Goal: Task Accomplishment & Management: Complete application form

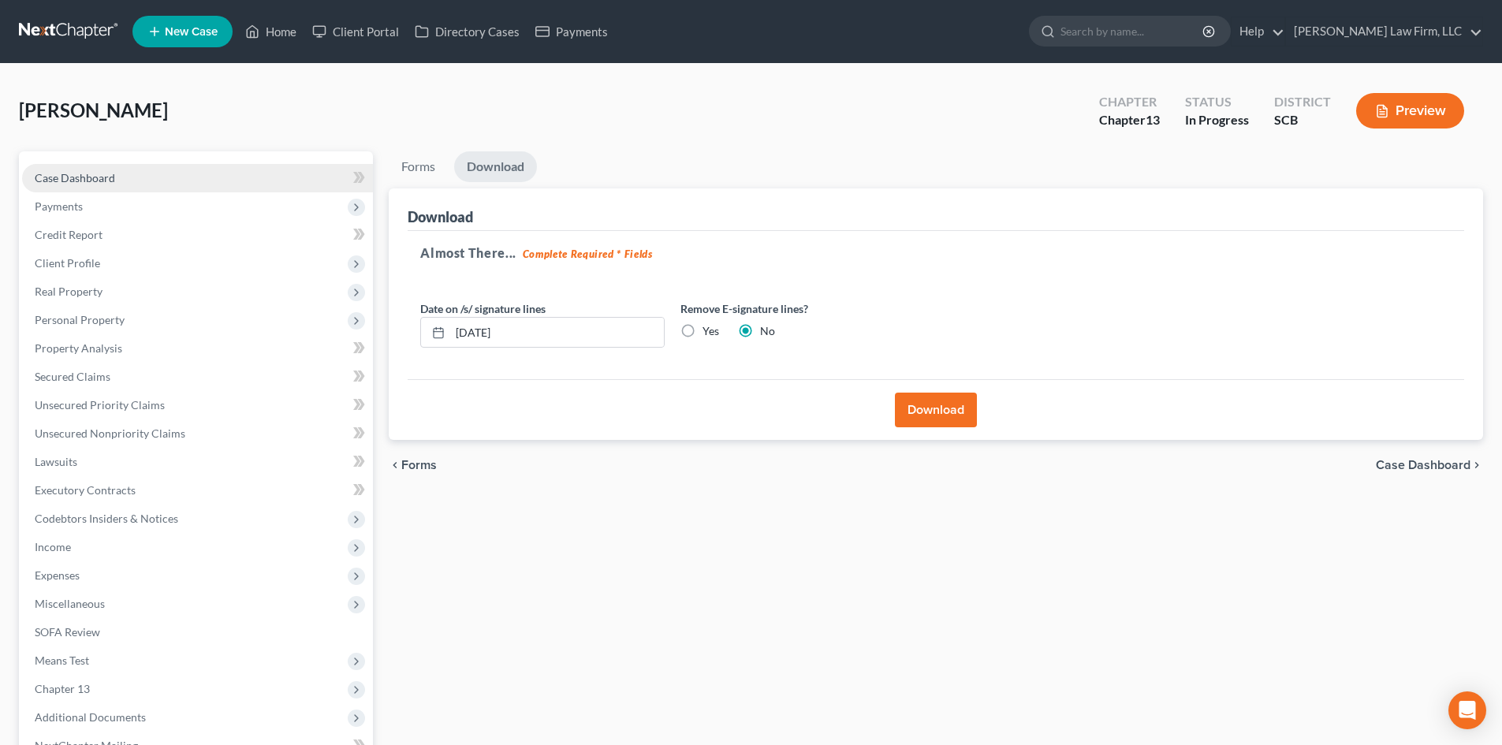
click at [121, 173] on link "Case Dashboard" at bounding box center [197, 178] width 351 height 28
select select "0"
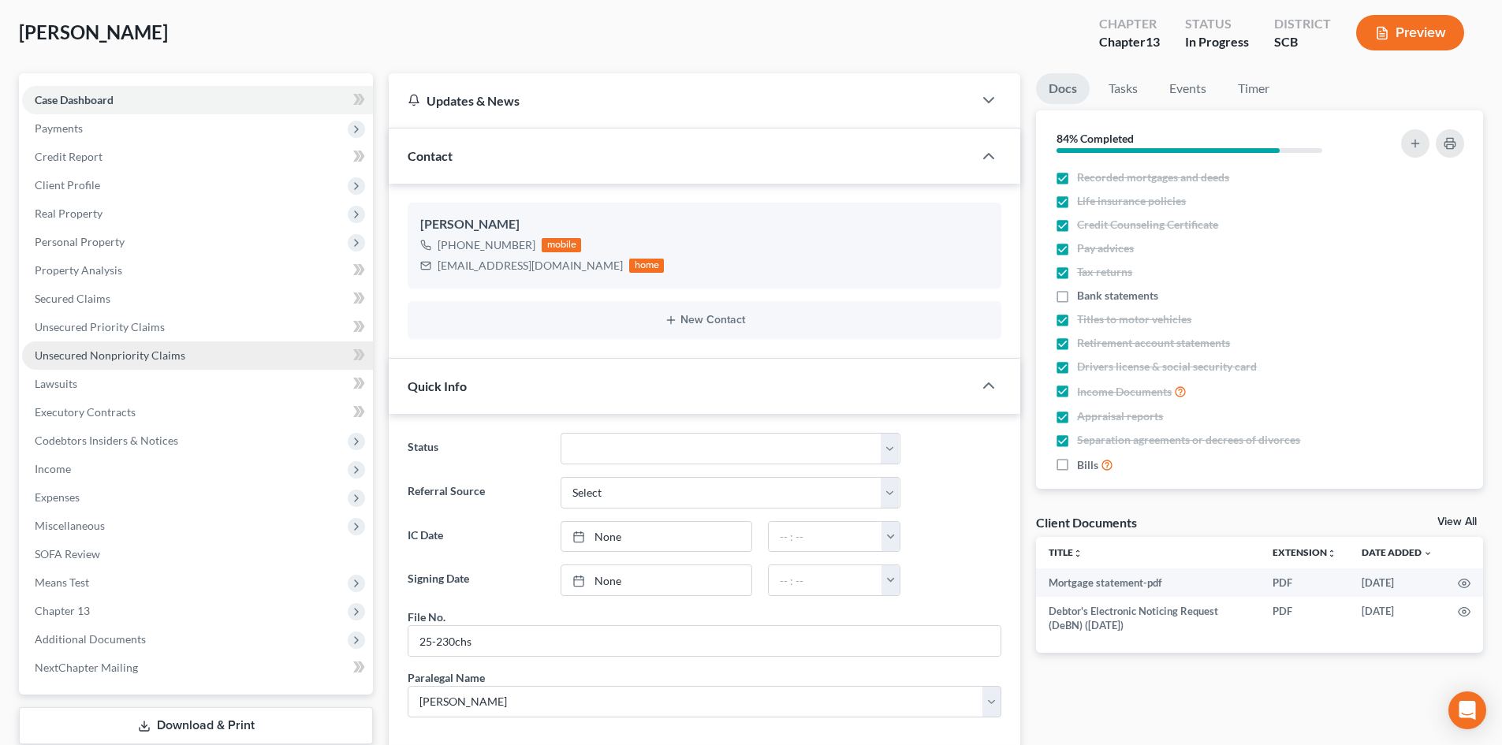
scroll to position [79, 0]
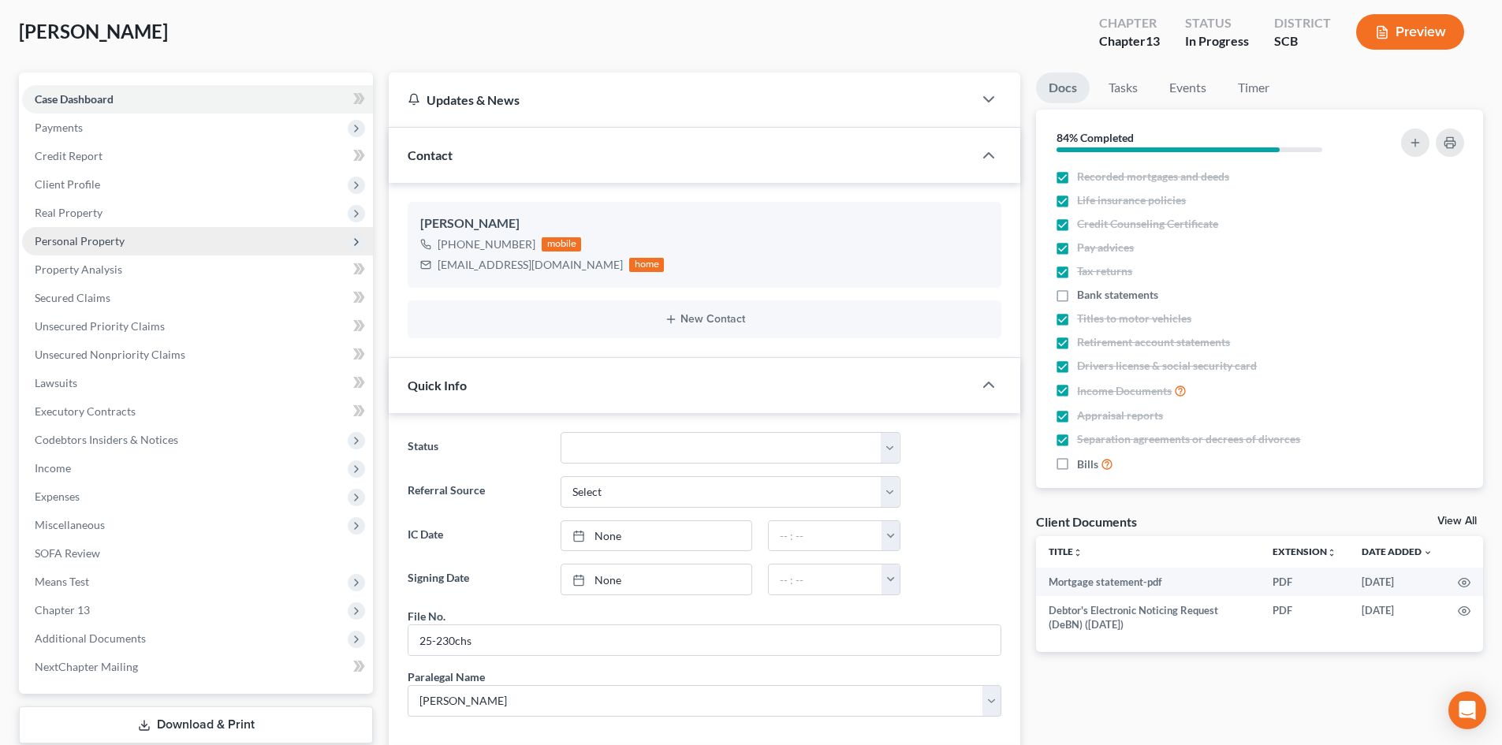
click at [170, 240] on span "Personal Property" at bounding box center [197, 241] width 351 height 28
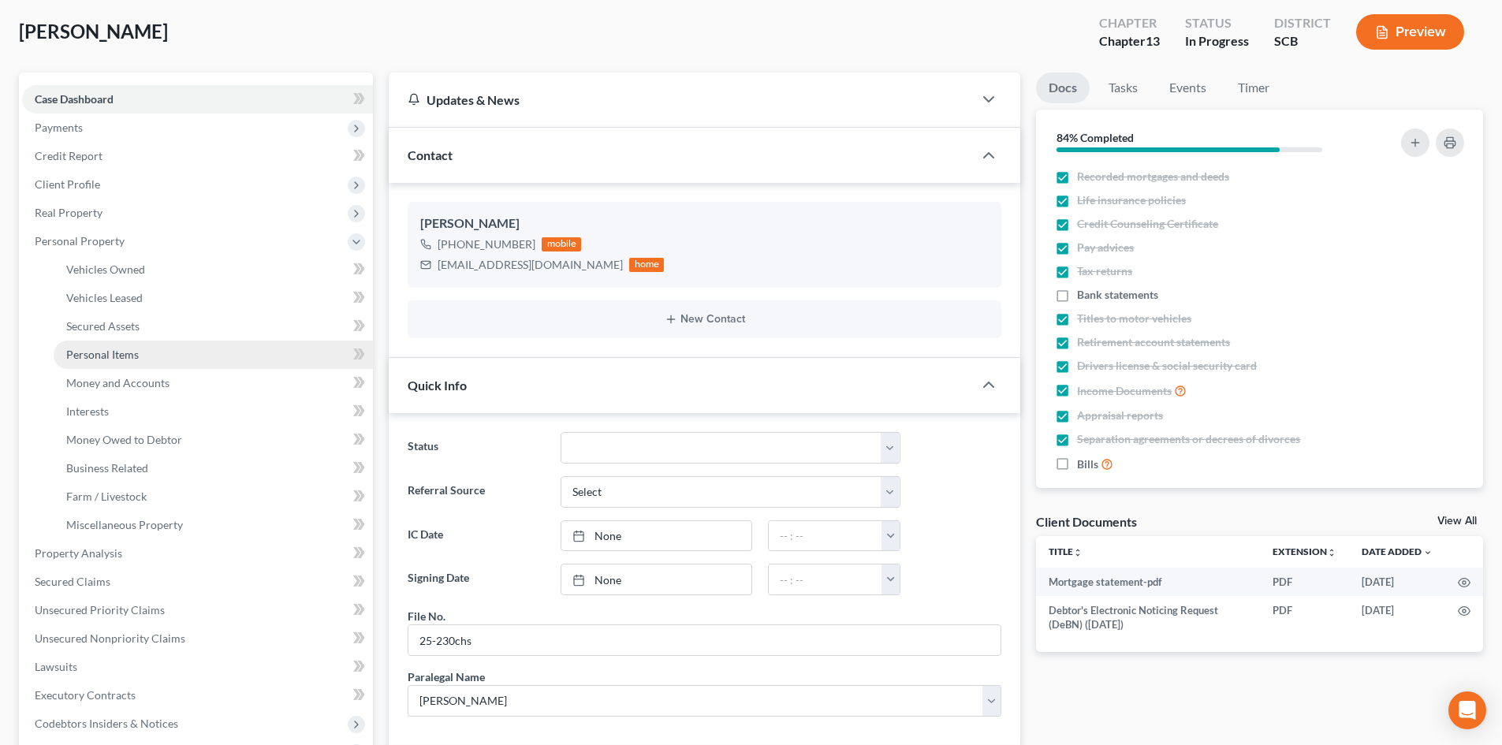
click at [193, 349] on link "Personal Items" at bounding box center [213, 354] width 319 height 28
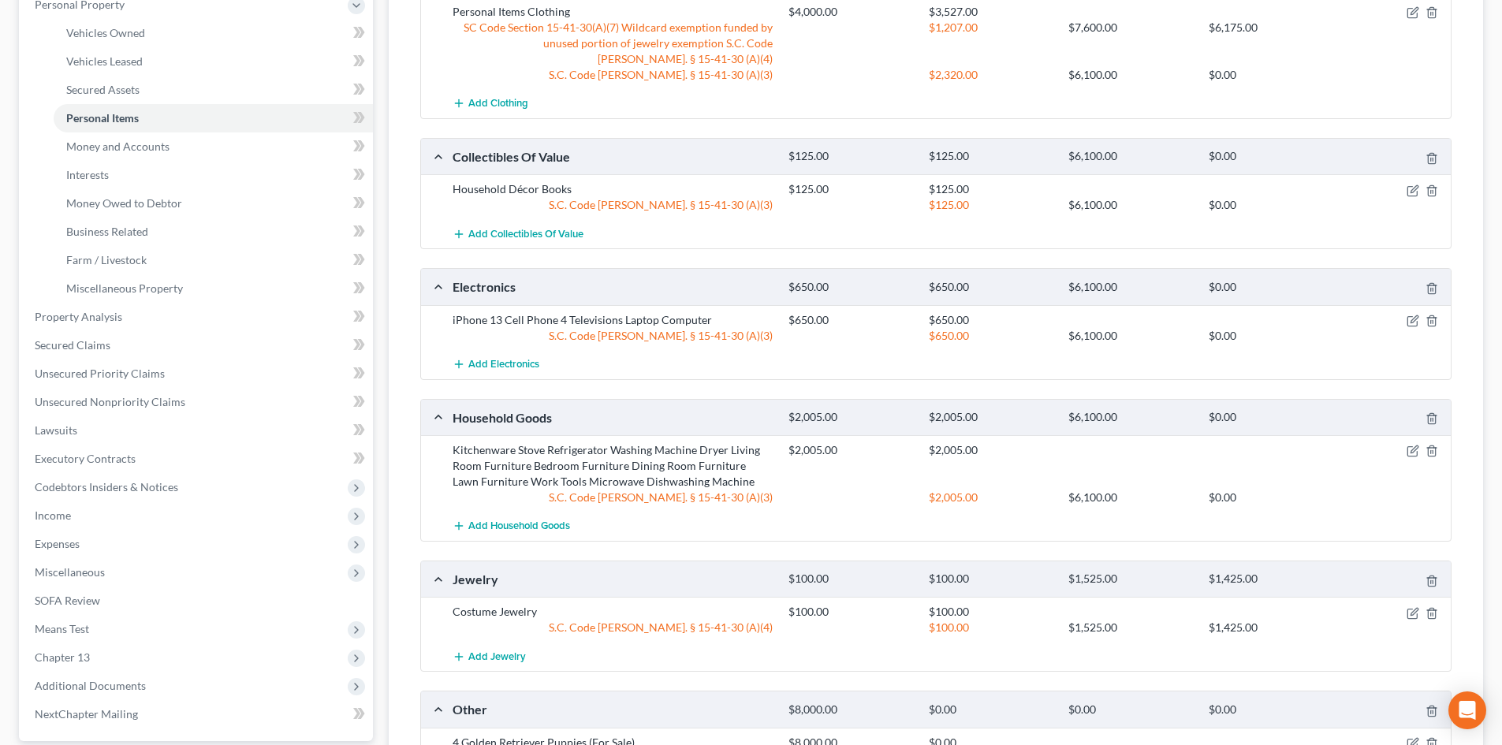
scroll to position [631, 0]
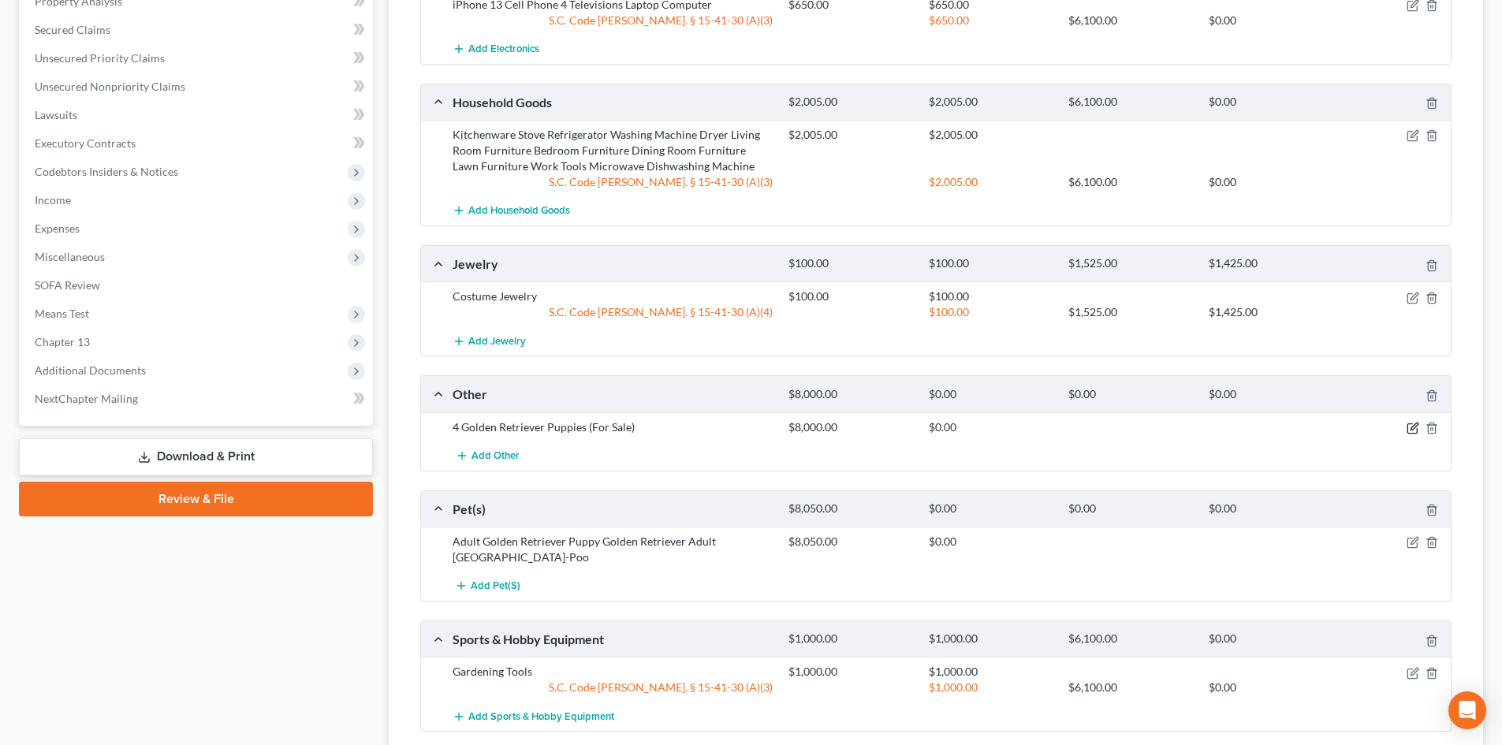
click at [1411, 424] on icon "button" at bounding box center [1411, 428] width 9 height 9
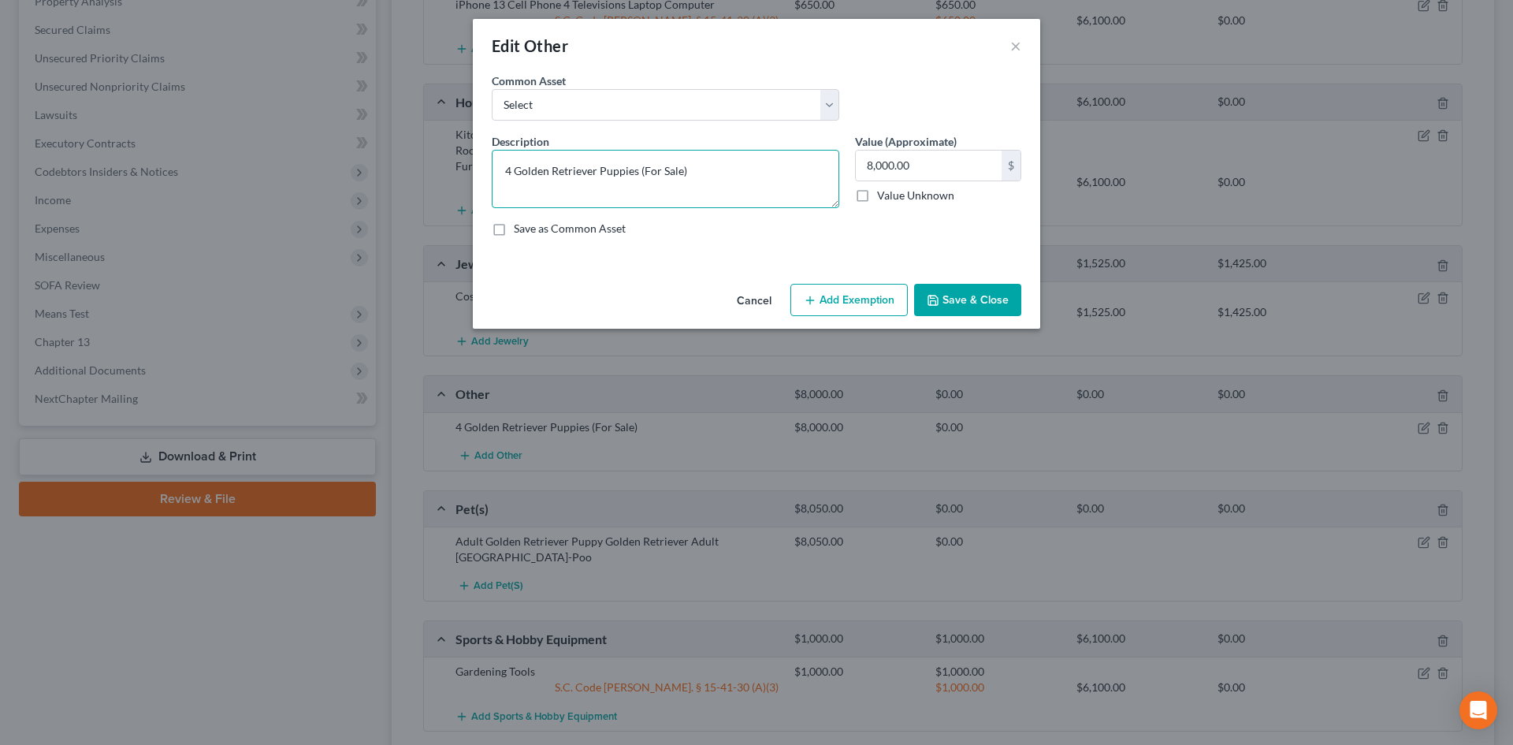
click at [674, 177] on textarea "4 Golden Retriever Puppies (For Sale)" at bounding box center [666, 179] width 348 height 58
type textarea "4 Golden Retriever Puppies (unable to sell)"
type input "1,000"
click at [1005, 298] on button "Save & Close" at bounding box center [967, 300] width 107 height 33
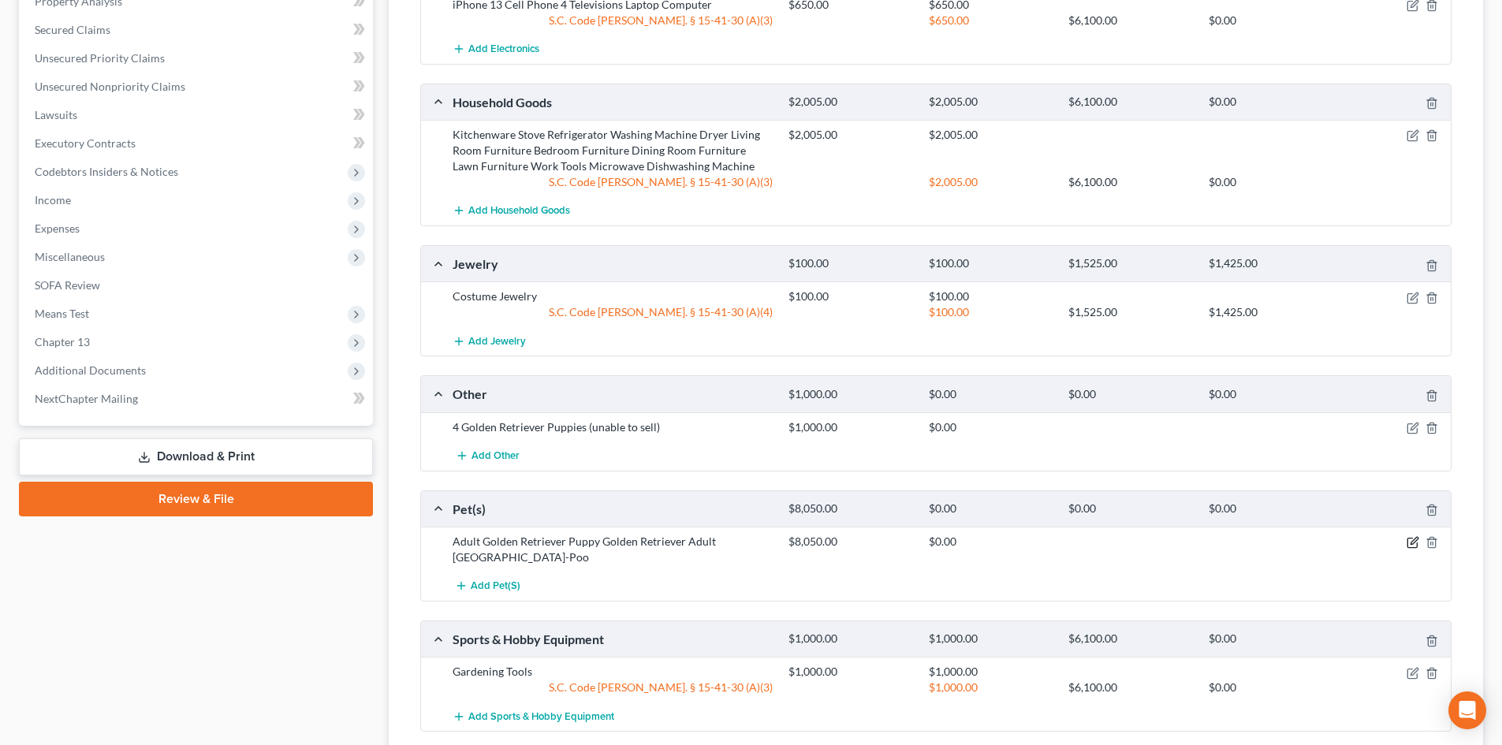
click at [1412, 545] on icon "button" at bounding box center [1412, 542] width 13 height 13
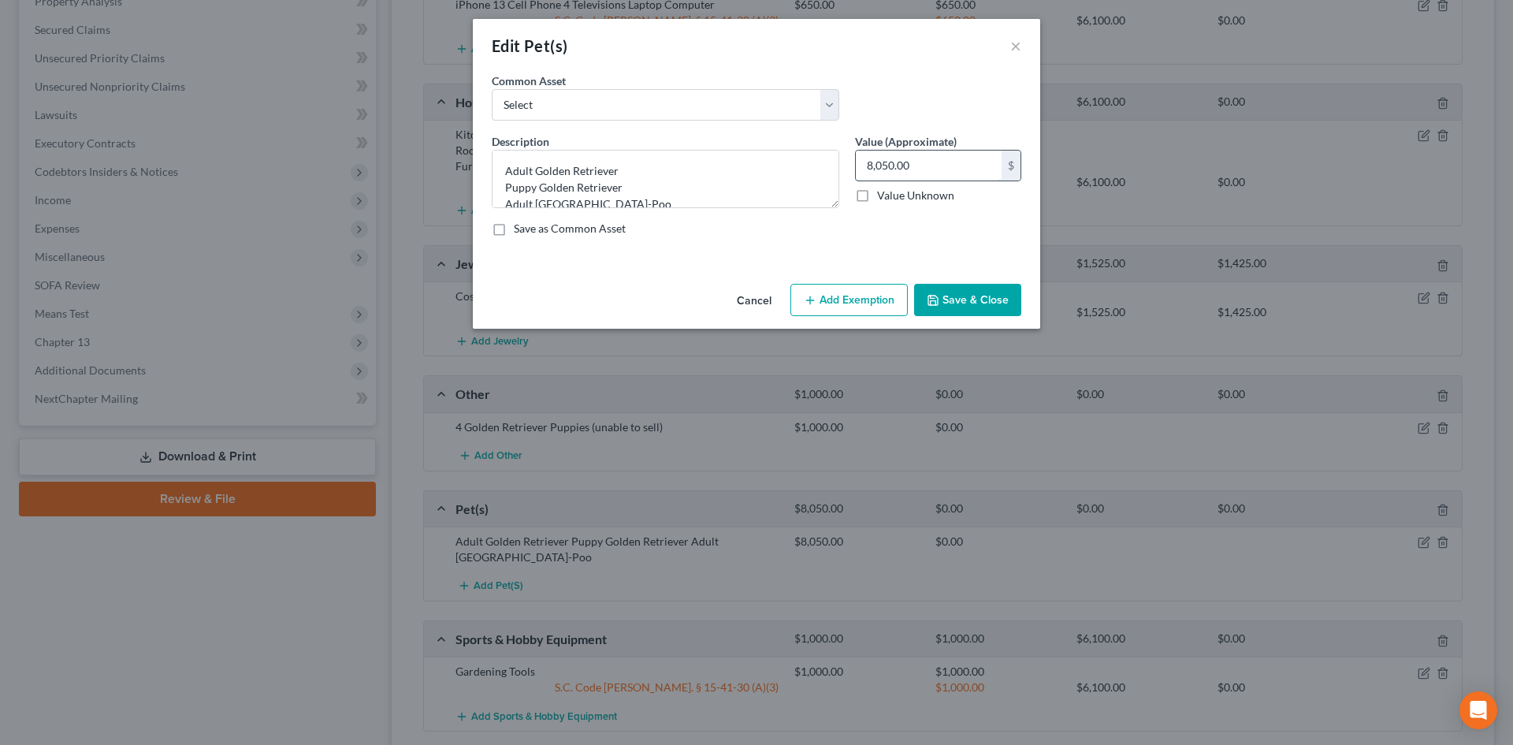
click at [943, 164] on input "8,050.00" at bounding box center [929, 166] width 146 height 30
type input "300"
click at [965, 296] on button "Save & Close" at bounding box center [967, 300] width 107 height 33
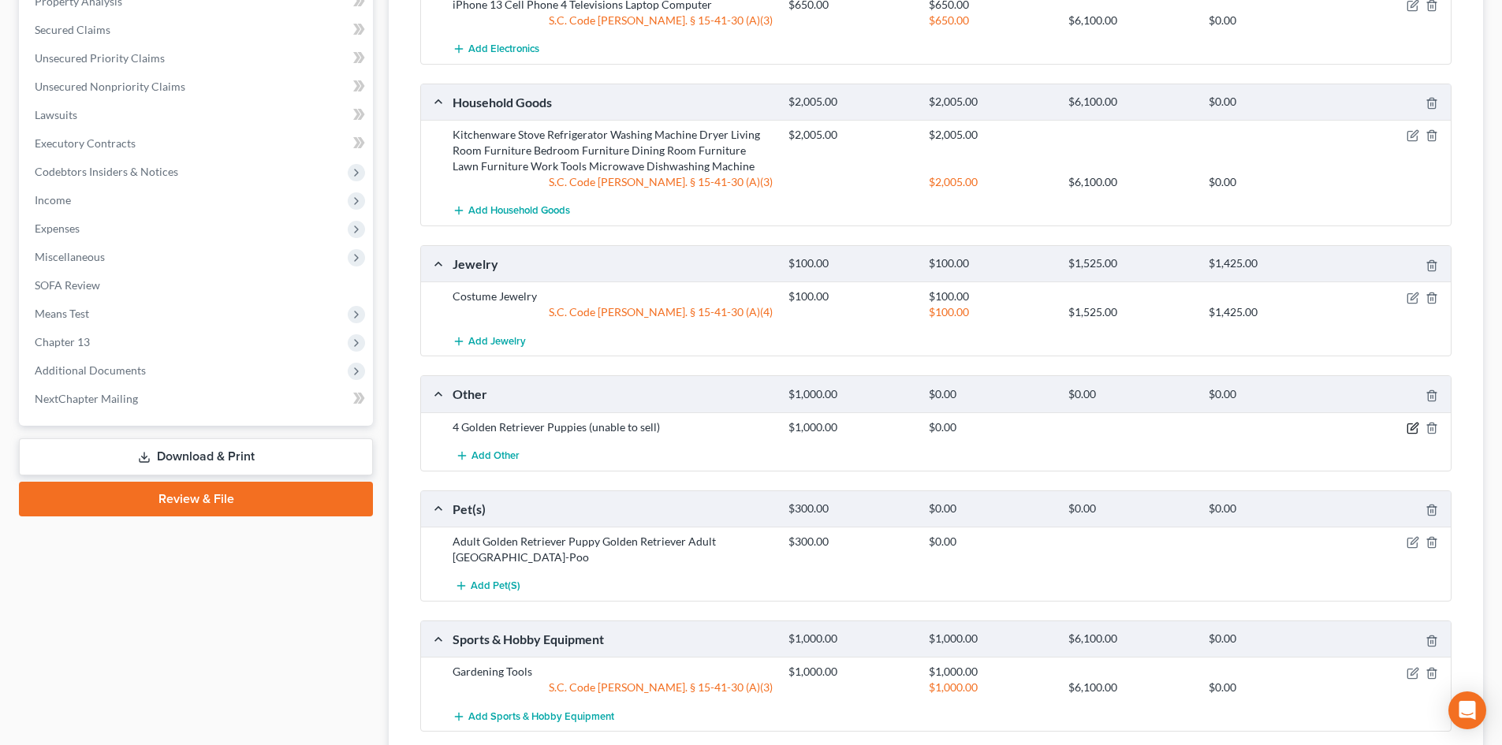
click at [1410, 426] on icon "button" at bounding box center [1412, 428] width 13 height 13
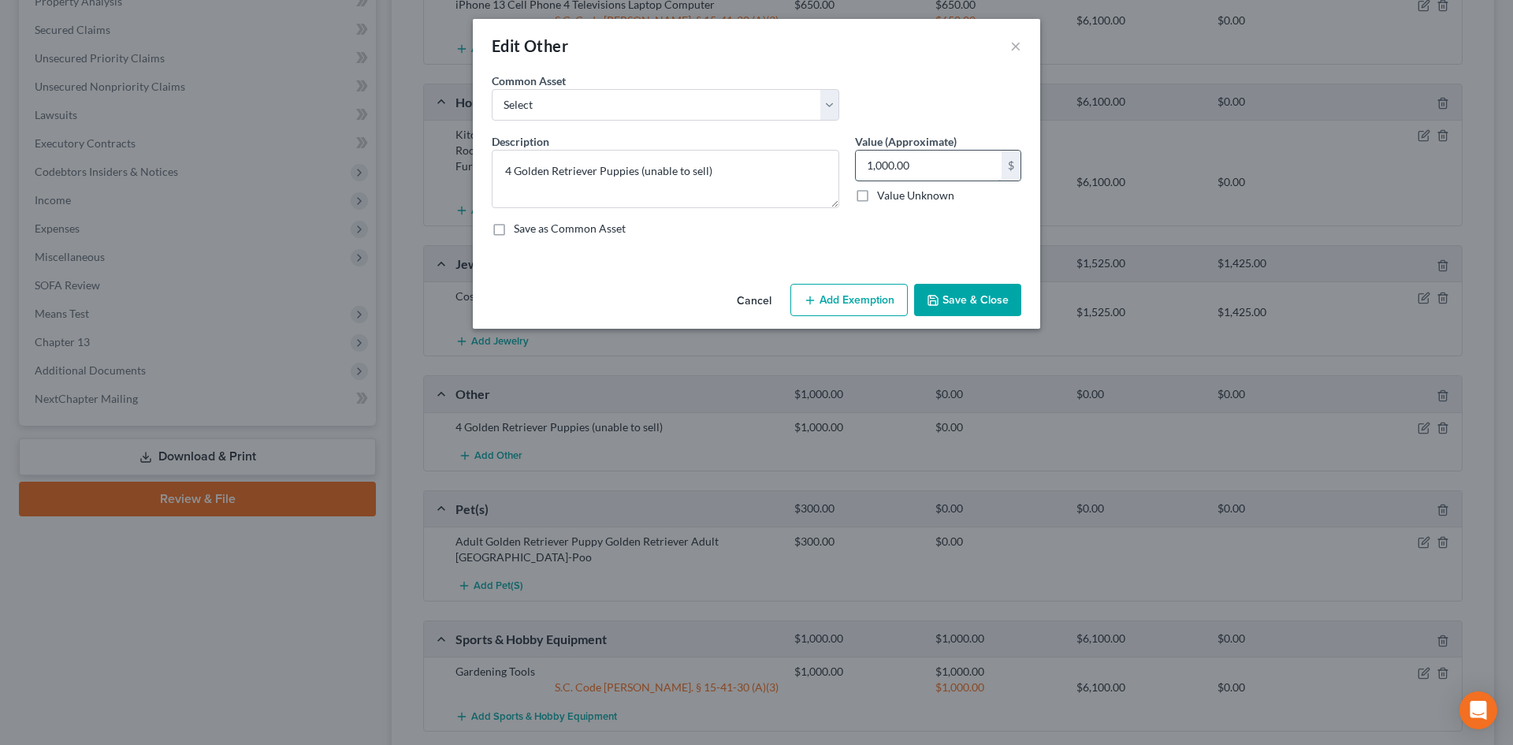
click at [942, 172] on input "1,000.00" at bounding box center [929, 166] width 146 height 30
type input "400"
click at [987, 307] on button "Save & Close" at bounding box center [967, 300] width 107 height 33
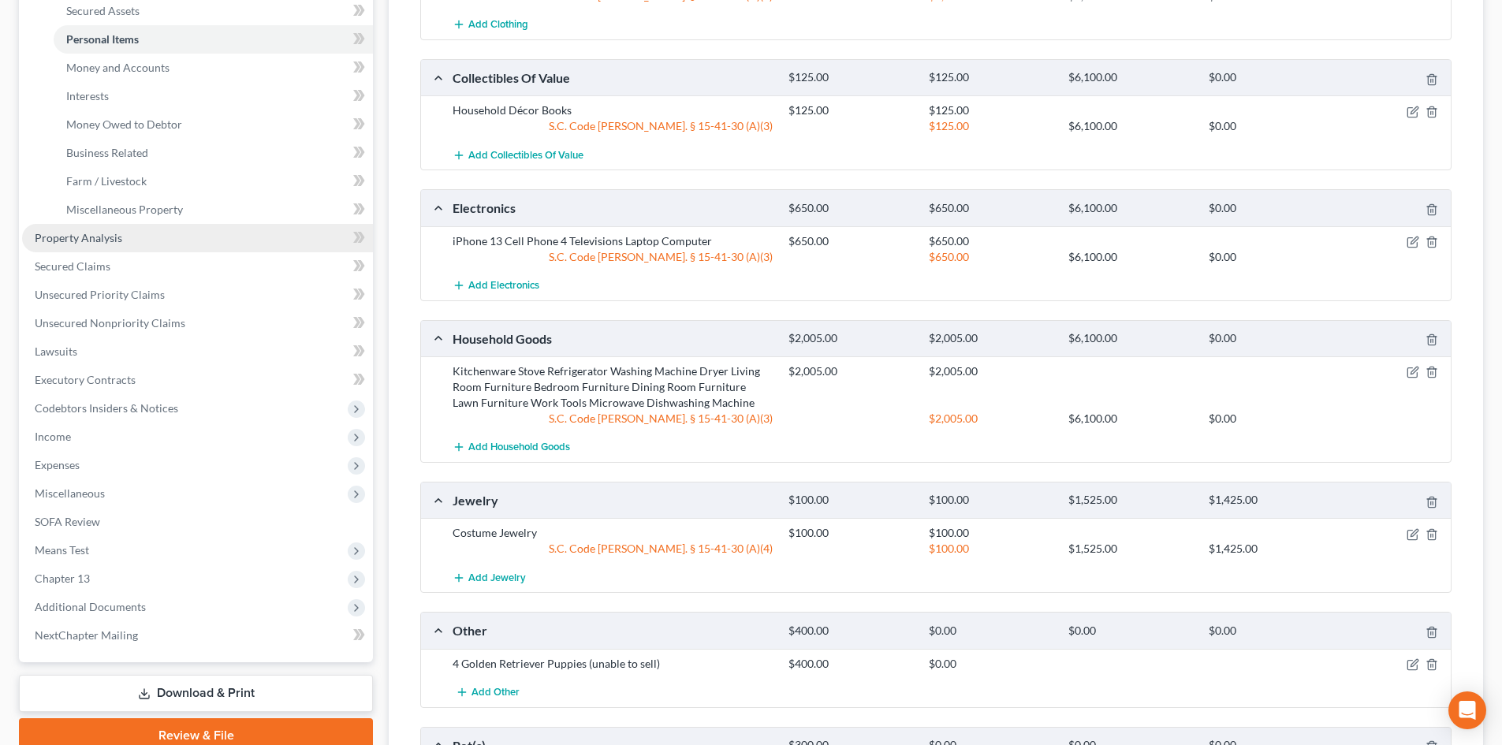
click at [179, 248] on link "Property Analysis" at bounding box center [197, 238] width 351 height 28
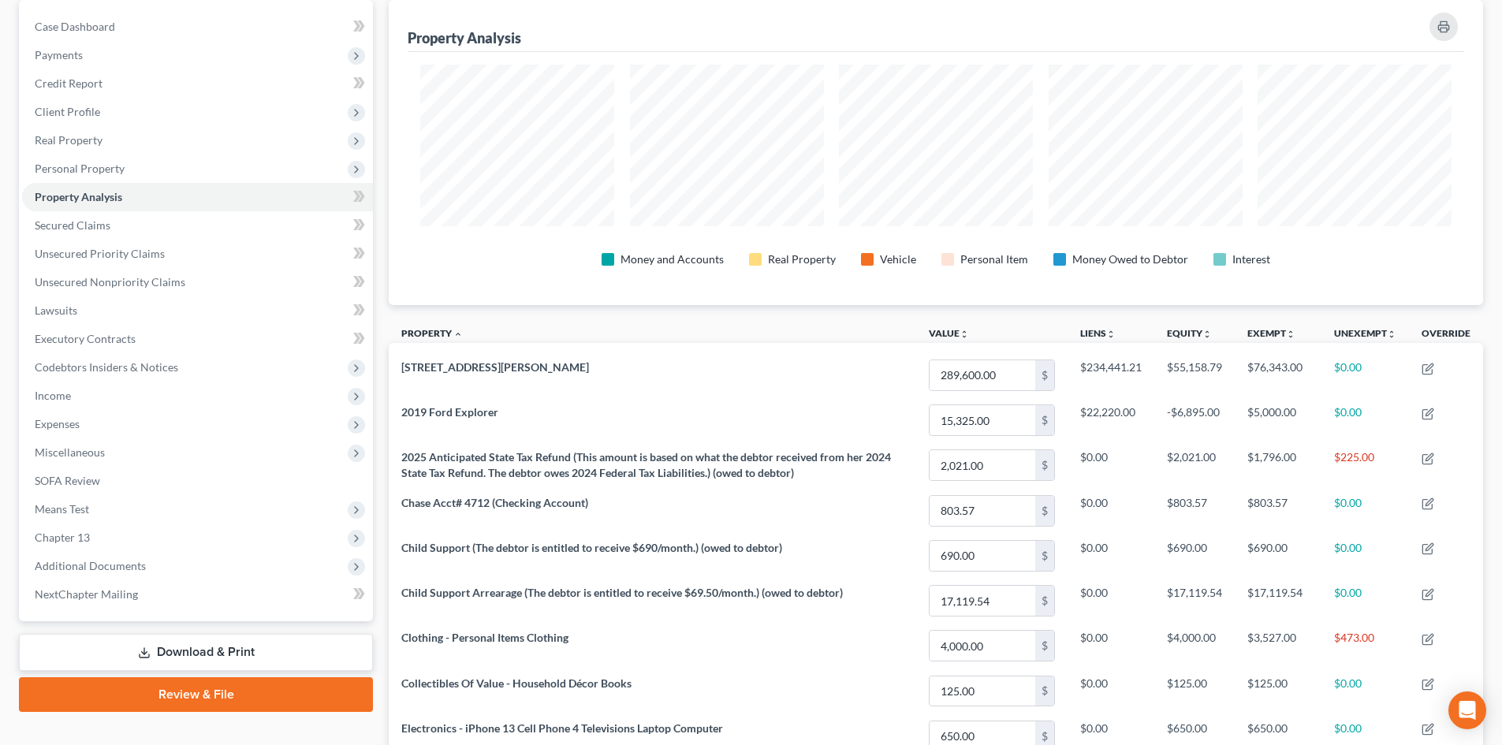
scroll to position [158, 0]
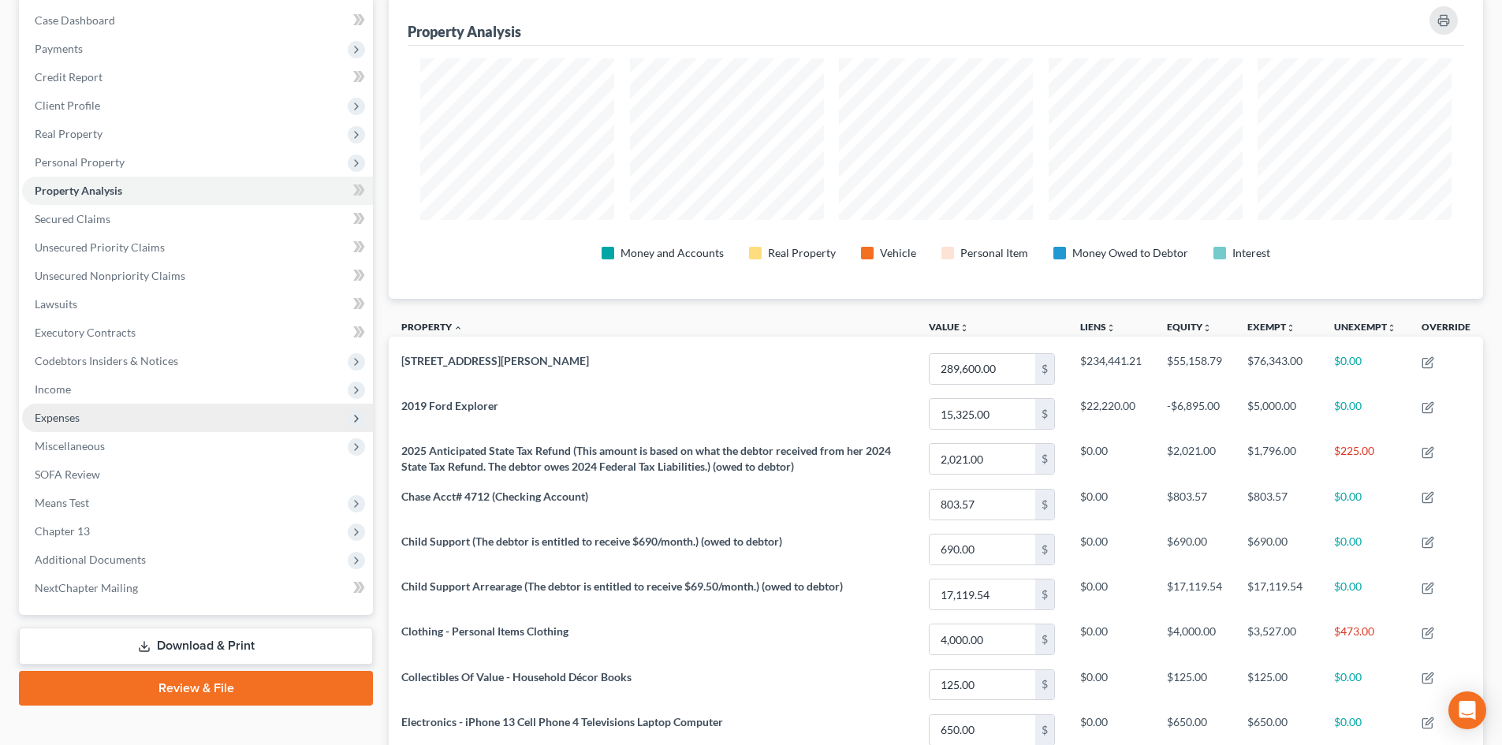
click at [172, 411] on span "Expenses" at bounding box center [197, 418] width 351 height 28
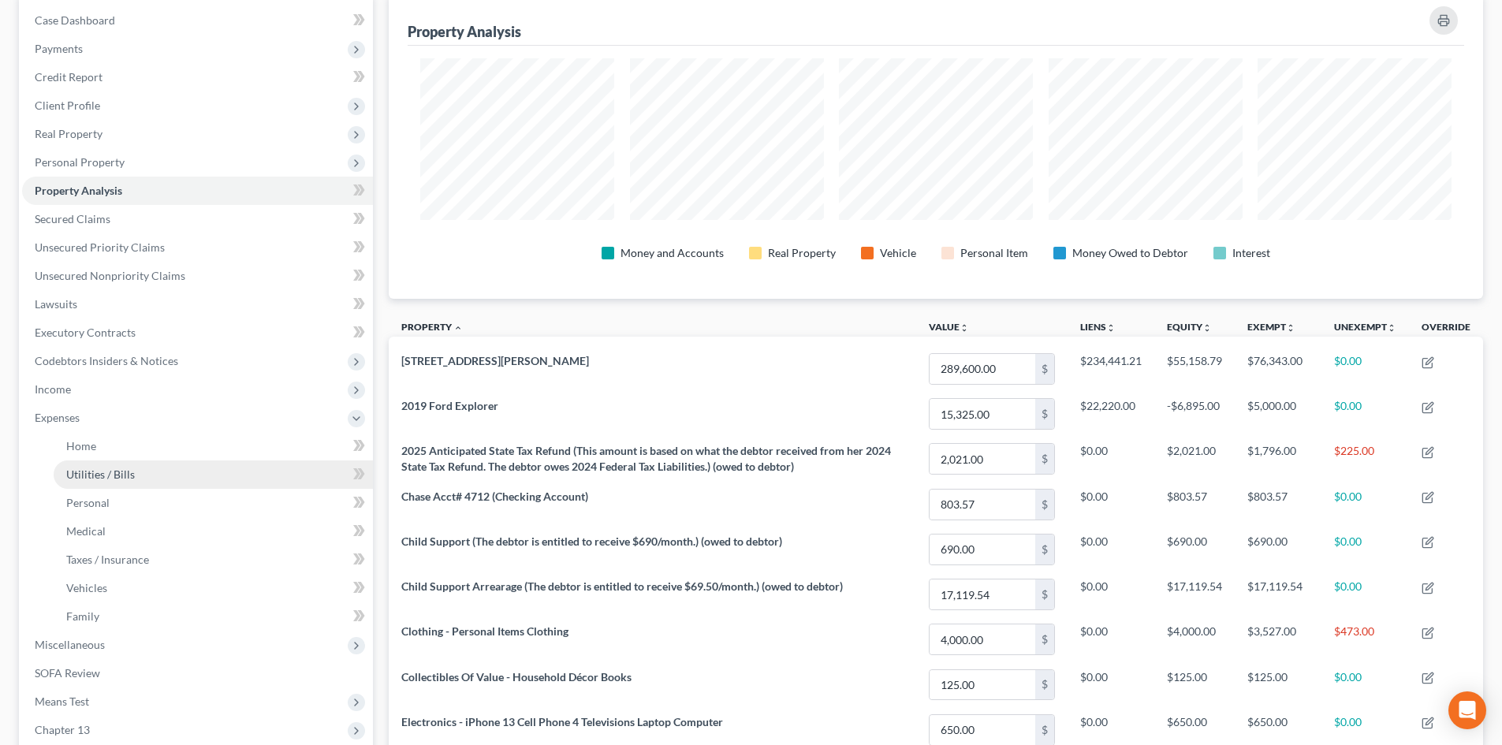
click at [179, 472] on link "Utilities / Bills" at bounding box center [213, 474] width 319 height 28
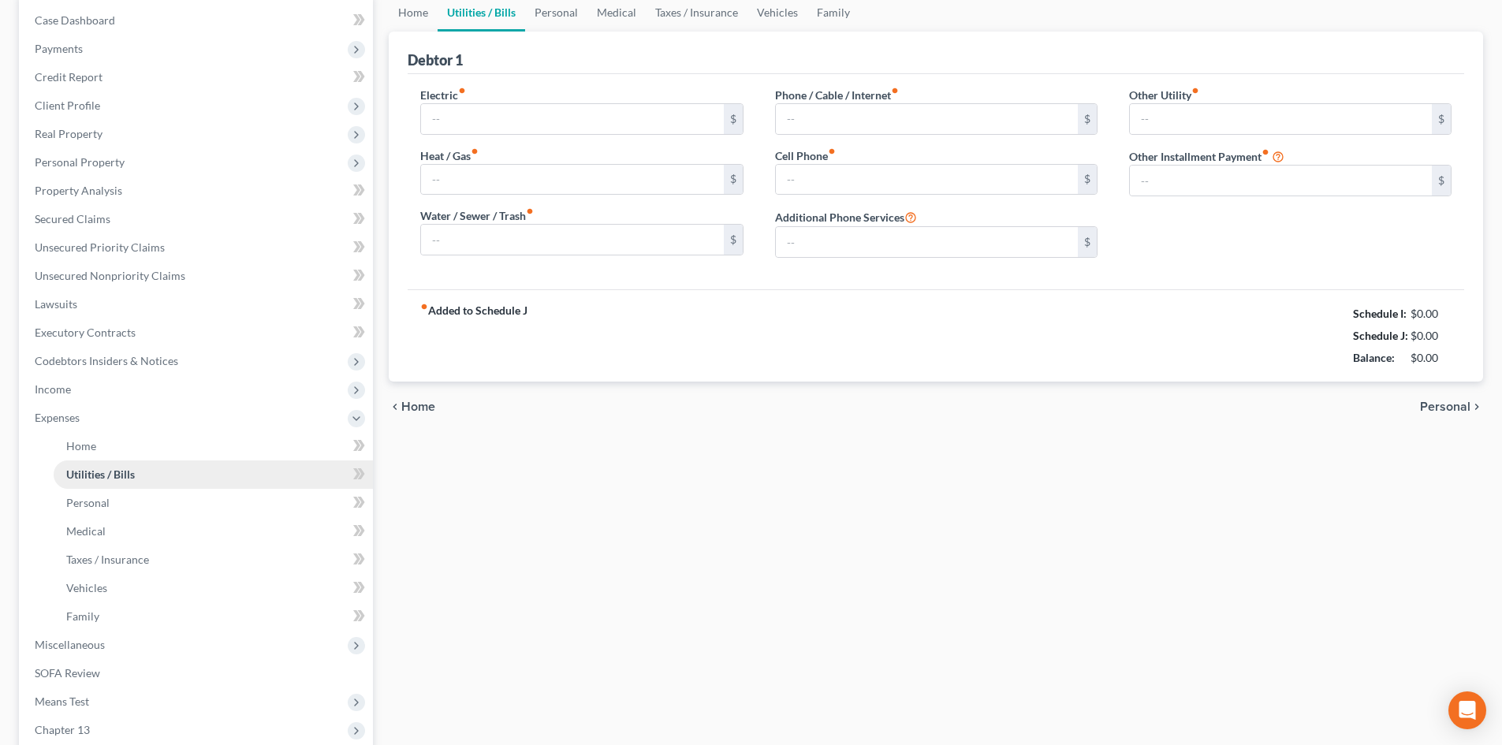
scroll to position [22, 0]
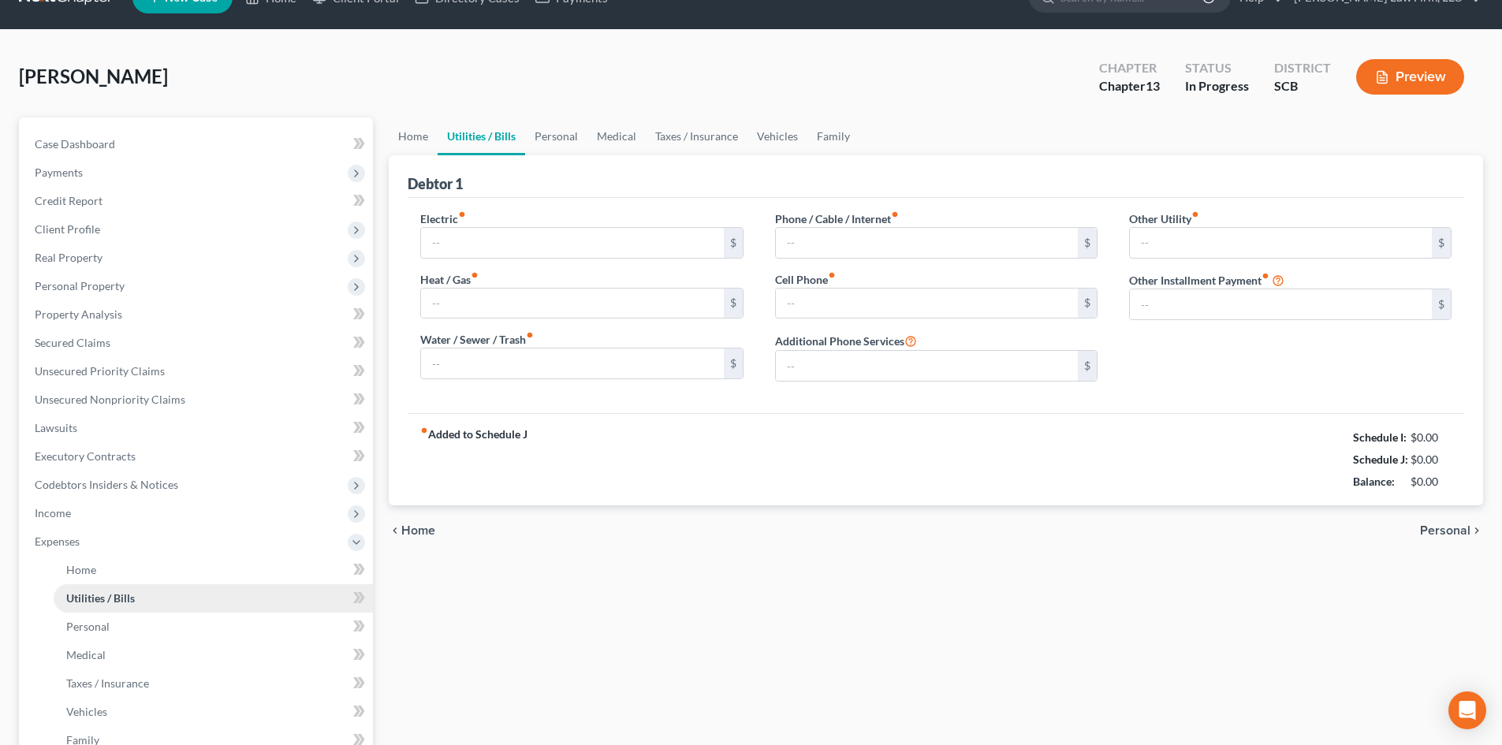
type input "531.00"
type input "0.00"
type input "161.00"
type input "92.00"
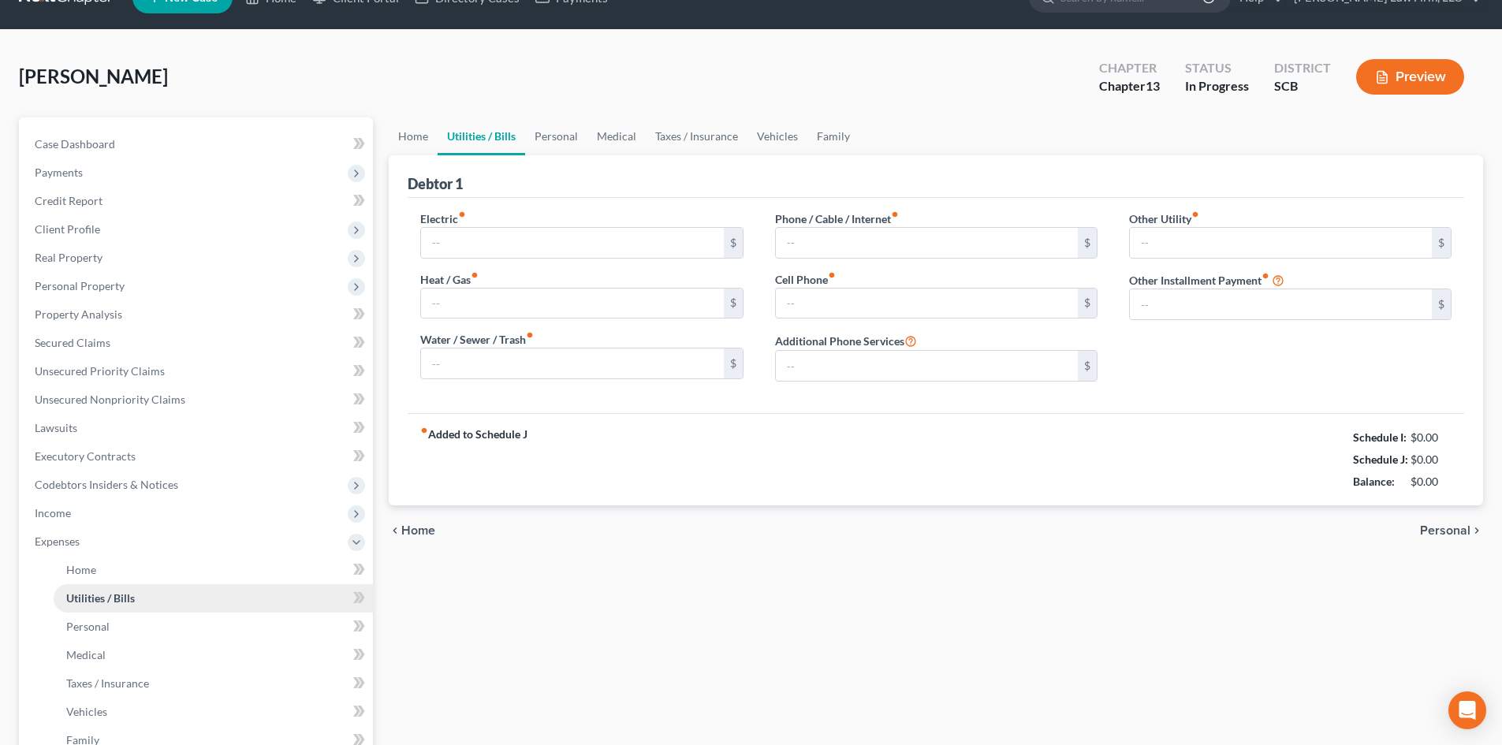
type input "0.00"
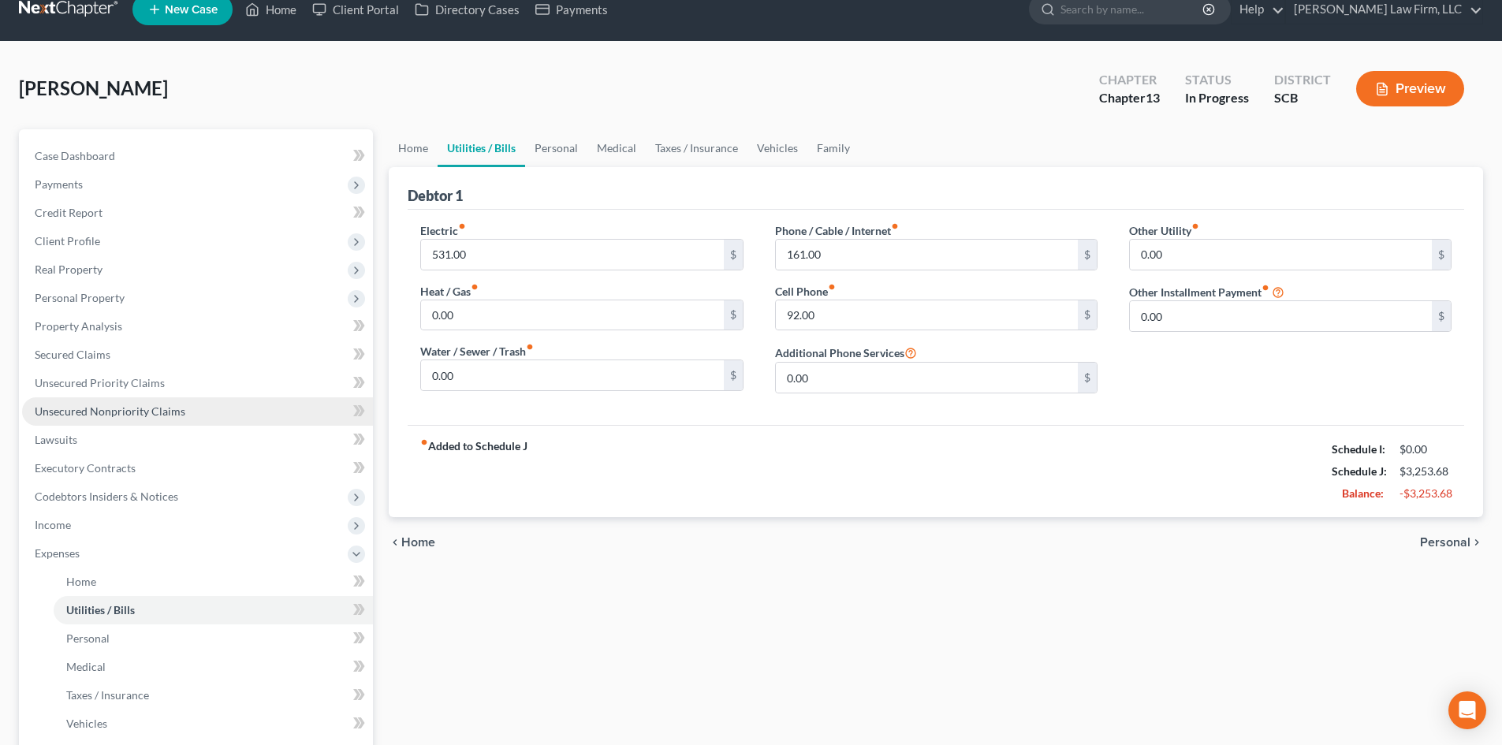
scroll to position [0, 0]
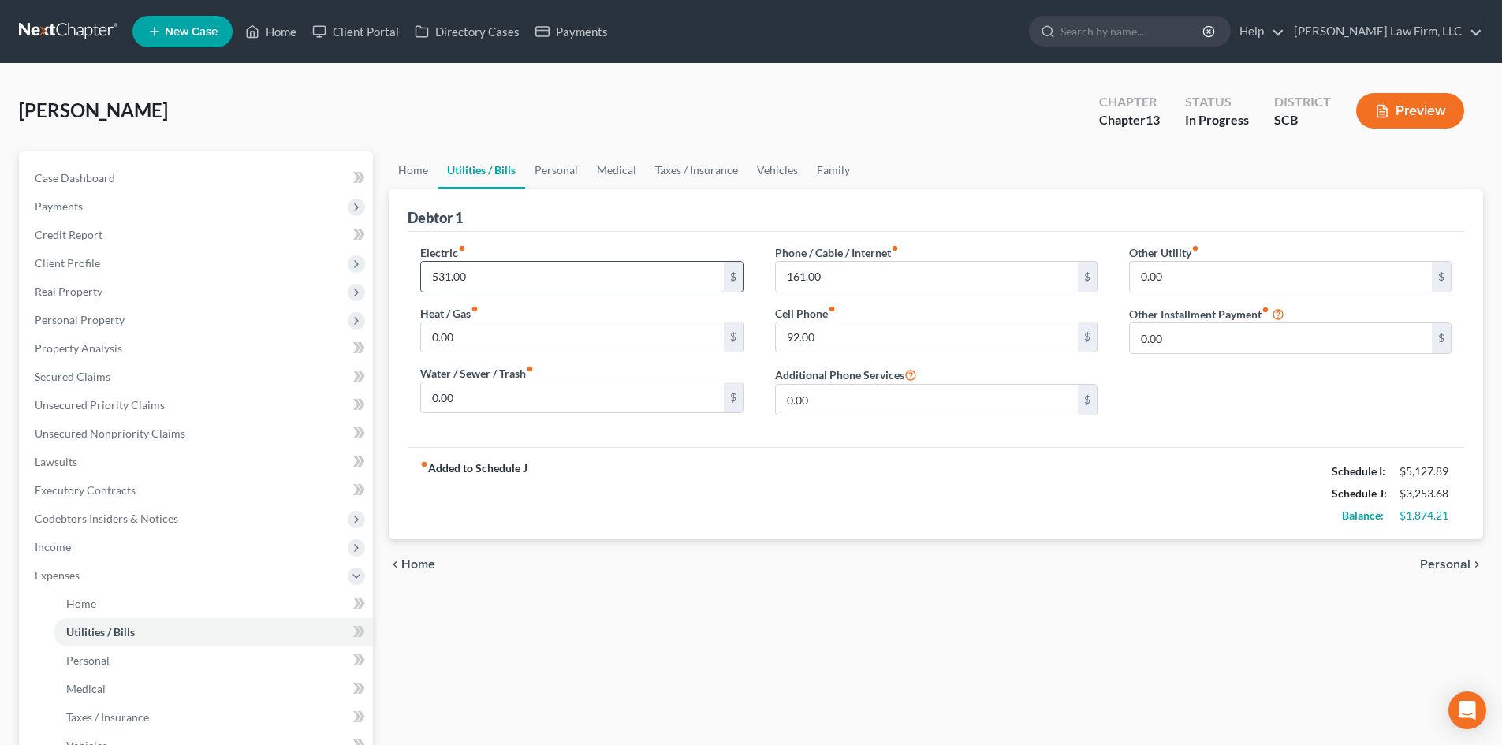
click at [493, 284] on input "531.00" at bounding box center [572, 277] width 302 height 30
type input "0.00"
click at [784, 166] on link "Vehicles" at bounding box center [777, 170] width 60 height 38
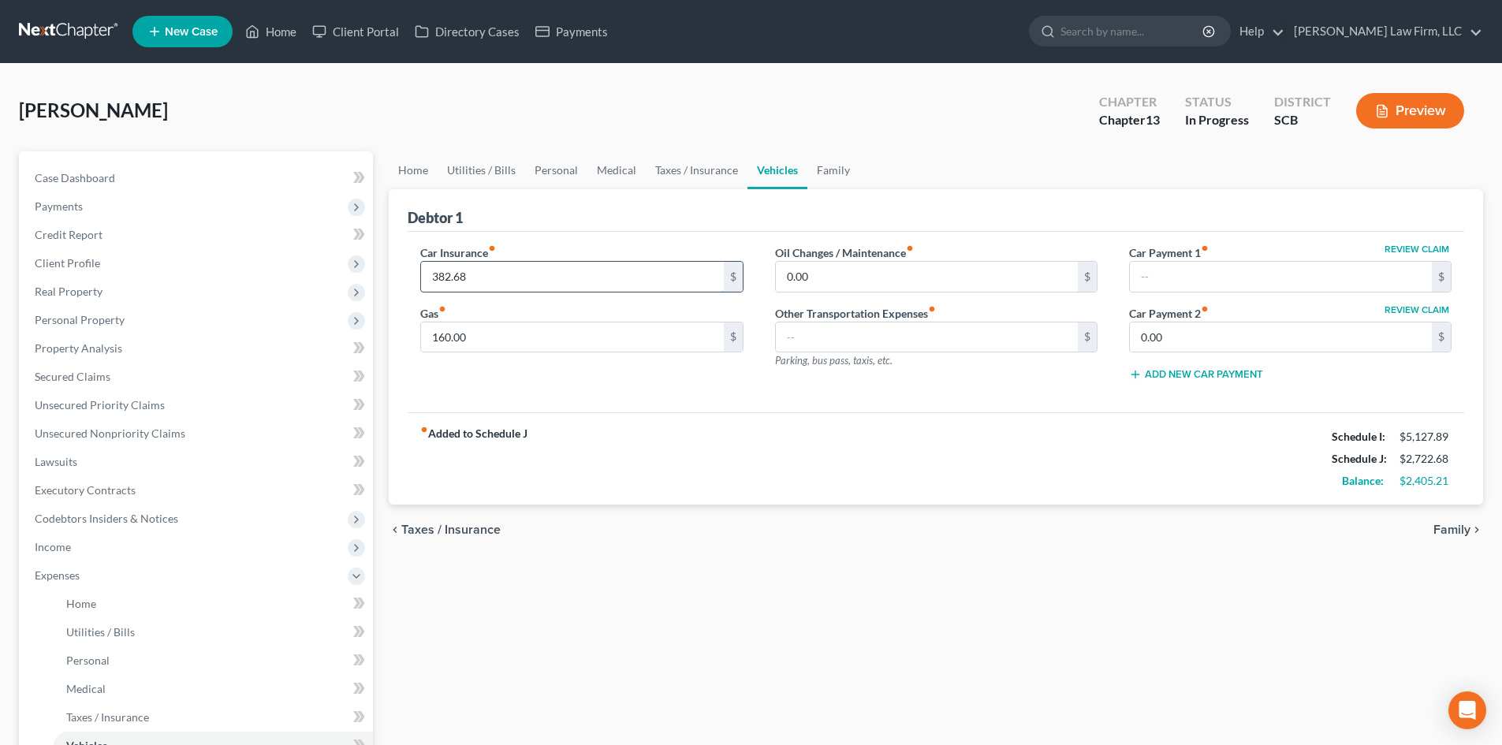
click at [540, 285] on input "382.68" at bounding box center [572, 277] width 302 height 30
type input "367.82"
click at [828, 173] on link "Family" at bounding box center [833, 170] width 52 height 38
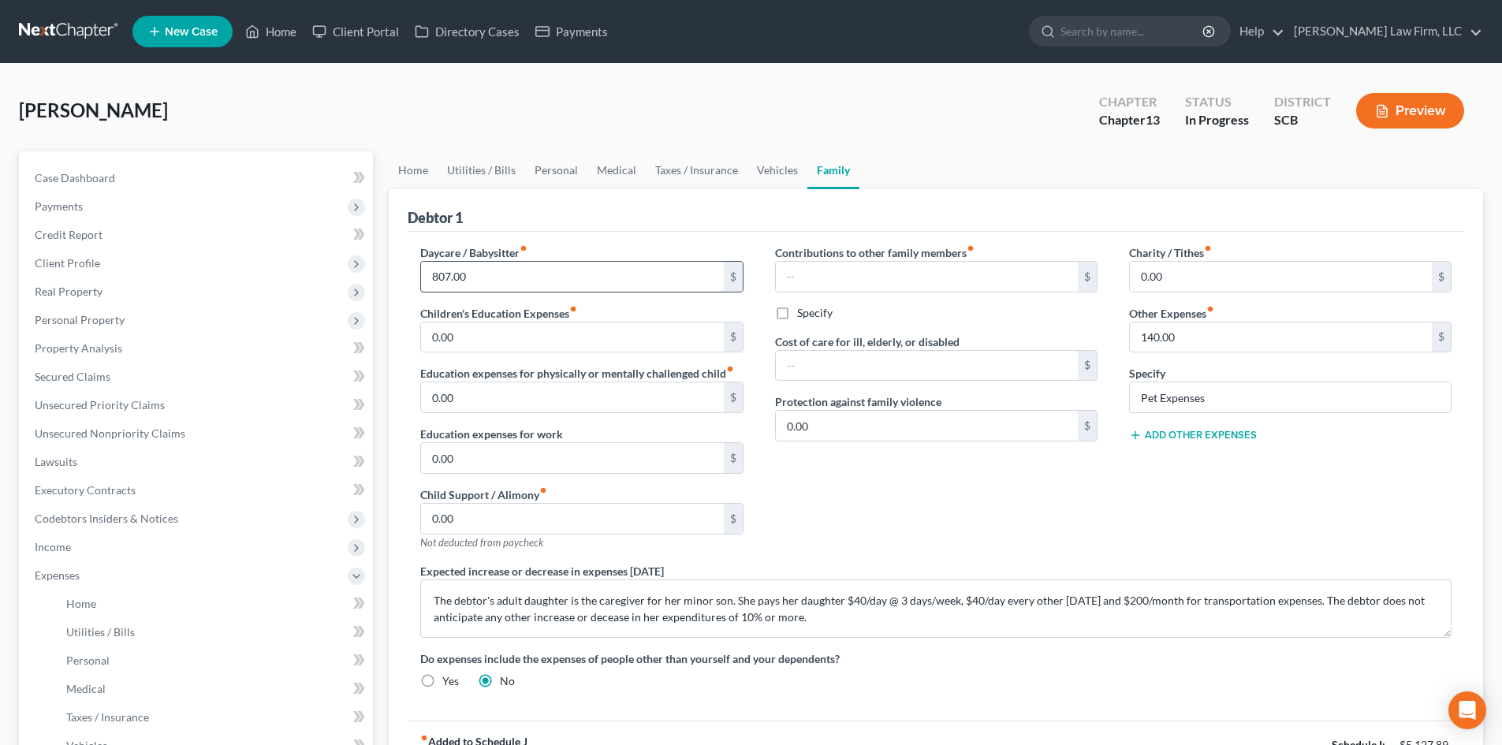
click at [551, 262] on input "807.00" at bounding box center [572, 277] width 302 height 30
type input "460"
click at [572, 597] on textarea "The debtor's adult daughter is the caregiver for her minor son. She pays her da…" at bounding box center [935, 608] width 1031 height 58
type textarea "The debtor's adult daughter lives in the home and pays the electric bill. The d…"
click at [400, 166] on link "Home" at bounding box center [413, 170] width 49 height 38
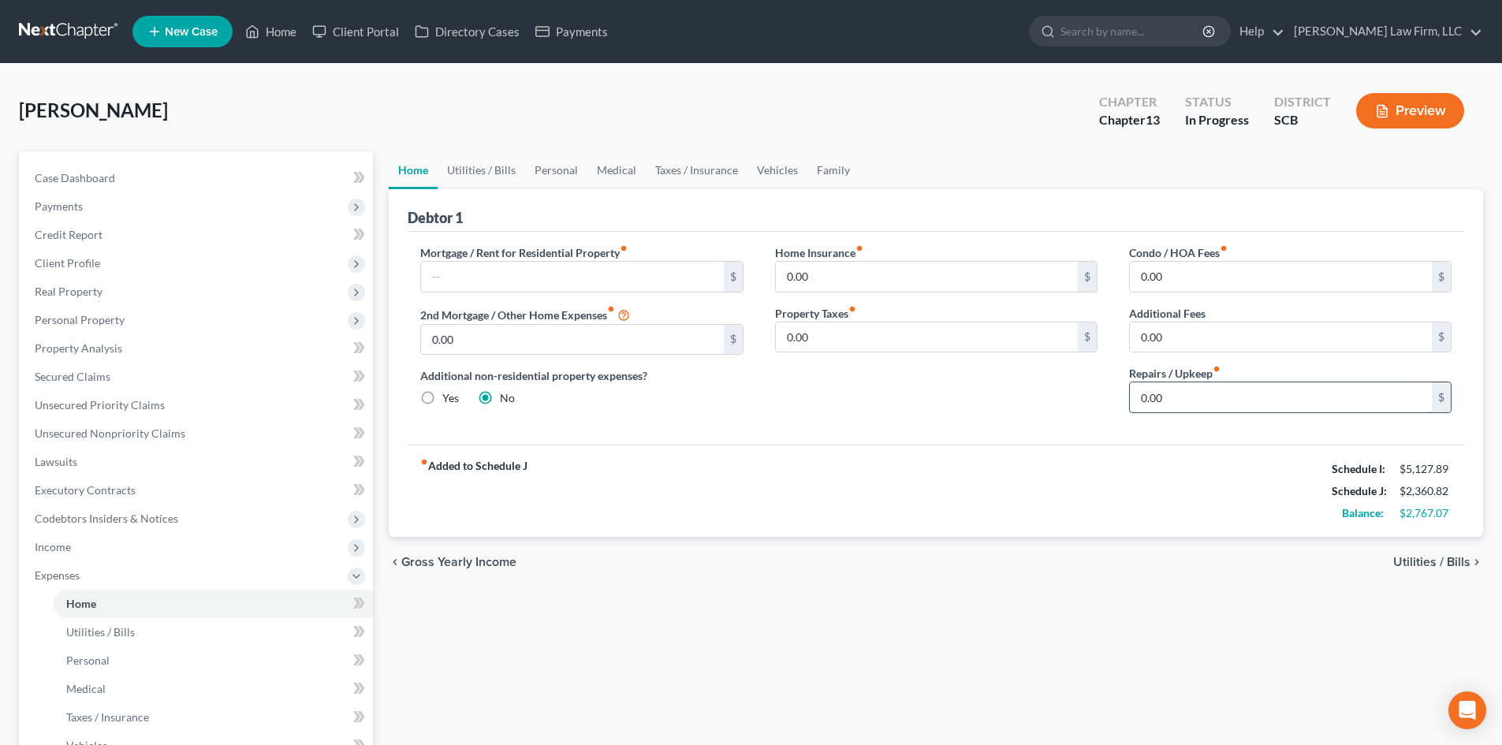
click at [1155, 387] on input "0.00" at bounding box center [1280, 397] width 302 height 30
click at [752, 430] on div "Mortgage / Rent for Residential Property fiber_manual_record $ 2nd Mortgage / O…" at bounding box center [935, 338] width 1056 height 213
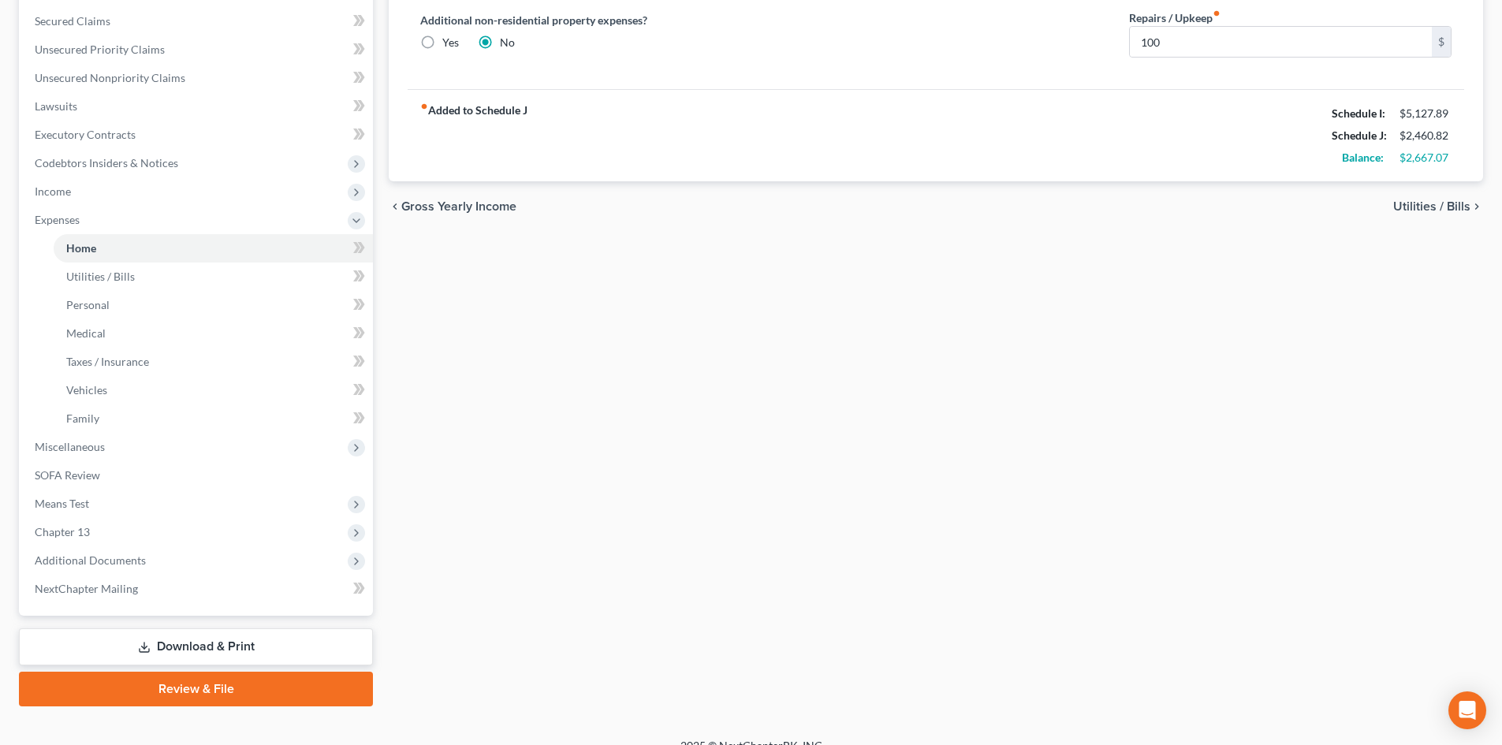
scroll to position [377, 0]
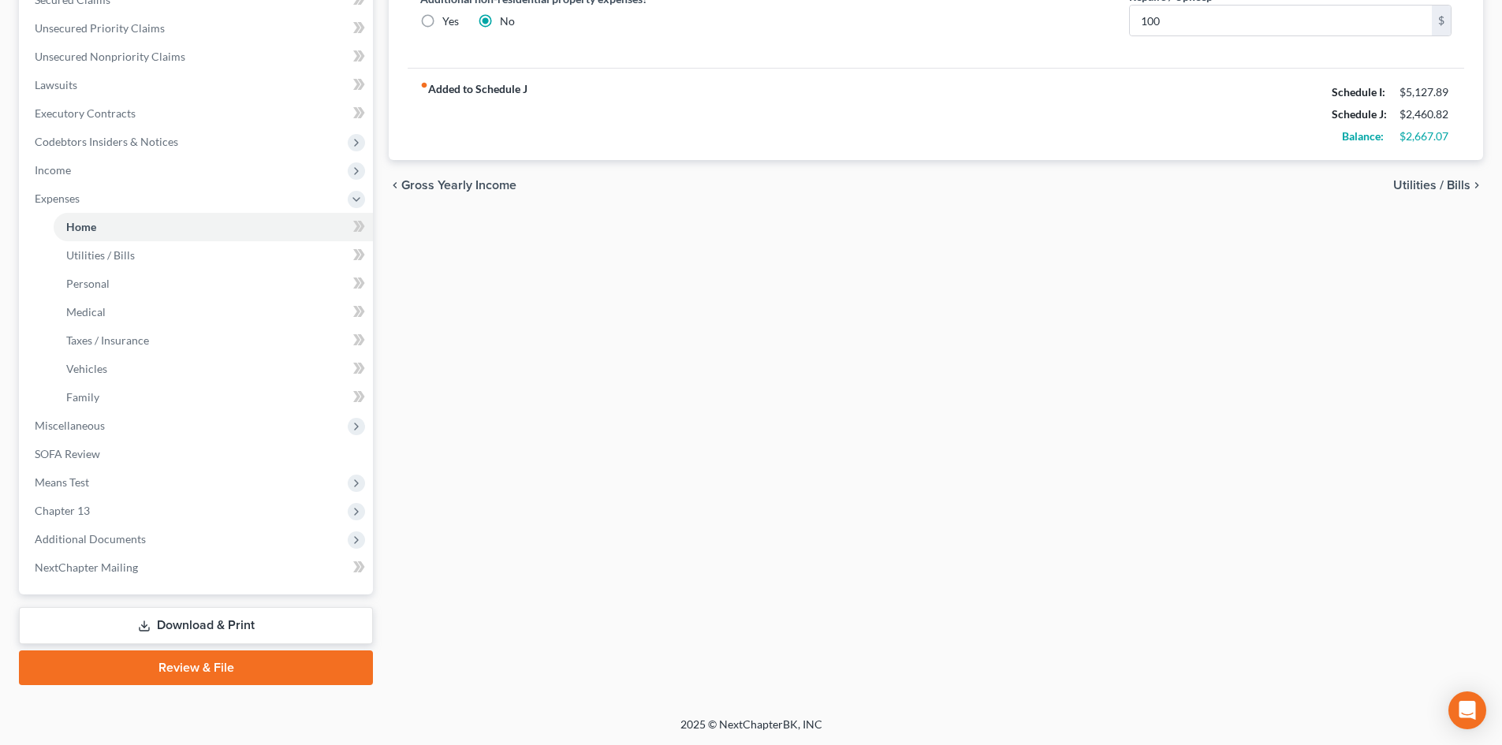
click at [221, 634] on link "Download & Print" at bounding box center [196, 625] width 354 height 37
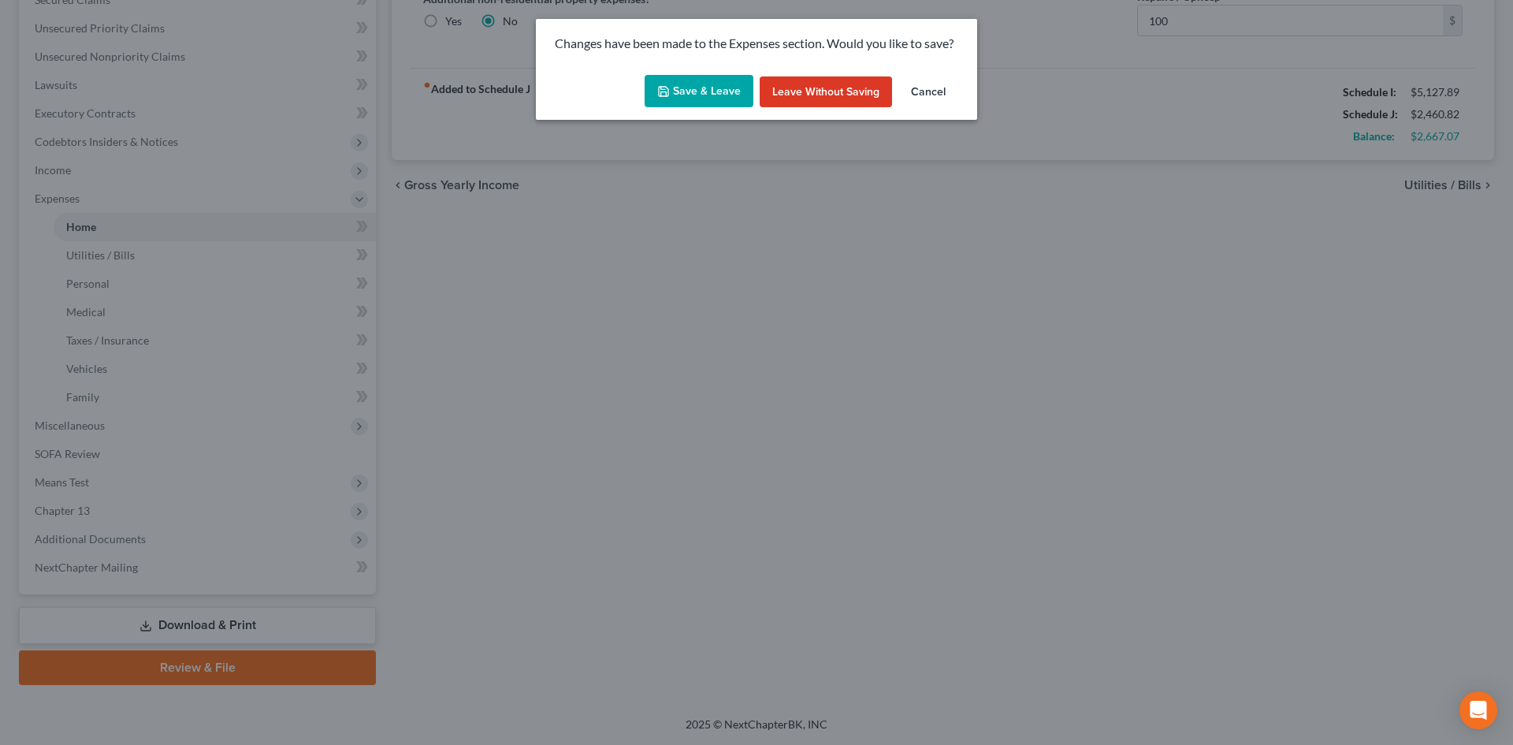
click at [695, 80] on button "Save & Leave" at bounding box center [699, 91] width 109 height 33
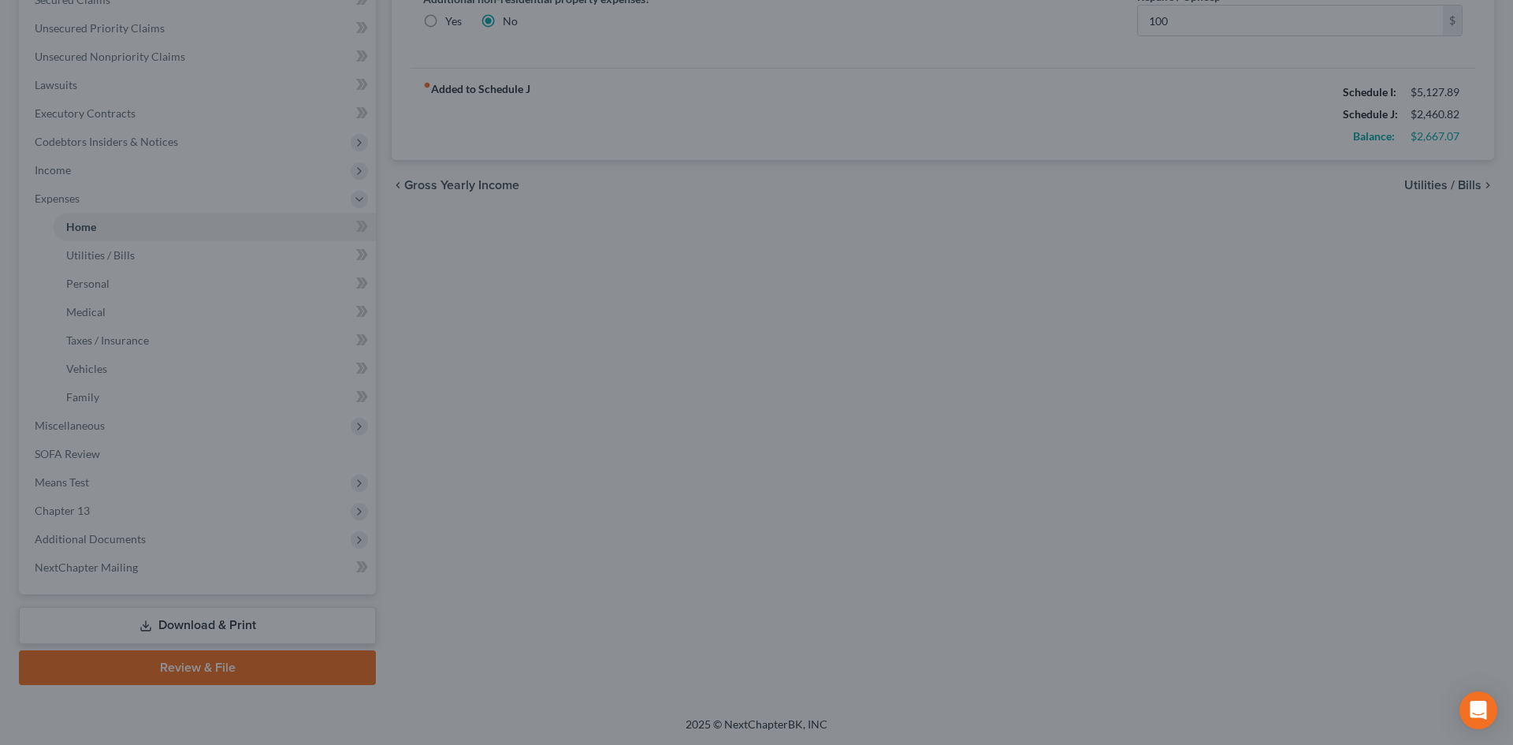
type input "100.00"
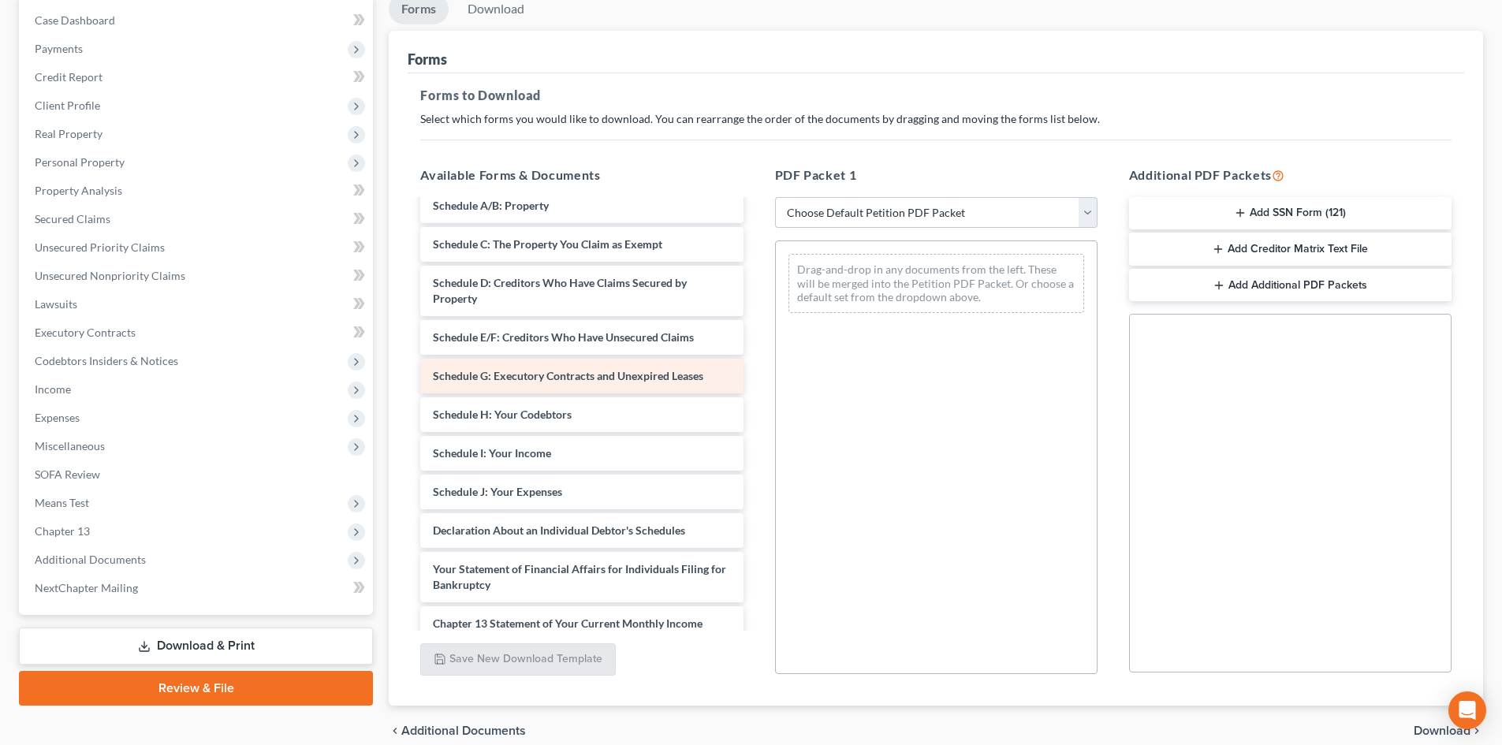
scroll to position [79, 0]
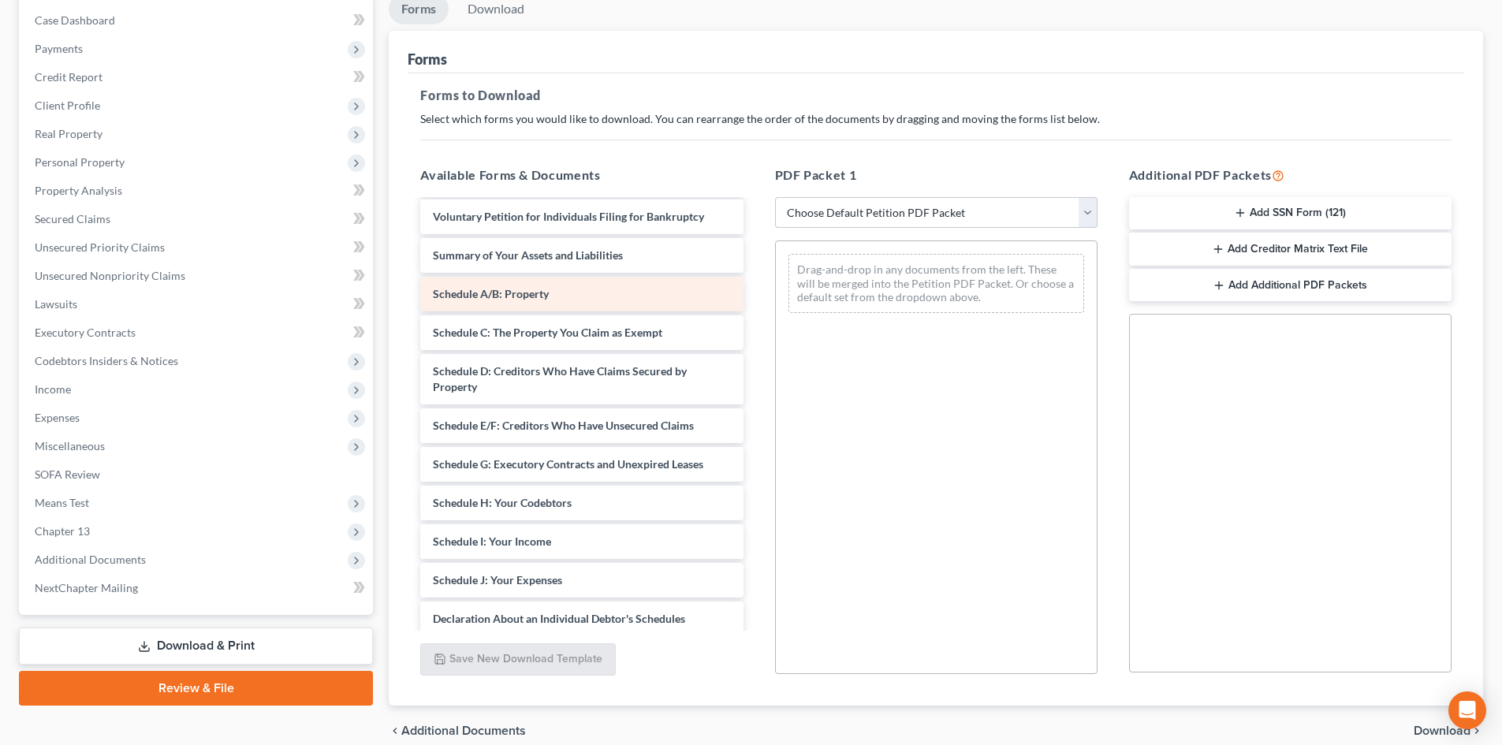
click at [755, 266] on div "Mortgage statement-pdf Debtor's Electronic Noticing Request (DeBN) ([DATE]) Vol…" at bounding box center [581, 530] width 348 height 816
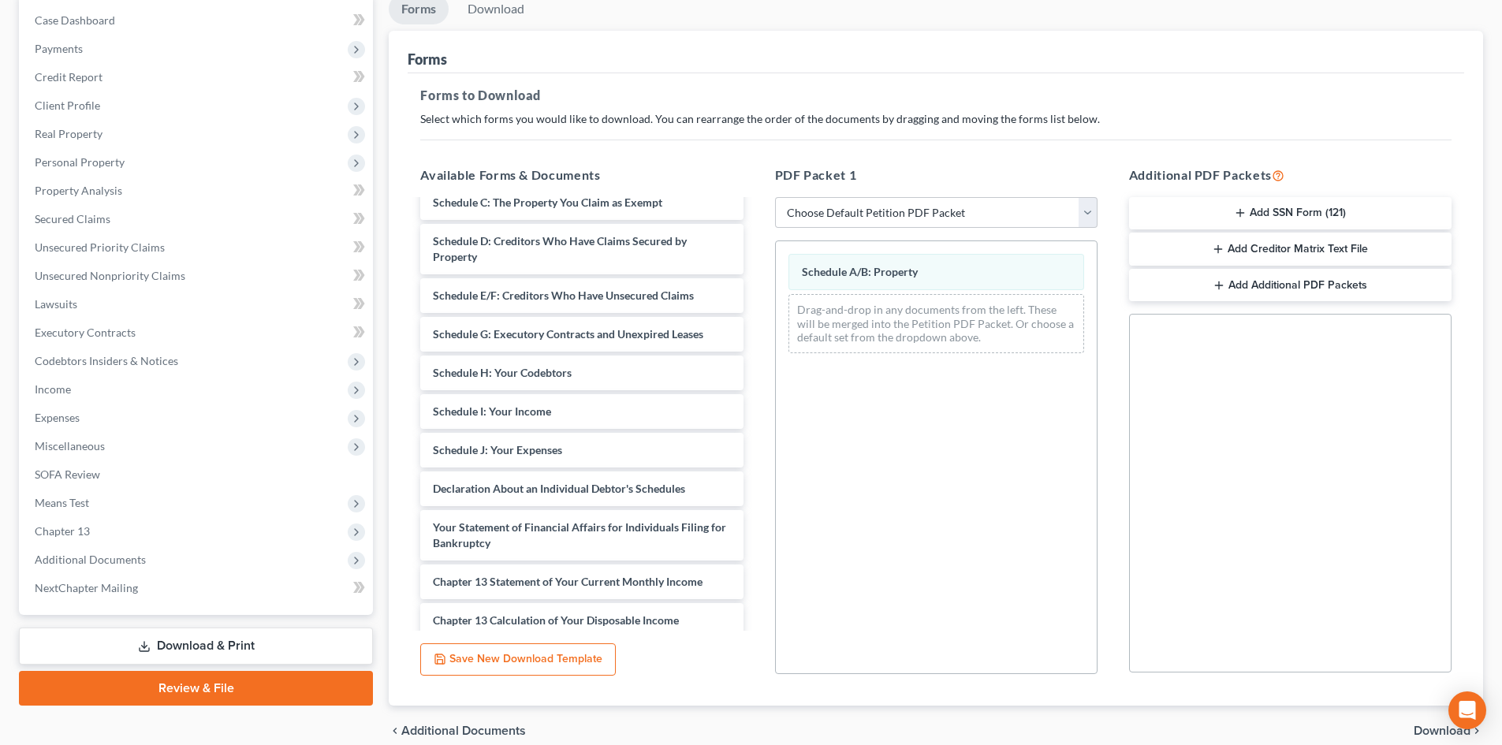
scroll to position [315, 0]
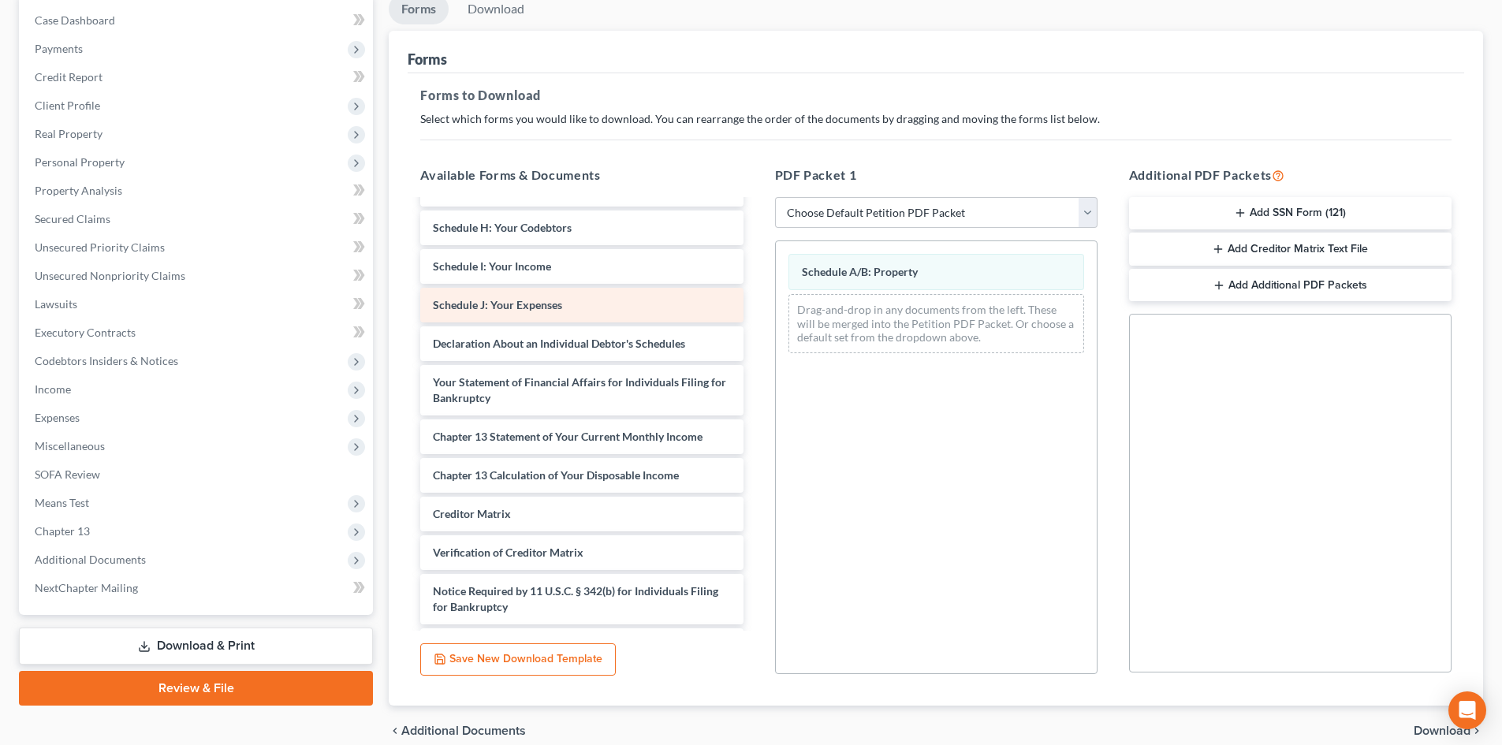
click at [755, 340] on div "Mortgage statement-pdf Debtor's Electronic Noticing Request (DeBN) ([DATE]) Vol…" at bounding box center [581, 274] width 348 height 777
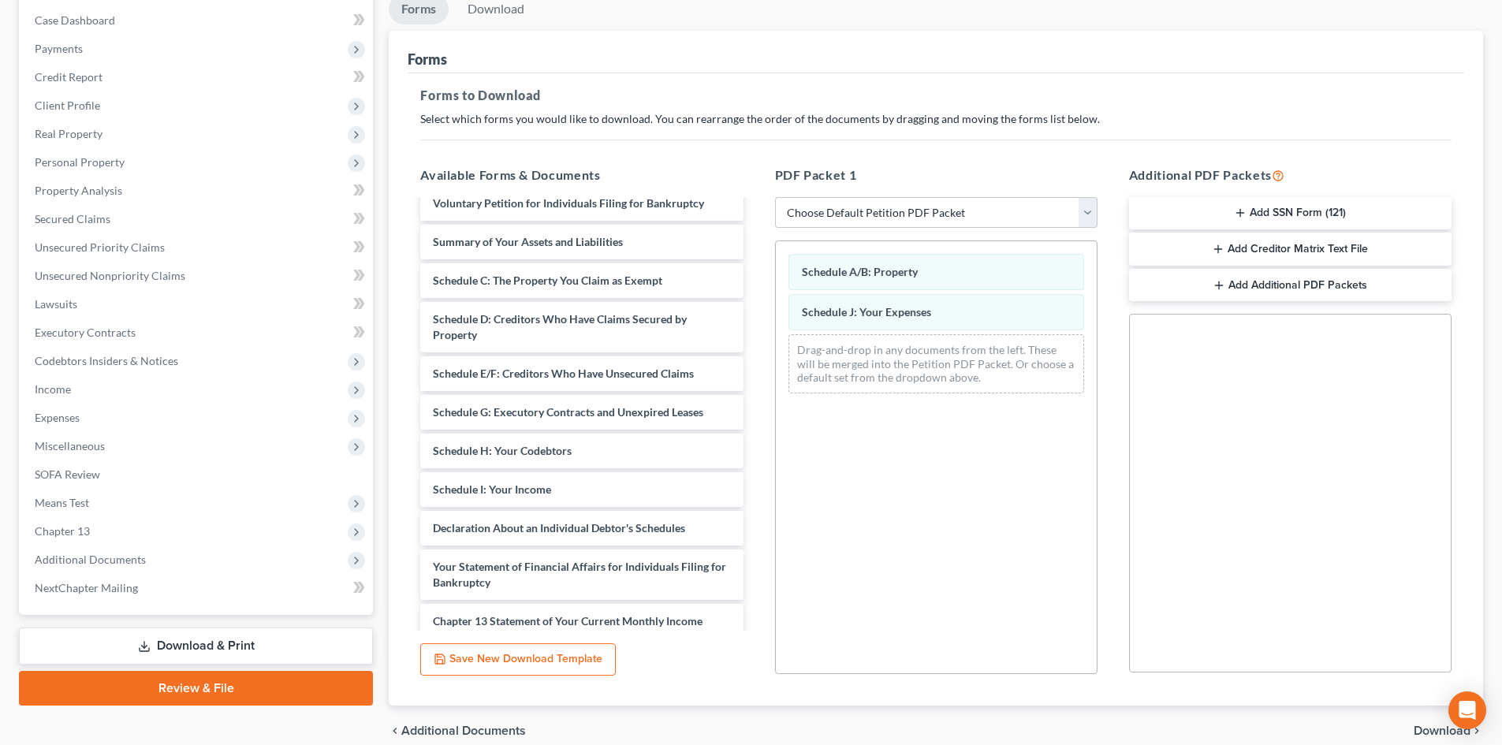
scroll to position [0, 0]
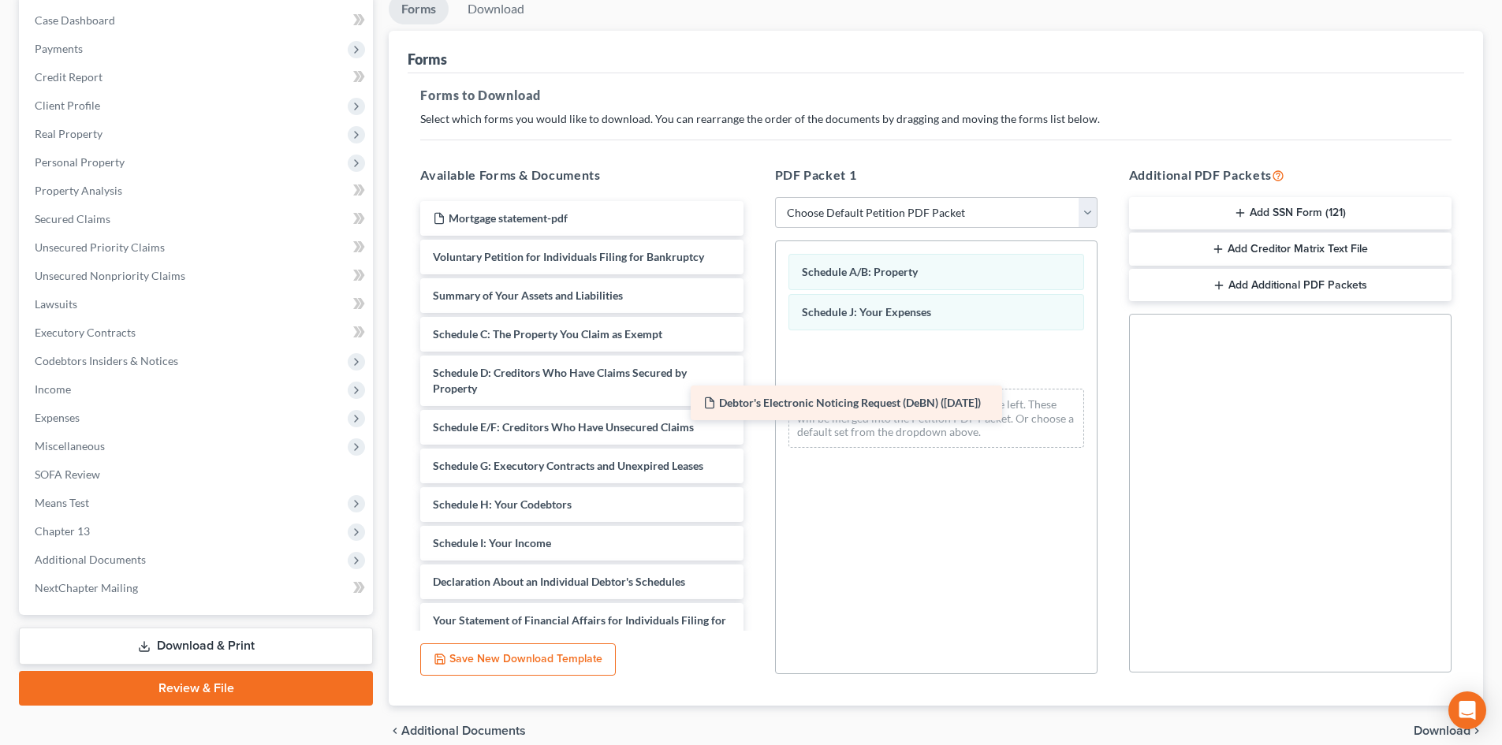
drag, startPoint x: 553, startPoint y: 269, endPoint x: 895, endPoint y: 420, distance: 374.1
click at [755, 423] on div "Debtor's Electronic Noticing Request (DeBN) ([DATE]) Mortgage statement-pdf Deb…" at bounding box center [581, 551] width 348 height 700
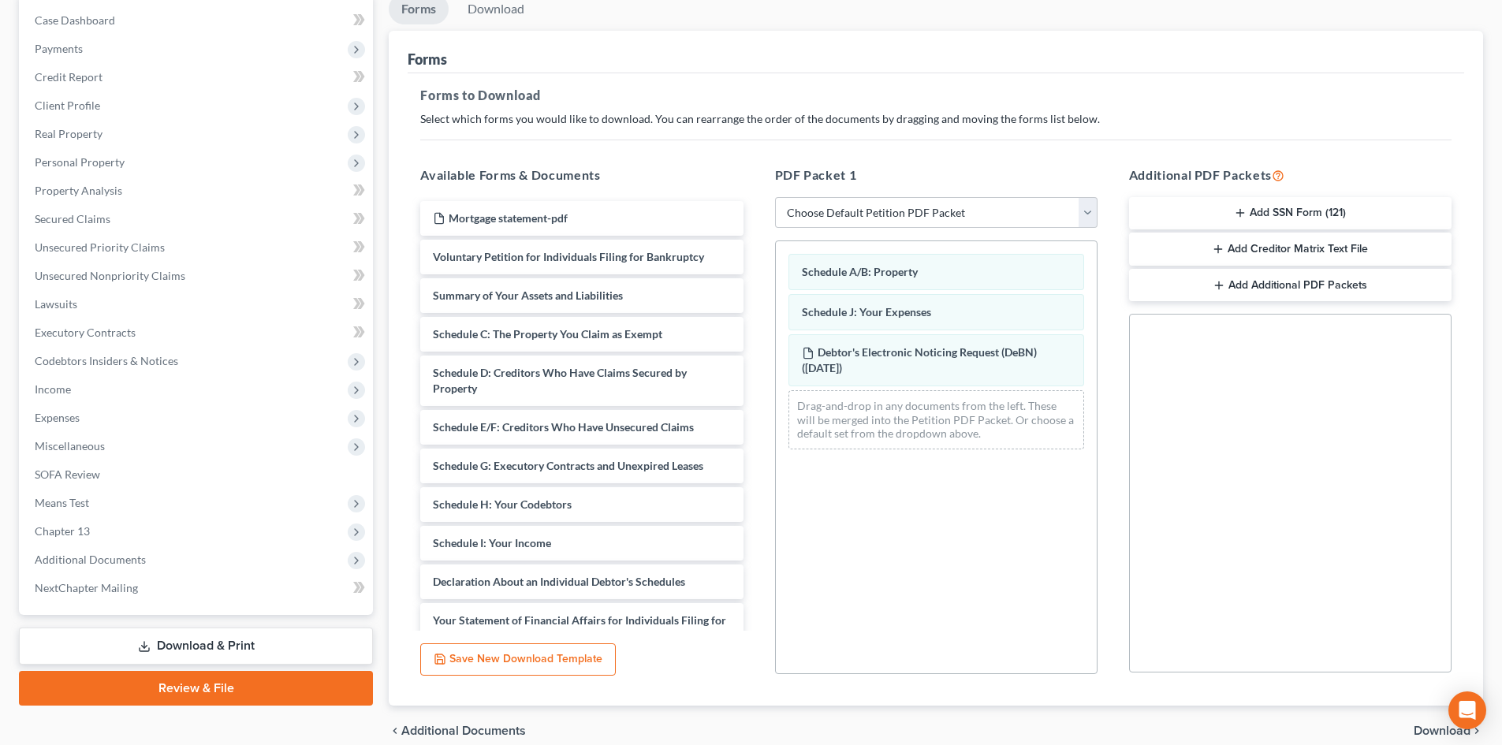
click at [1271, 211] on button "Add SSN Form (121)" at bounding box center [1290, 213] width 322 height 33
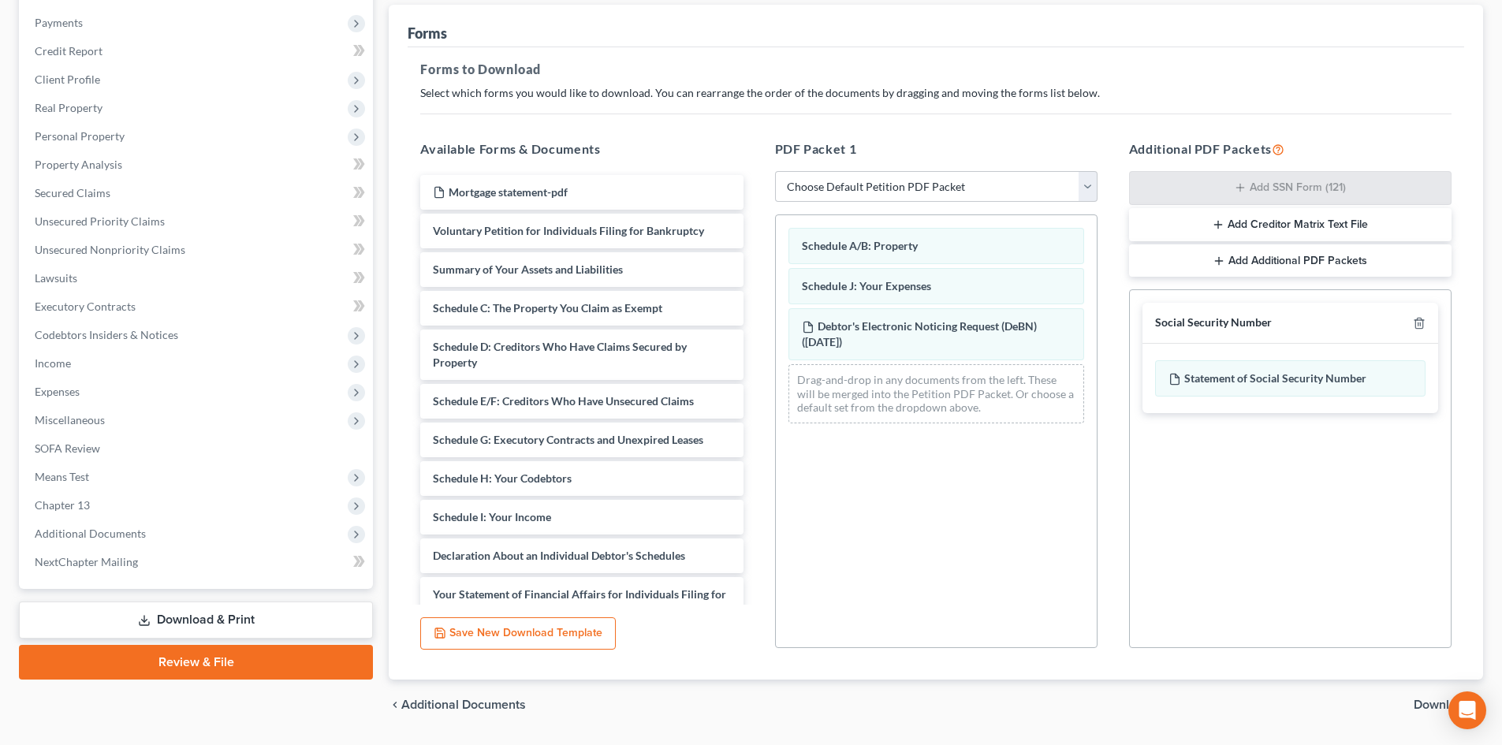
scroll to position [229, 0]
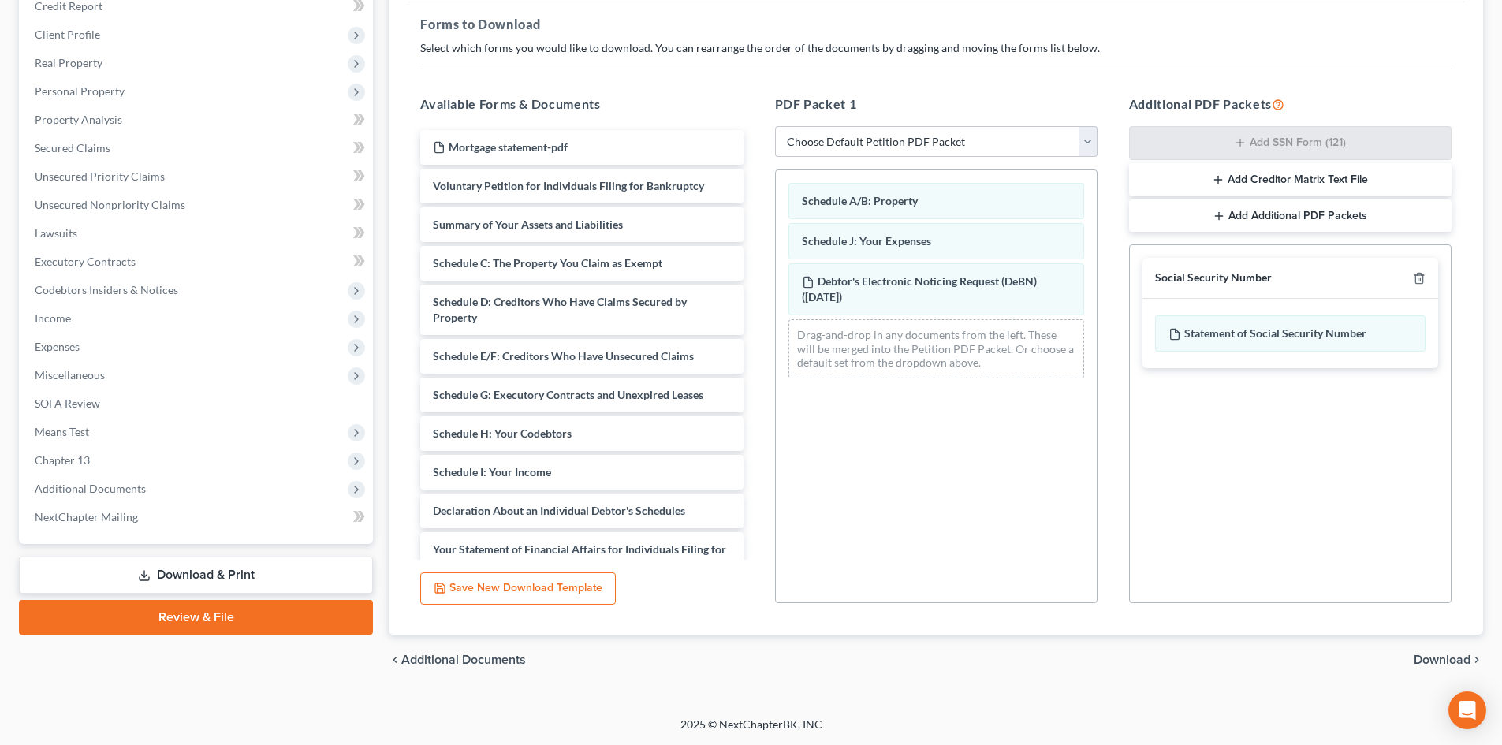
click at [1435, 658] on span "Download" at bounding box center [1441, 659] width 57 height 13
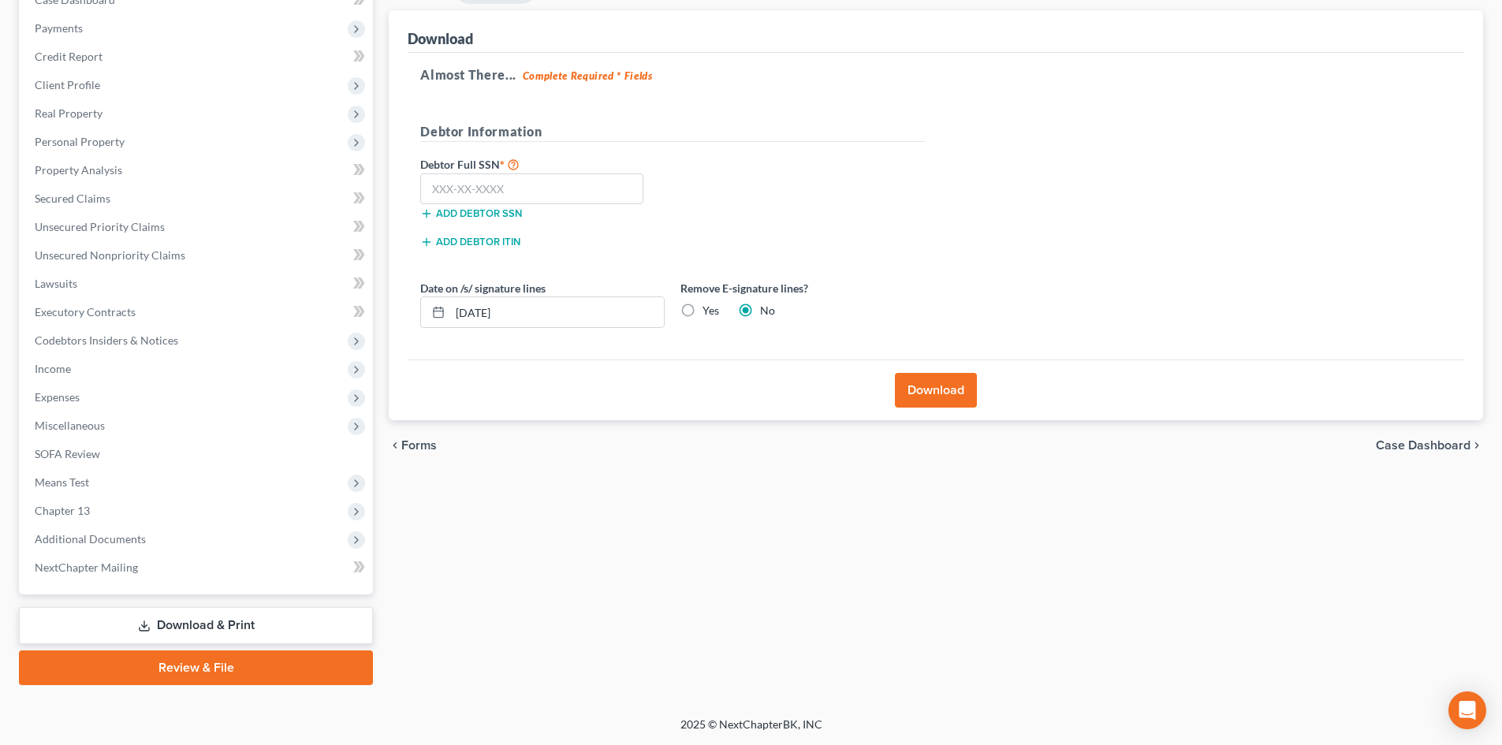
scroll to position [178, 0]
click at [566, 201] on input "text" at bounding box center [531, 189] width 223 height 32
type input "251-59-1550"
click at [702, 311] on label "Yes" at bounding box center [710, 311] width 17 height 16
click at [709, 311] on input "Yes" at bounding box center [714, 308] width 10 height 10
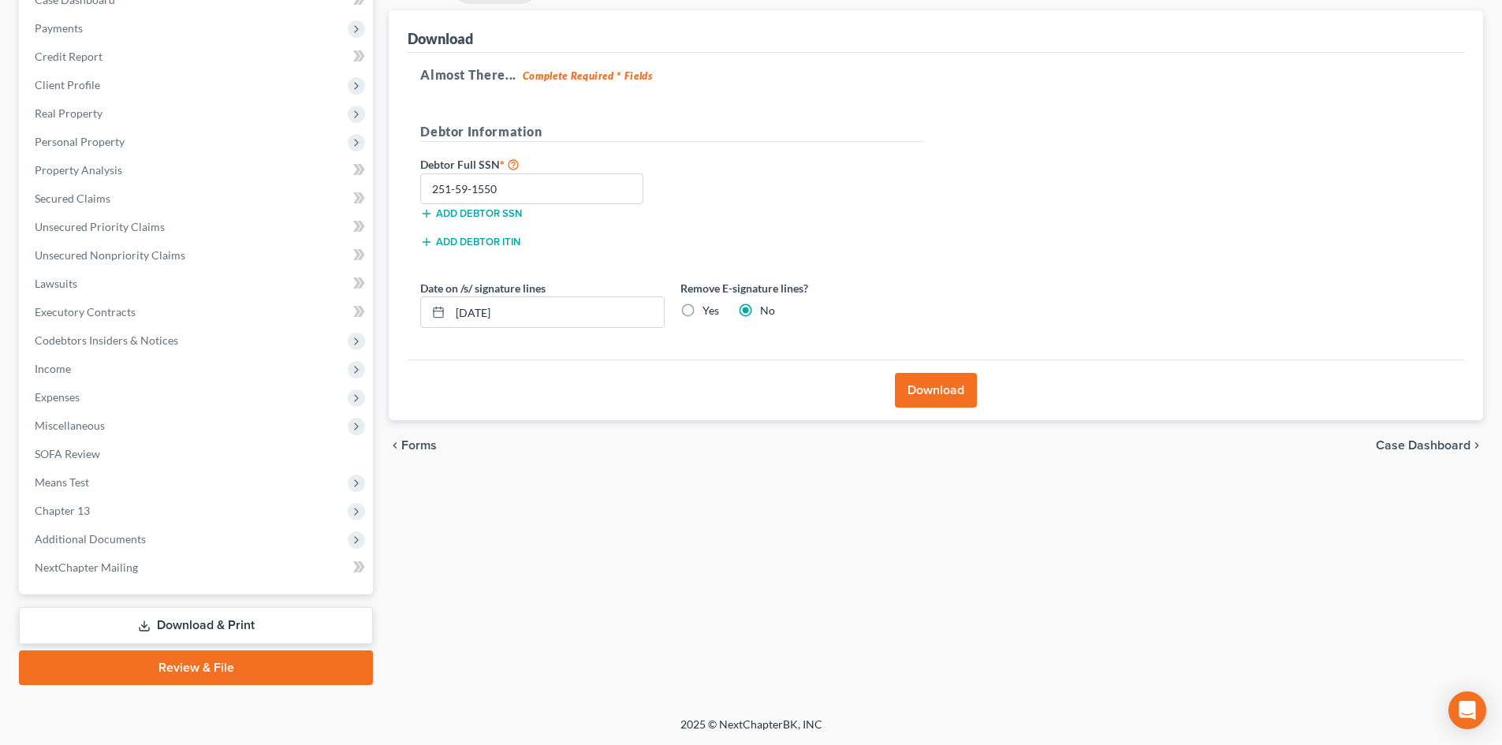
radio input "true"
radio input "false"
drag, startPoint x: 565, startPoint y: 313, endPoint x: 410, endPoint y: 315, distance: 155.3
click at [422, 315] on div "[DATE]" at bounding box center [542, 312] width 244 height 32
click at [935, 378] on button "Download" at bounding box center [936, 390] width 82 height 35
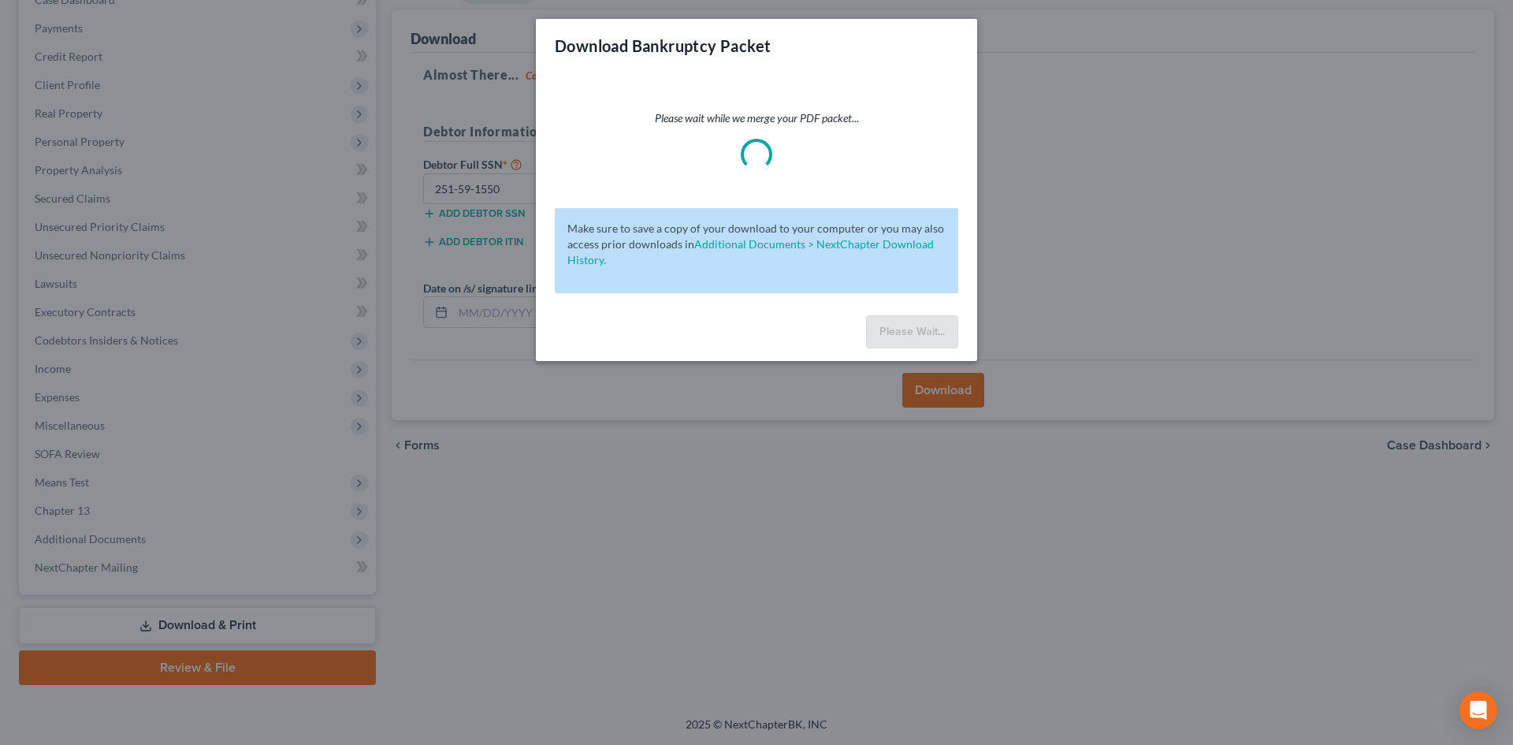
drag, startPoint x: 187, startPoint y: 701, endPoint x: 199, endPoint y: 701, distance: 11.8
click at [195, 701] on div "Download Bankruptcy Packet Please wait while we merge your PDF packet... Make s…" at bounding box center [756, 372] width 1513 height 745
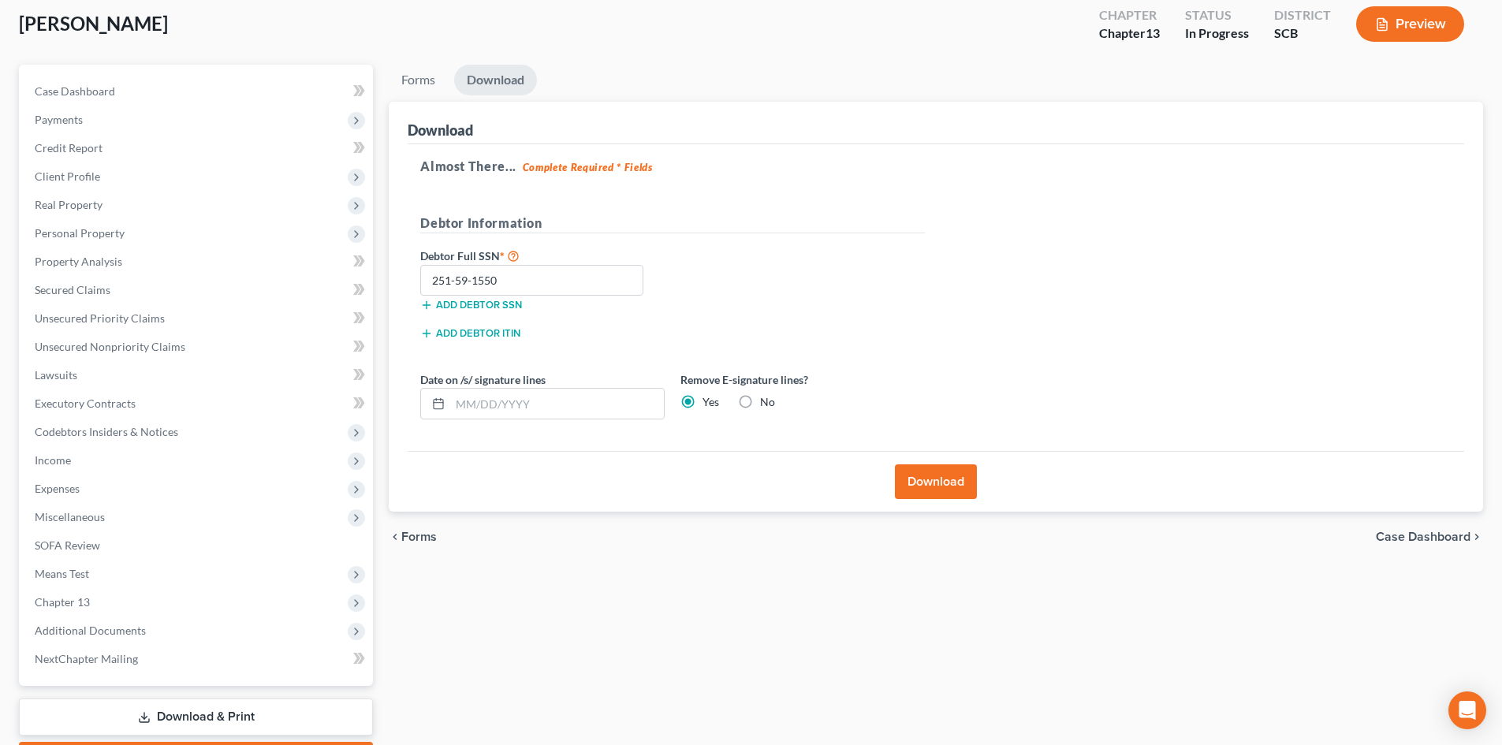
scroll to position [0, 0]
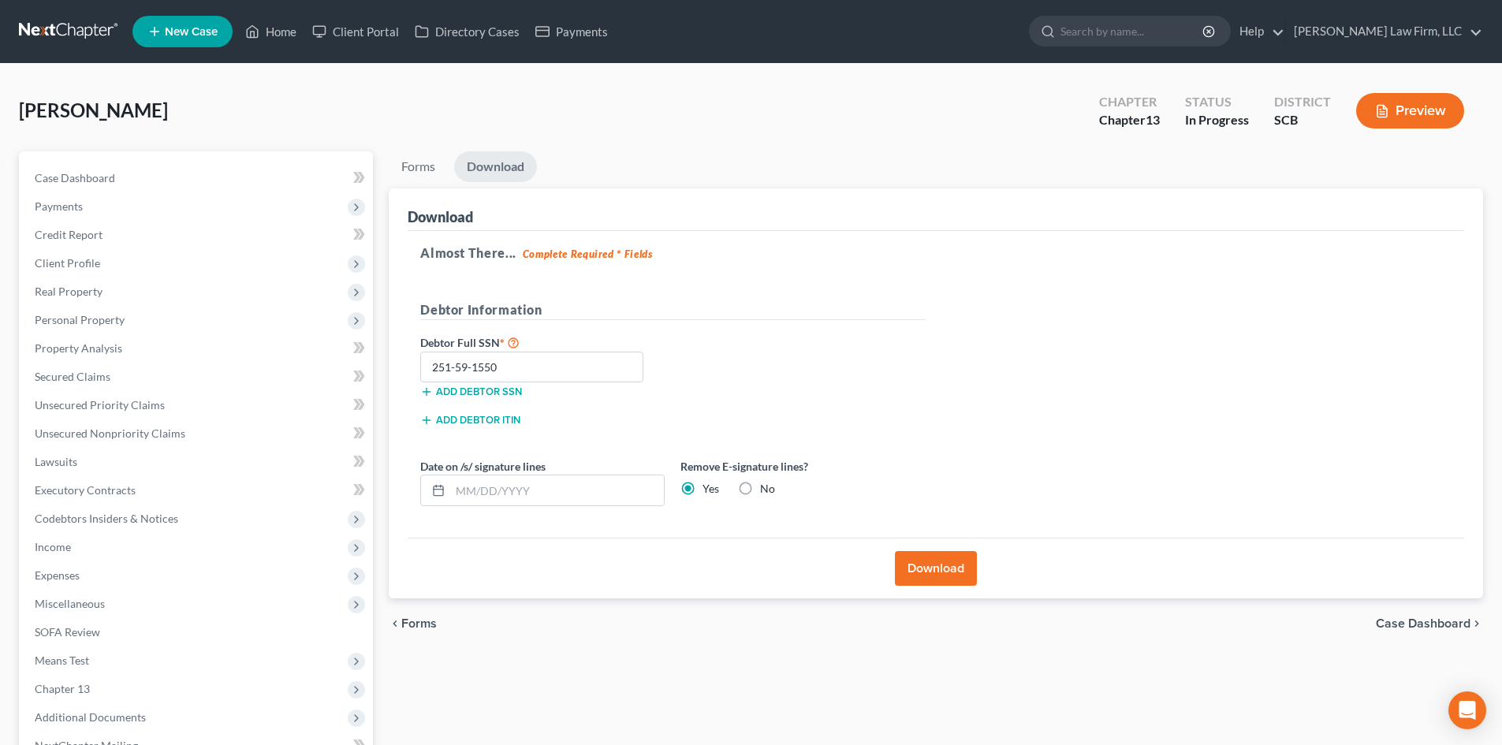
click at [925, 554] on button "Download" at bounding box center [936, 568] width 82 height 35
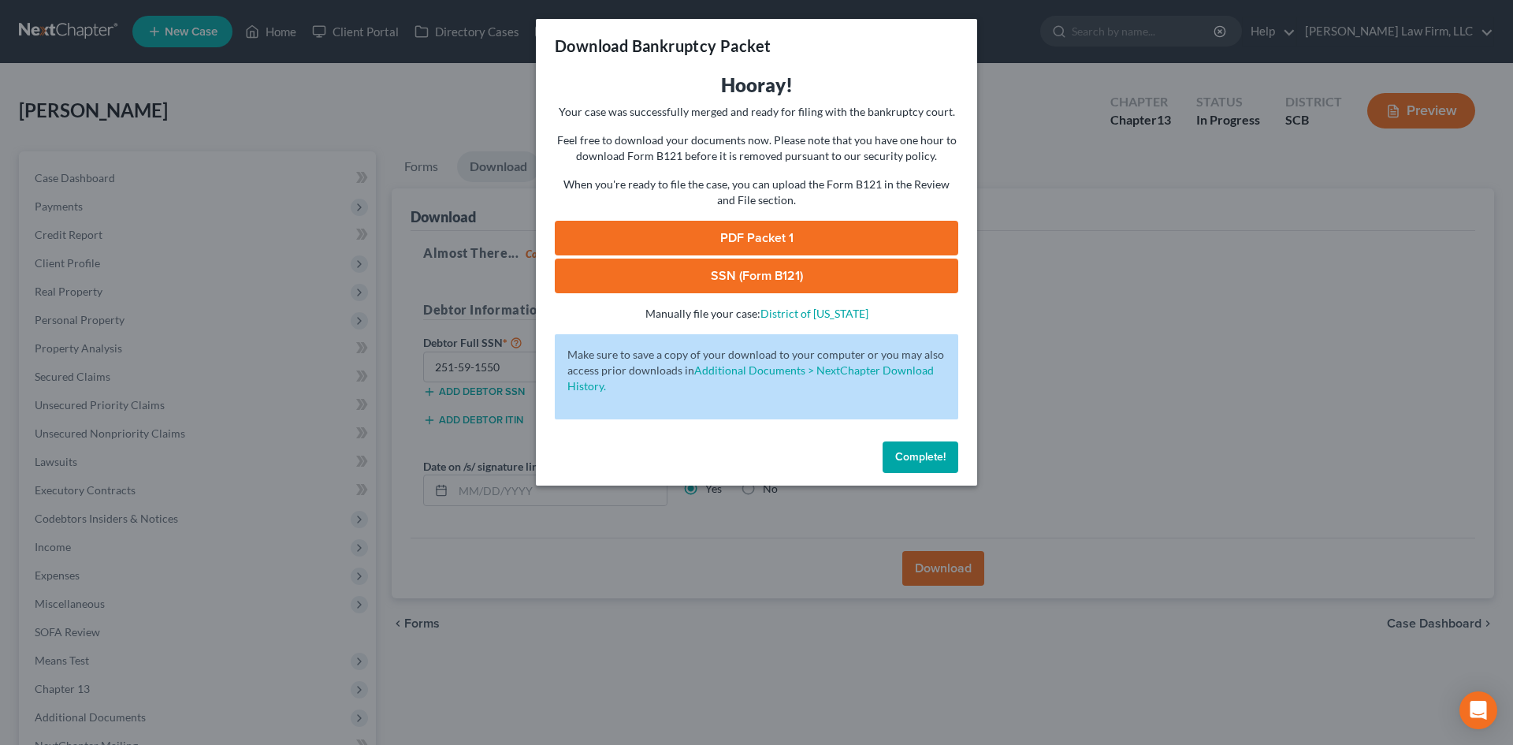
click at [726, 270] on link "SSN (Form B121)" at bounding box center [757, 276] width 404 height 35
click at [720, 229] on link "PDF Packet 1" at bounding box center [757, 238] width 404 height 35
click at [911, 448] on button "Complete!" at bounding box center [921, 457] width 76 height 32
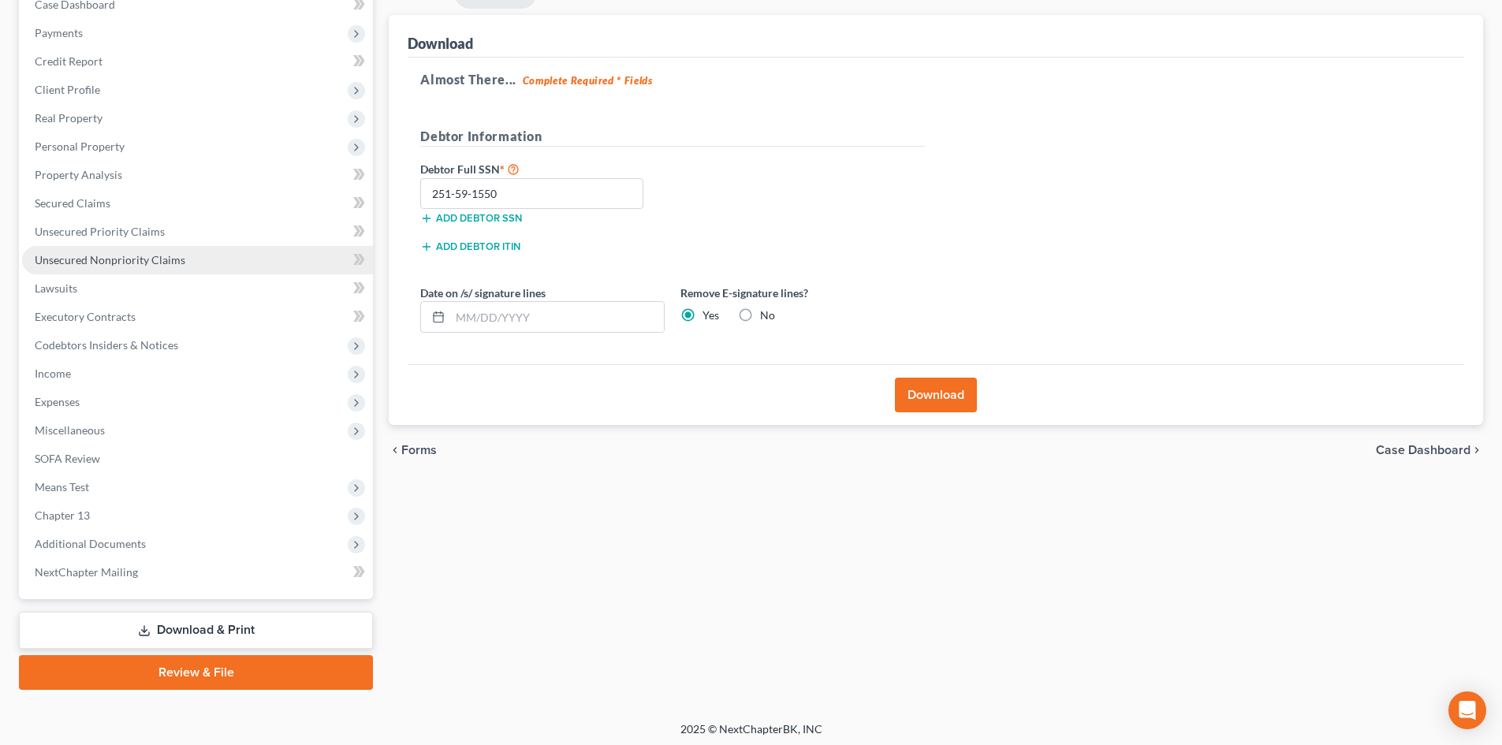
scroll to position [178, 0]
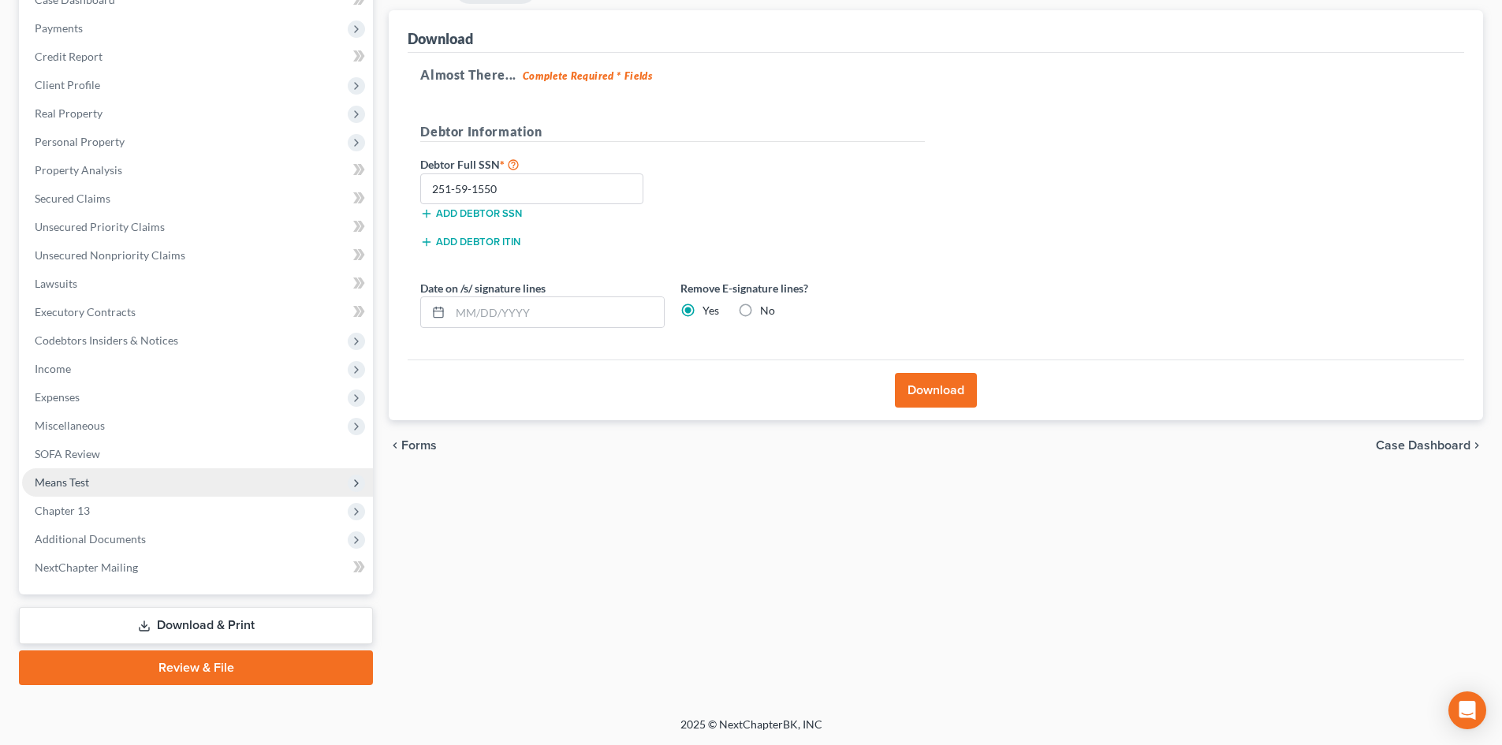
click at [139, 488] on span "Means Test" at bounding box center [197, 482] width 351 height 28
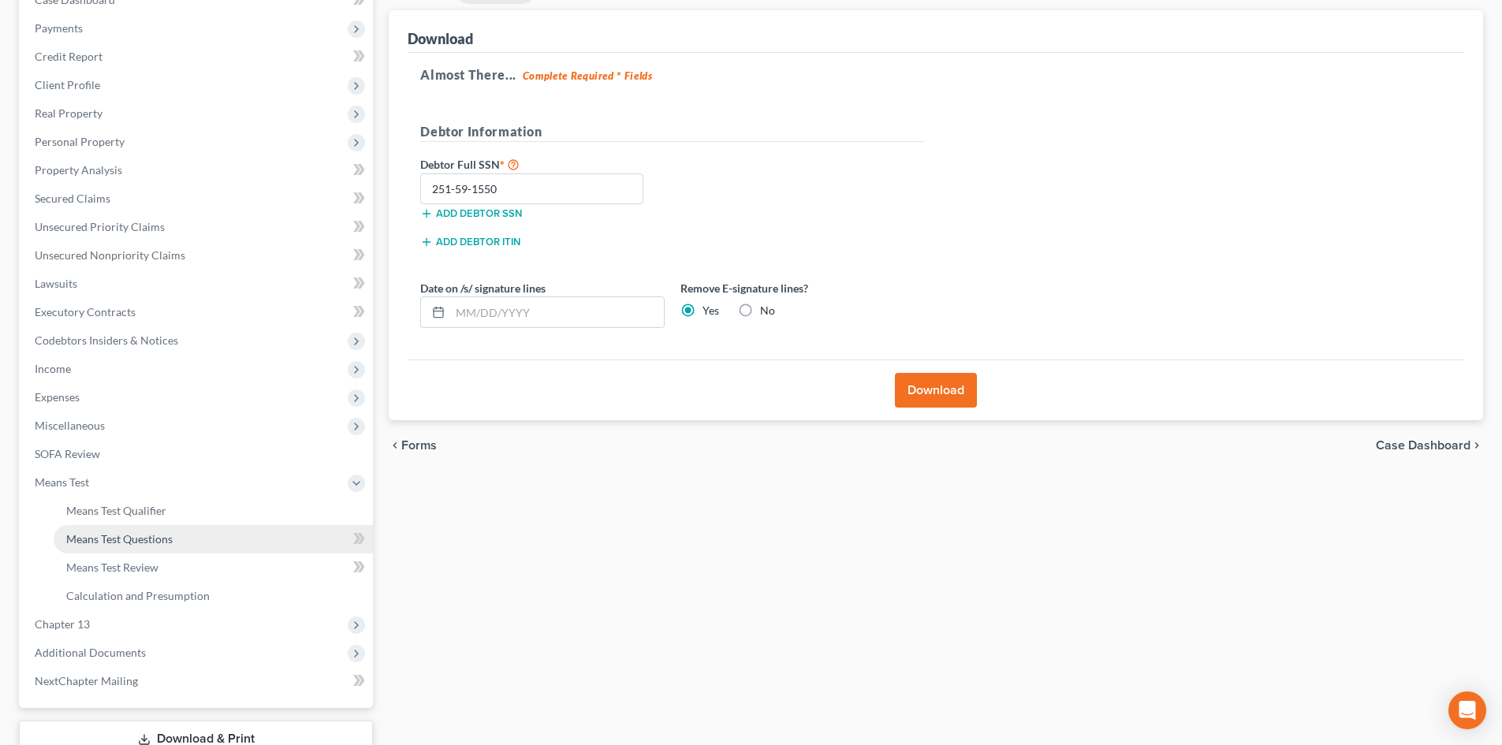
click at [173, 547] on link "Means Test Questions" at bounding box center [213, 539] width 319 height 28
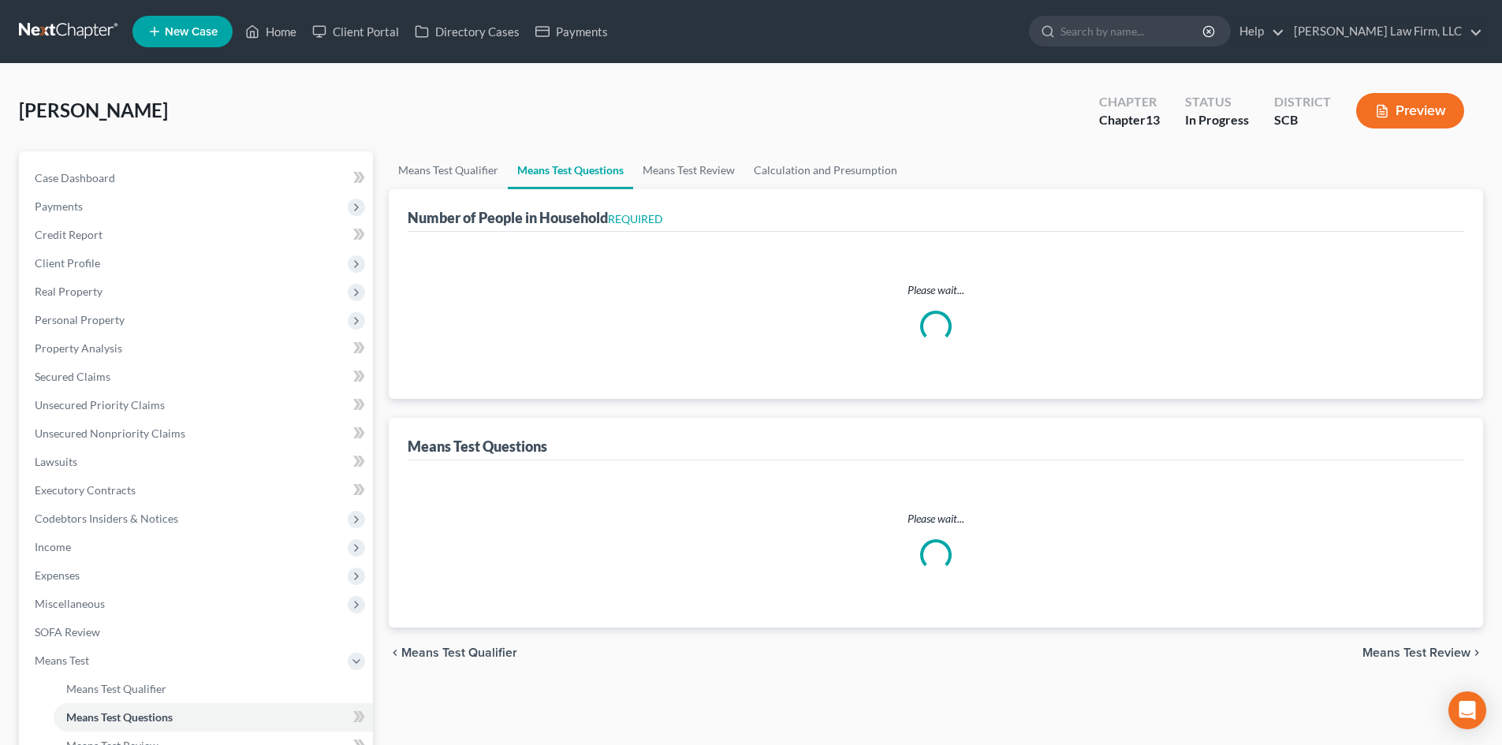
select select "0"
select select "60"
select select "1"
select select "60"
select select "2"
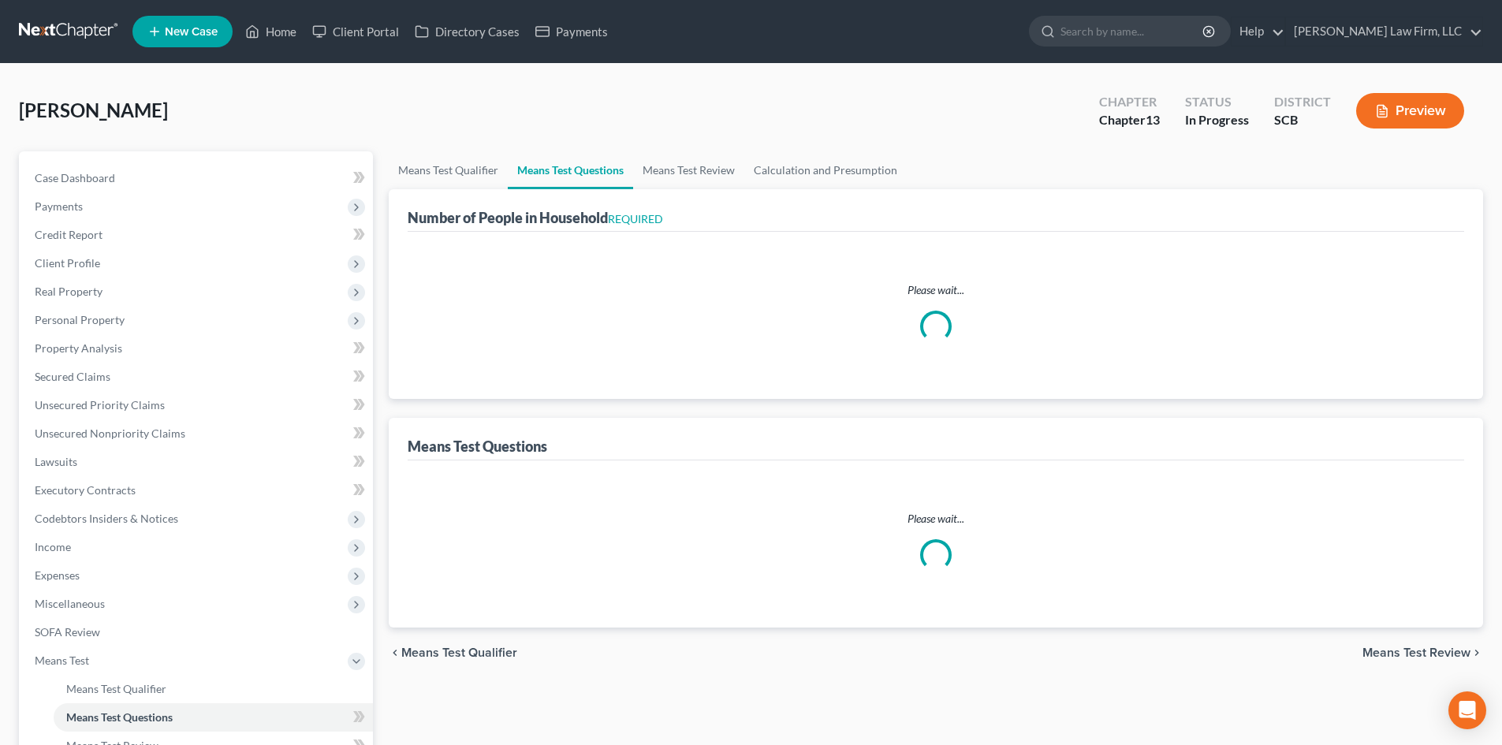
select select "60"
select select "1"
select select "60"
select select "0"
select select "60"
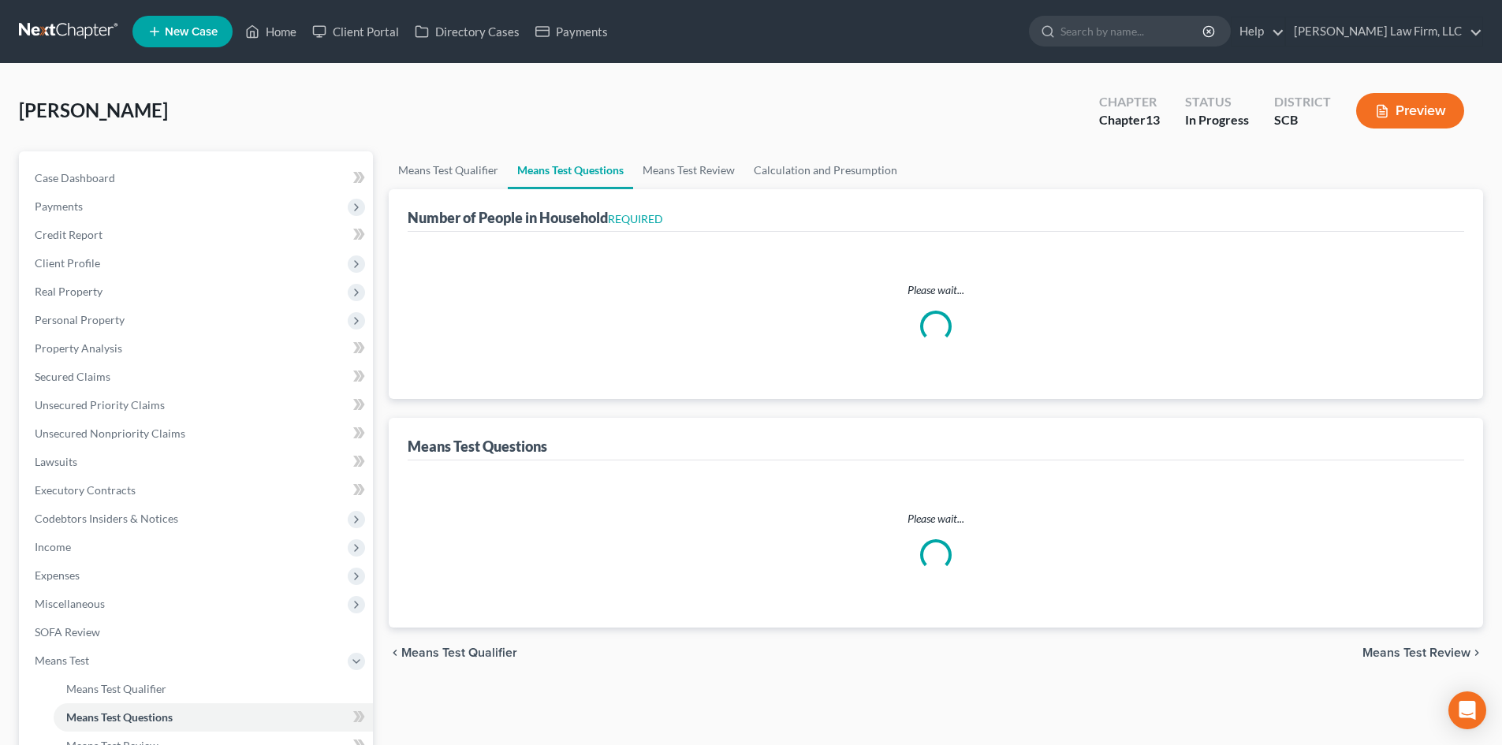
select select "0"
select select "60"
select select "0"
select select "60"
select select "1"
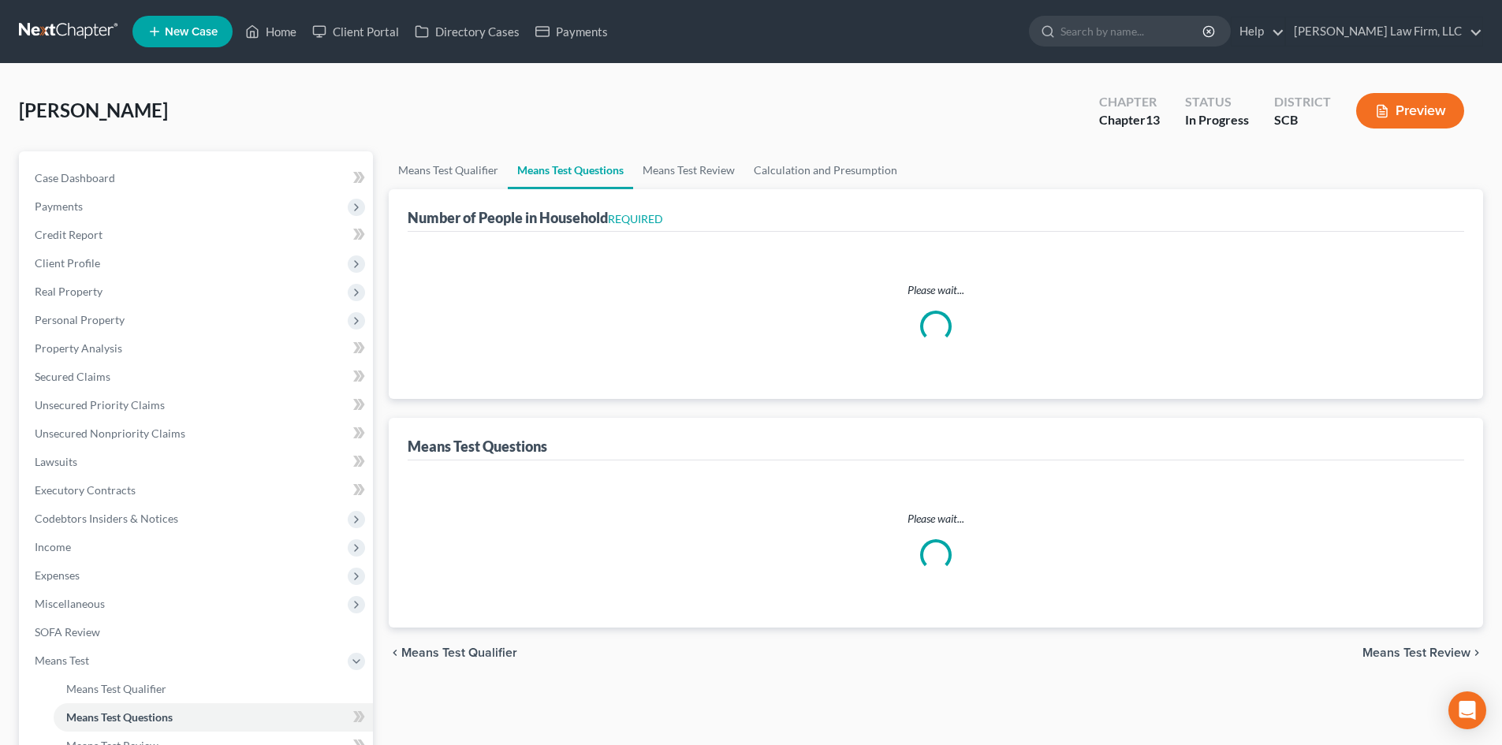
select select "2"
select select "0"
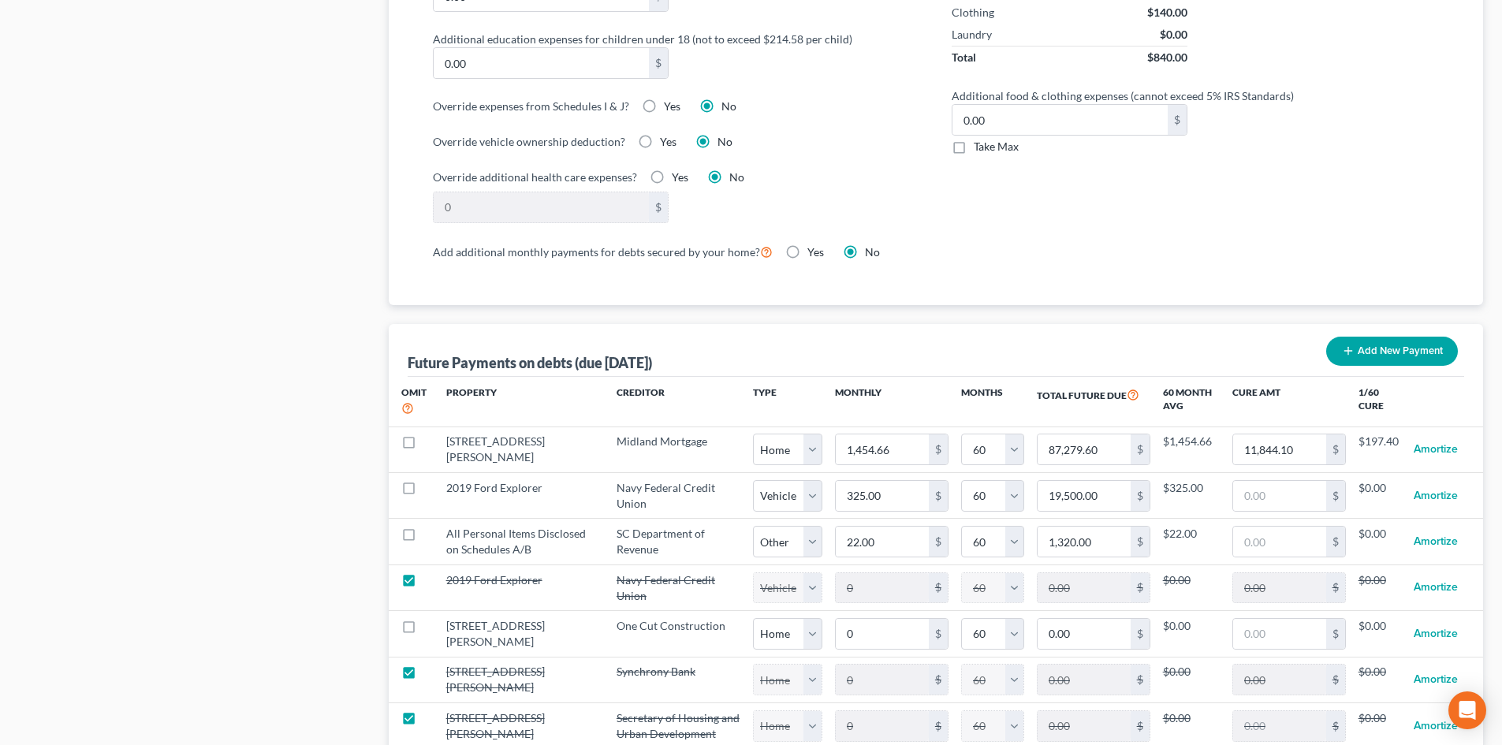
scroll to position [1734, 0]
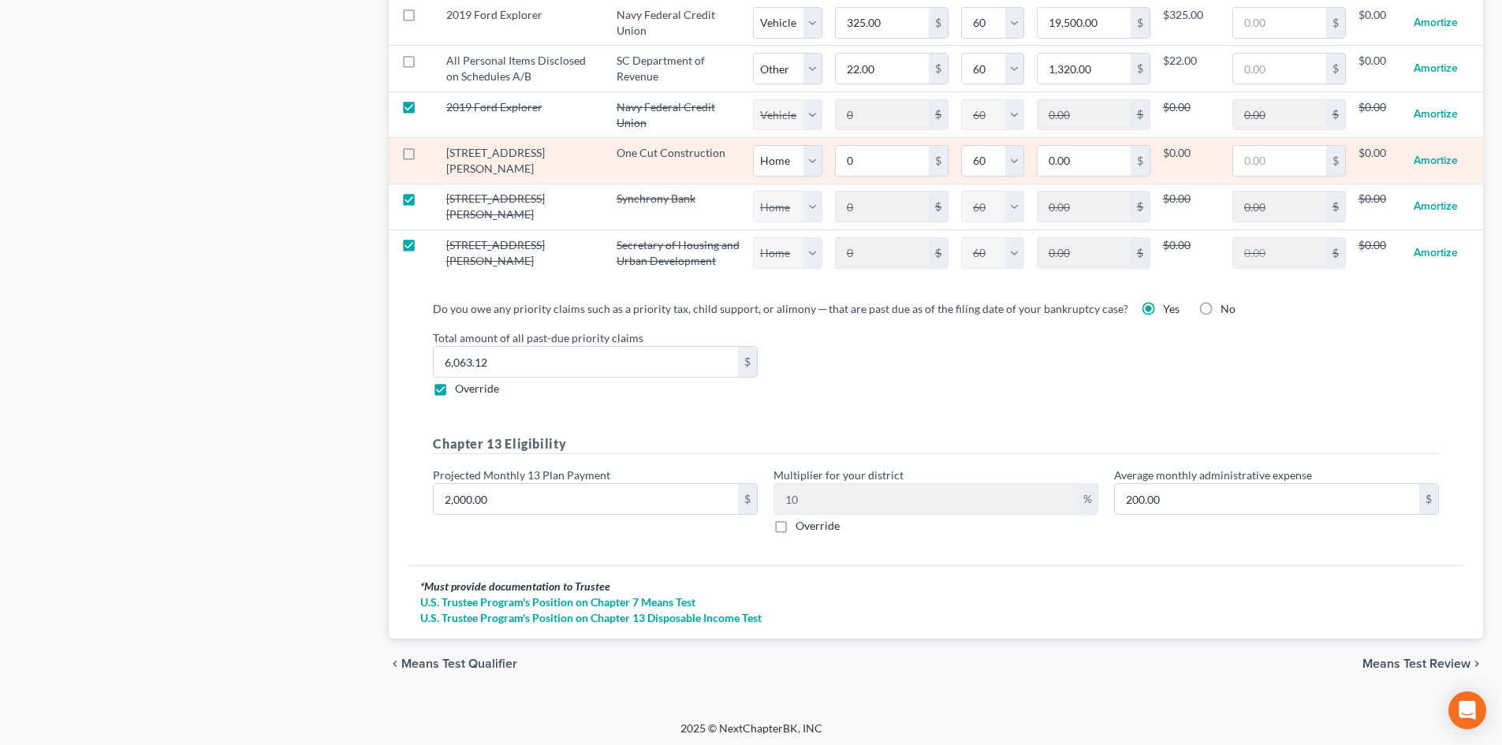
click at [423, 157] on label at bounding box center [423, 157] width 0 height 0
click at [430, 153] on input "checkbox" at bounding box center [435, 150] width 10 height 10
checkbox input "true"
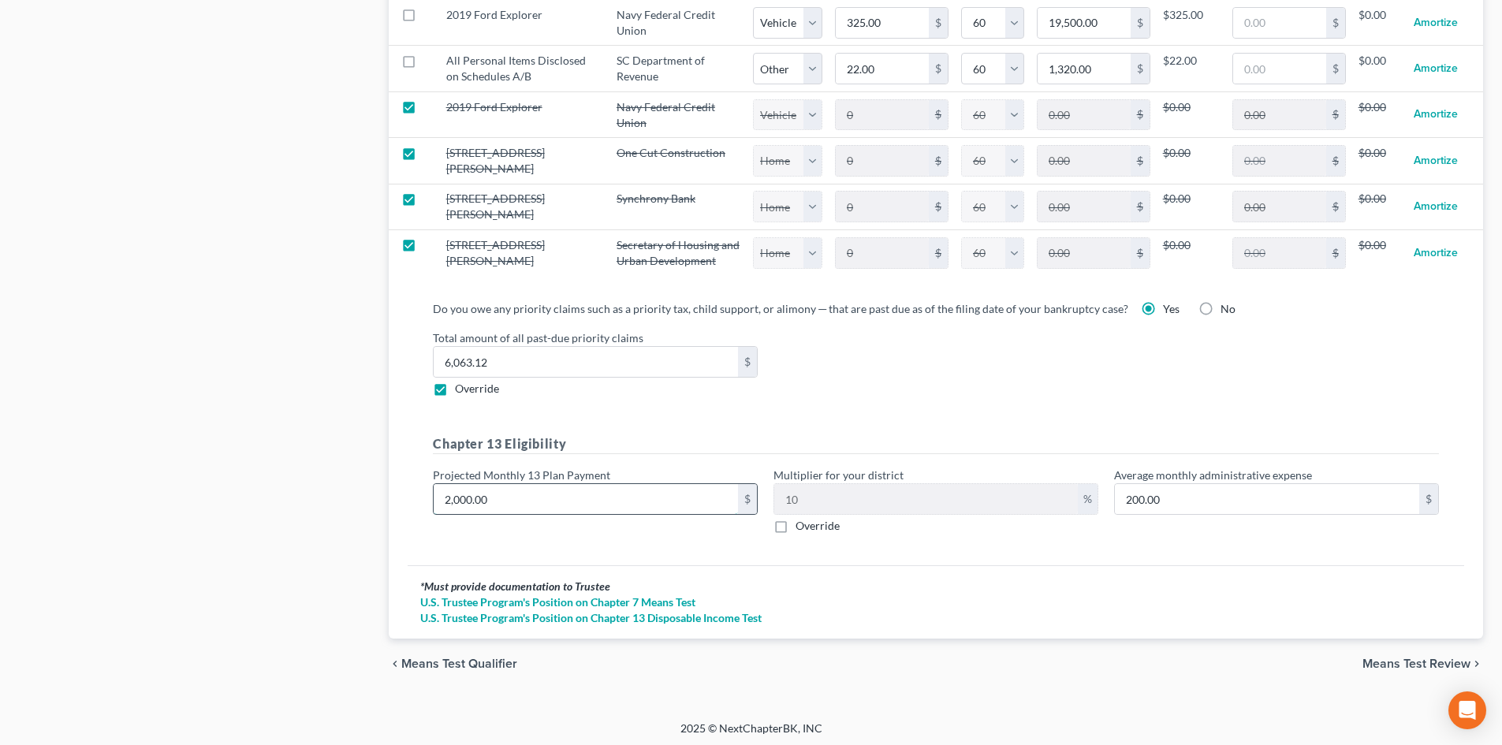
click at [520, 489] on input "2,000.00" at bounding box center [586, 499] width 304 height 30
select select "0"
select select "60"
type input "2"
type input "0.20"
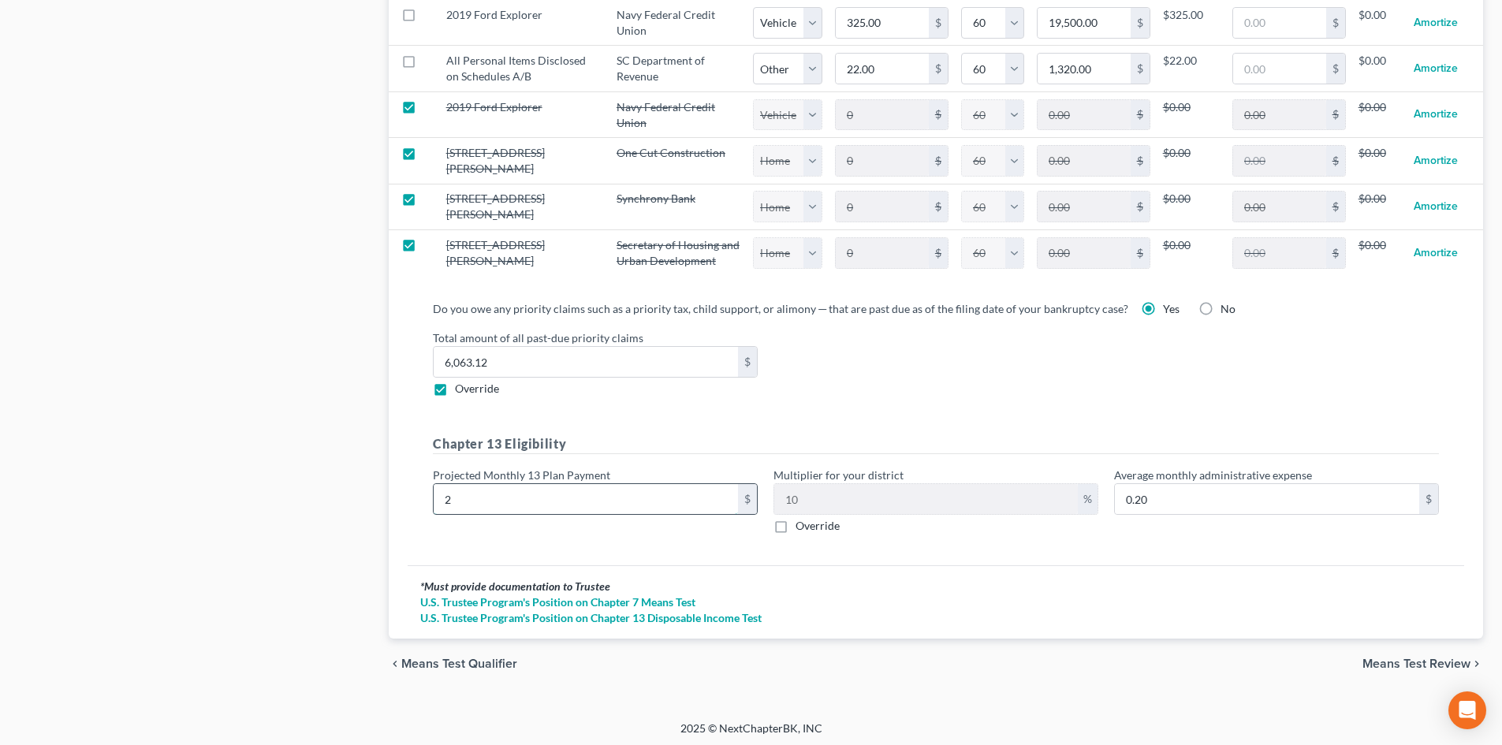
type input "25"
type input "2.50"
type input "258"
type input "25.80"
type input "2585"
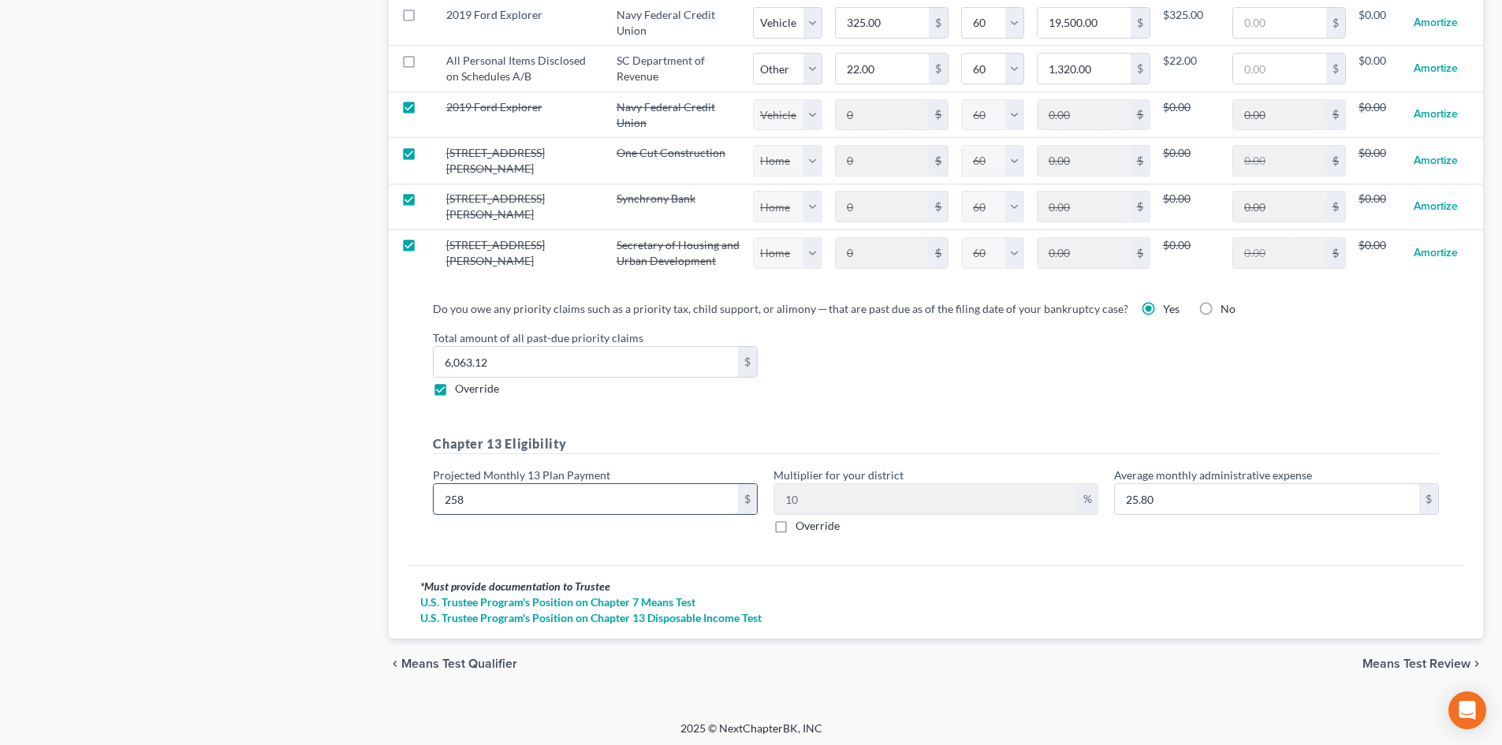
type input "258.50"
type input "2,585"
click at [1119, 590] on div "* Must provide documentation to Trustee" at bounding box center [935, 587] width 1031 height 16
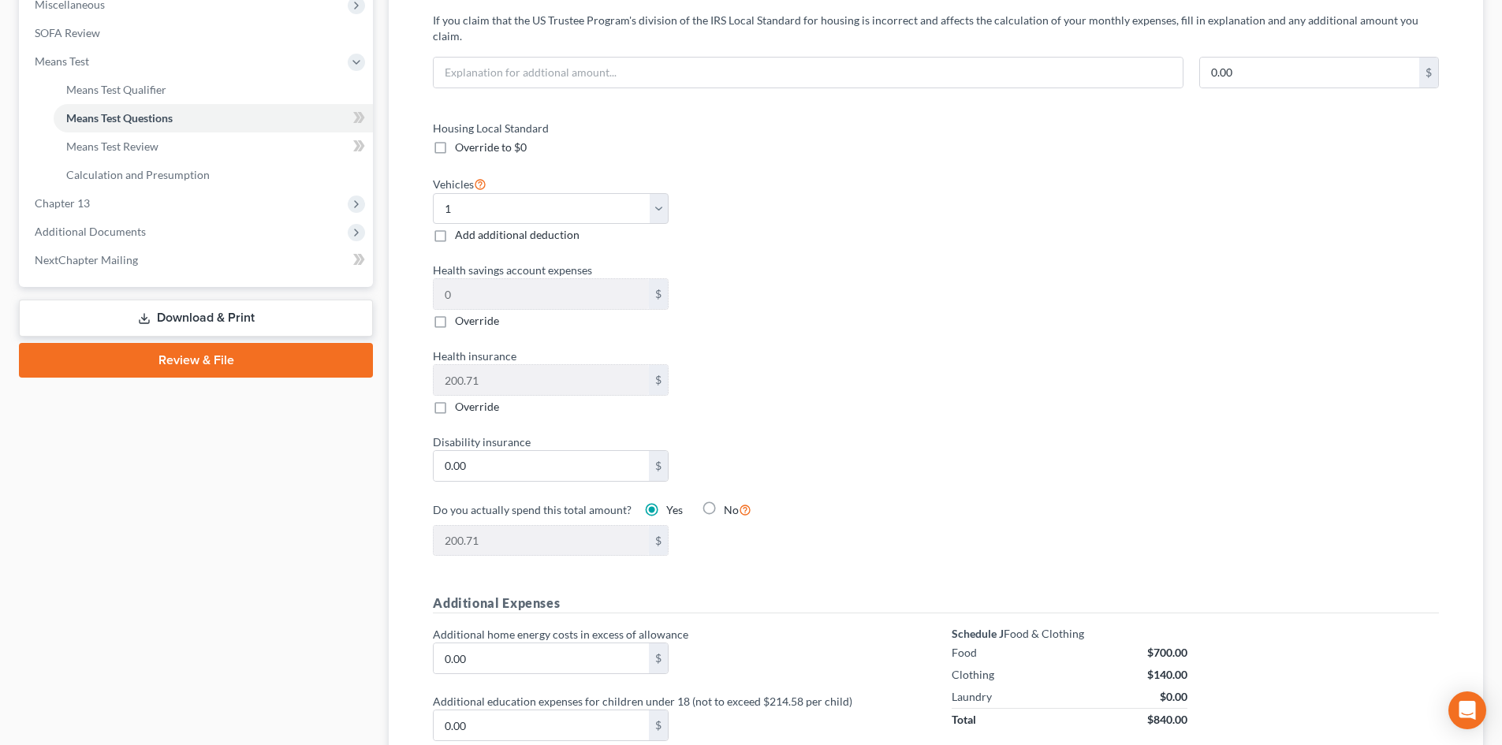
scroll to position [709, 0]
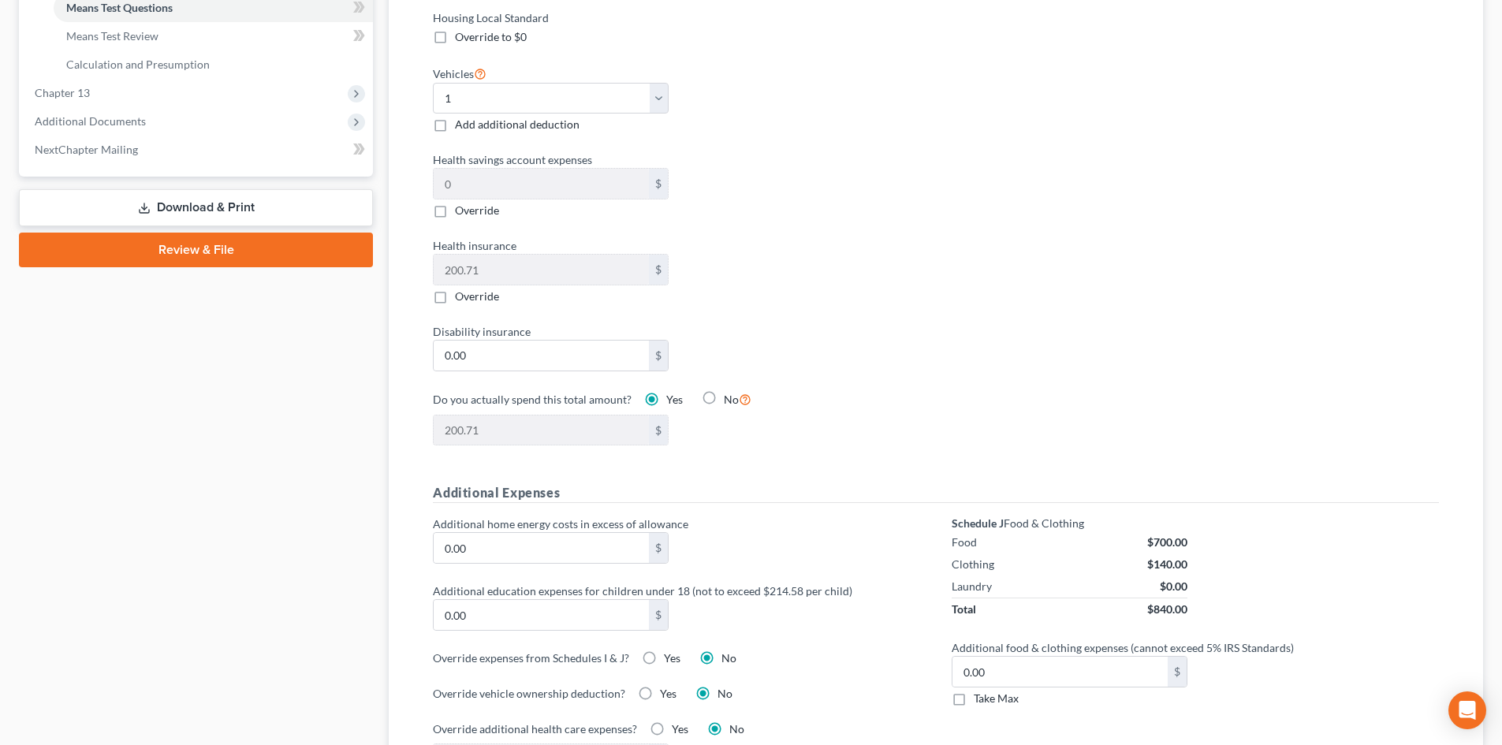
click at [142, 202] on icon at bounding box center [144, 208] width 13 height 13
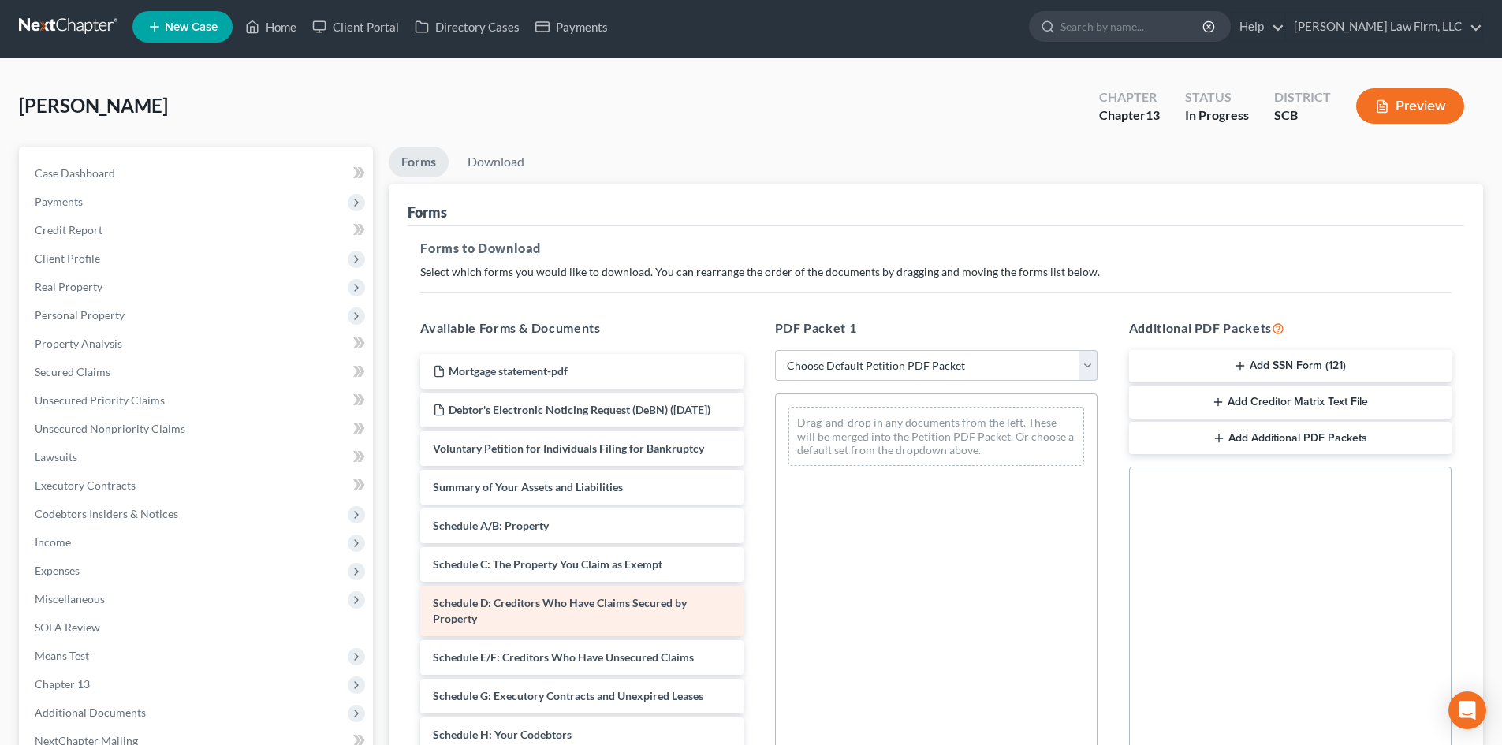
scroll to position [229, 0]
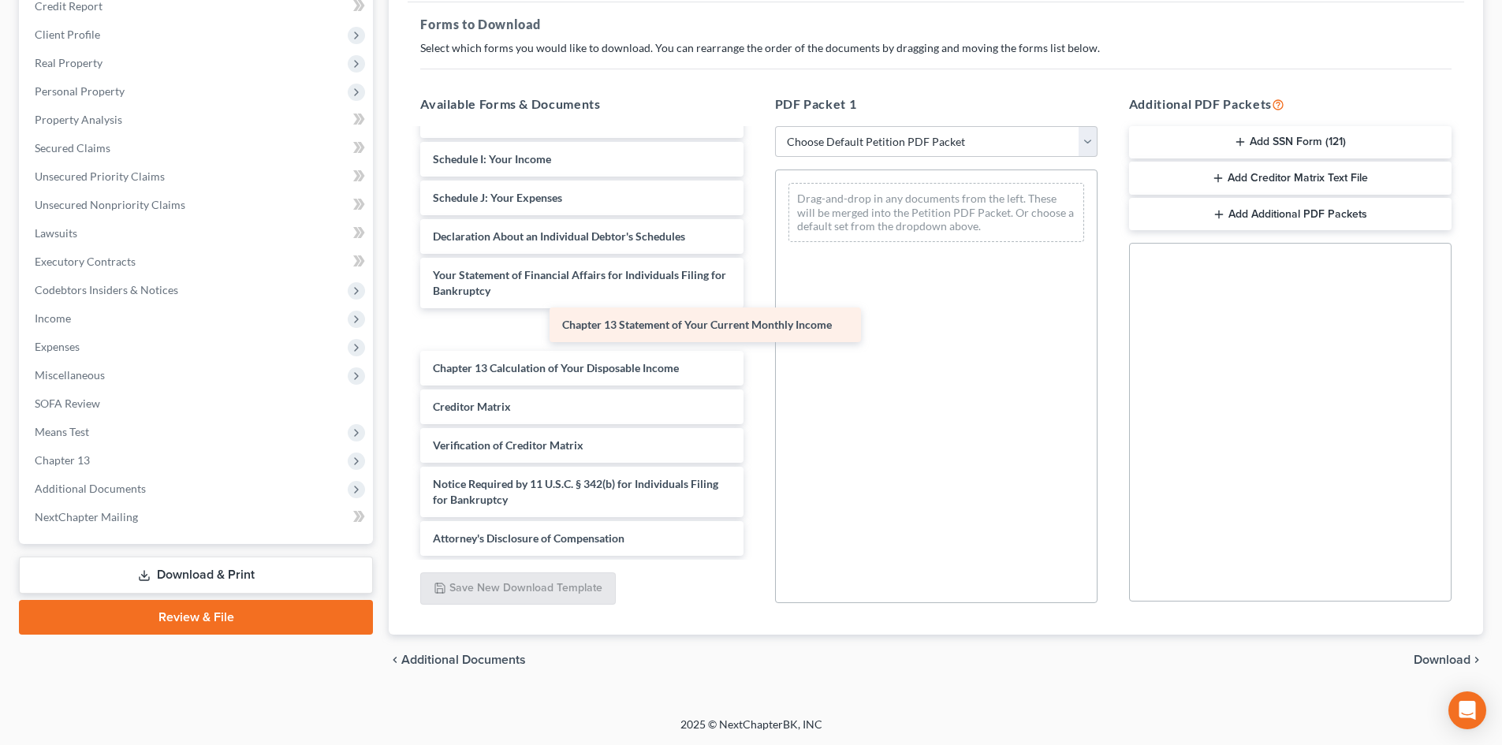
drag, startPoint x: 508, startPoint y: 343, endPoint x: 813, endPoint y: 274, distance: 312.8
click at [755, 277] on div "Chapter 13 Statement of Your Current Monthly Income Mortgage statement-pdf Debt…" at bounding box center [581, 148] width 348 height 816
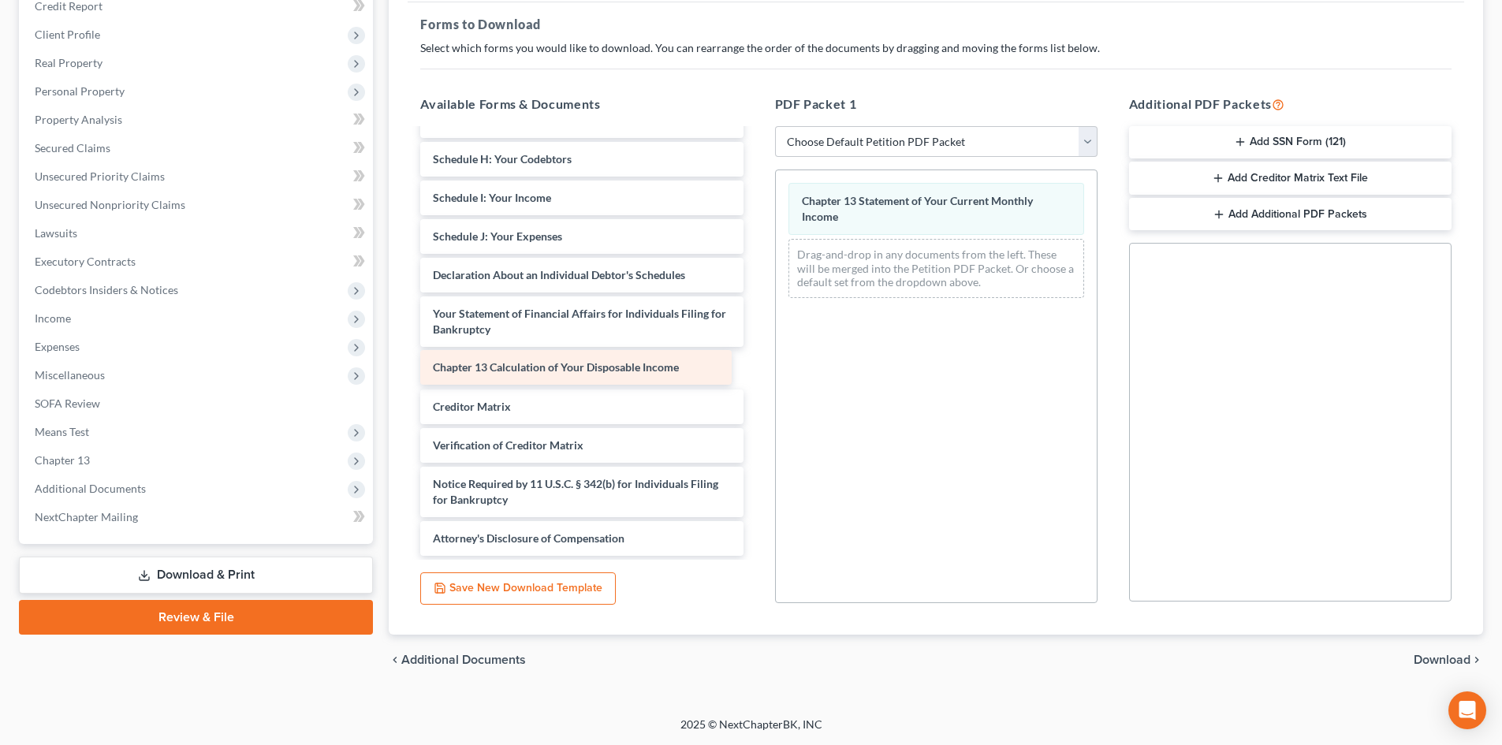
drag, startPoint x: 497, startPoint y: 374, endPoint x: 835, endPoint y: 332, distance: 340.7
click at [755, 333] on div "Chapter 13 Calculation of Your Disposable Income Mortgage statement-pdf Debtor'…" at bounding box center [581, 167] width 348 height 777
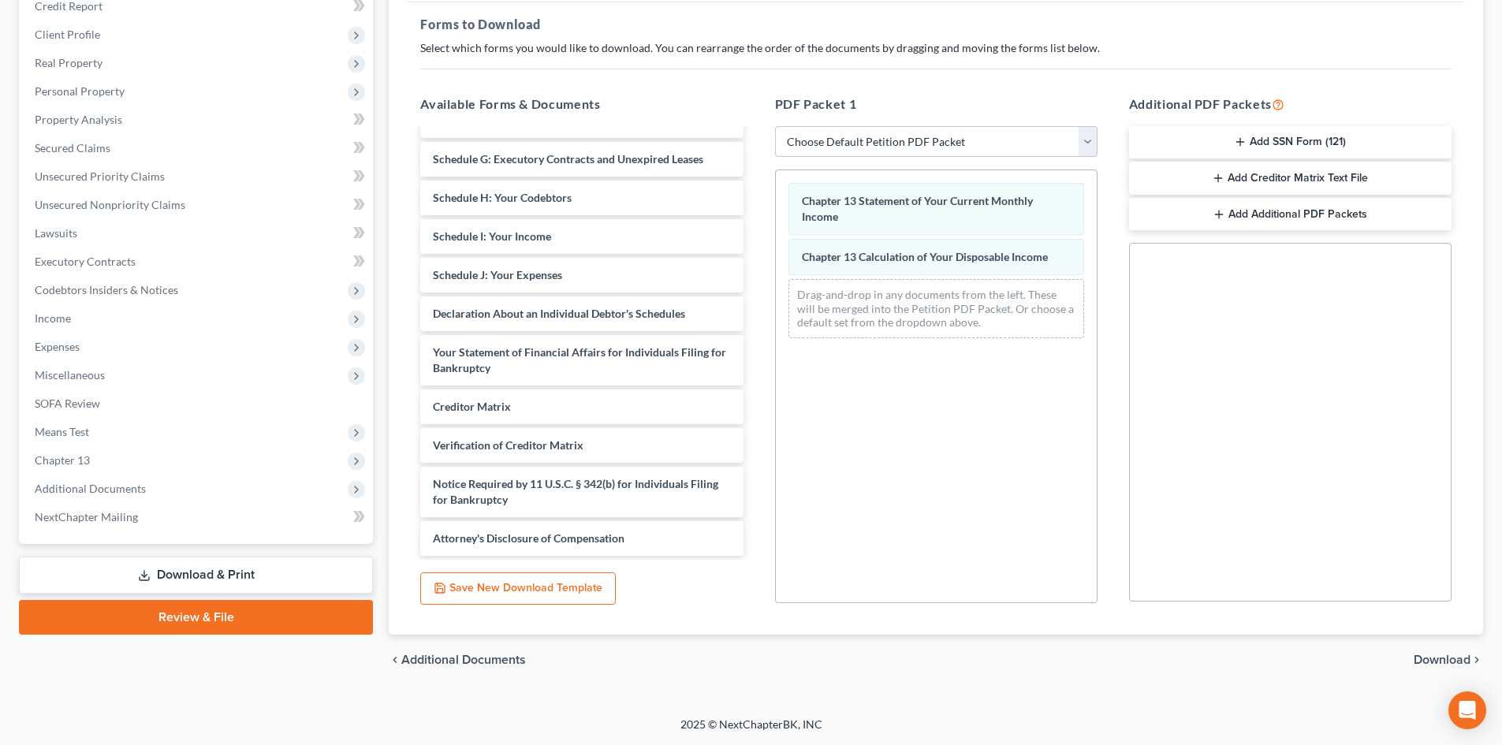
click at [1454, 661] on span "Download" at bounding box center [1441, 659] width 57 height 13
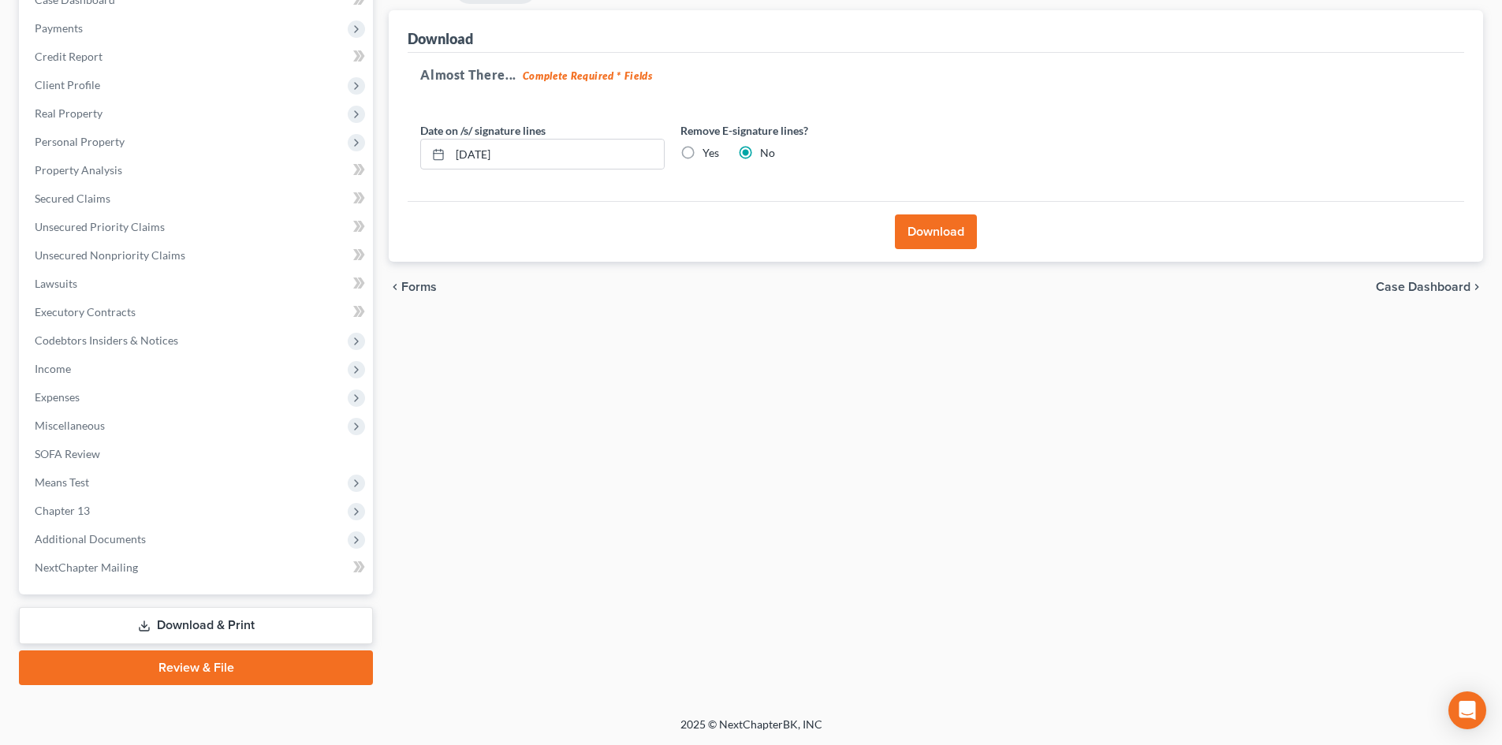
scroll to position [178, 0]
click at [702, 150] on label "Yes" at bounding box center [710, 153] width 17 height 16
click at [709, 150] on input "Yes" at bounding box center [714, 150] width 10 height 10
radio input "true"
radio input "false"
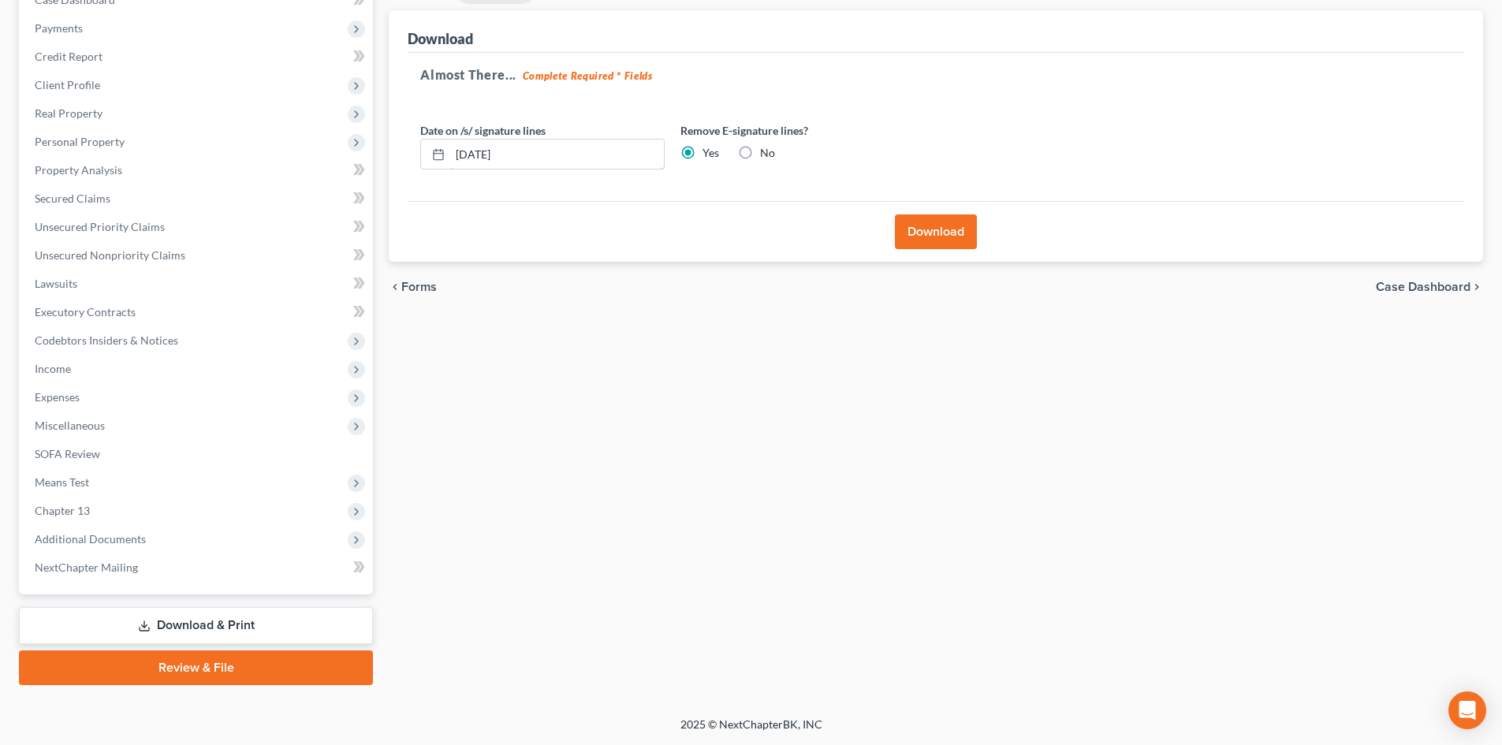
drag, startPoint x: 430, startPoint y: 176, endPoint x: 406, endPoint y: 177, distance: 23.7
click at [411, 177] on div "Almost There... Complete Required * Fields Date on /s/ signature lines [DATE] R…" at bounding box center [935, 127] width 1056 height 149
click at [946, 228] on button "Download" at bounding box center [936, 231] width 82 height 35
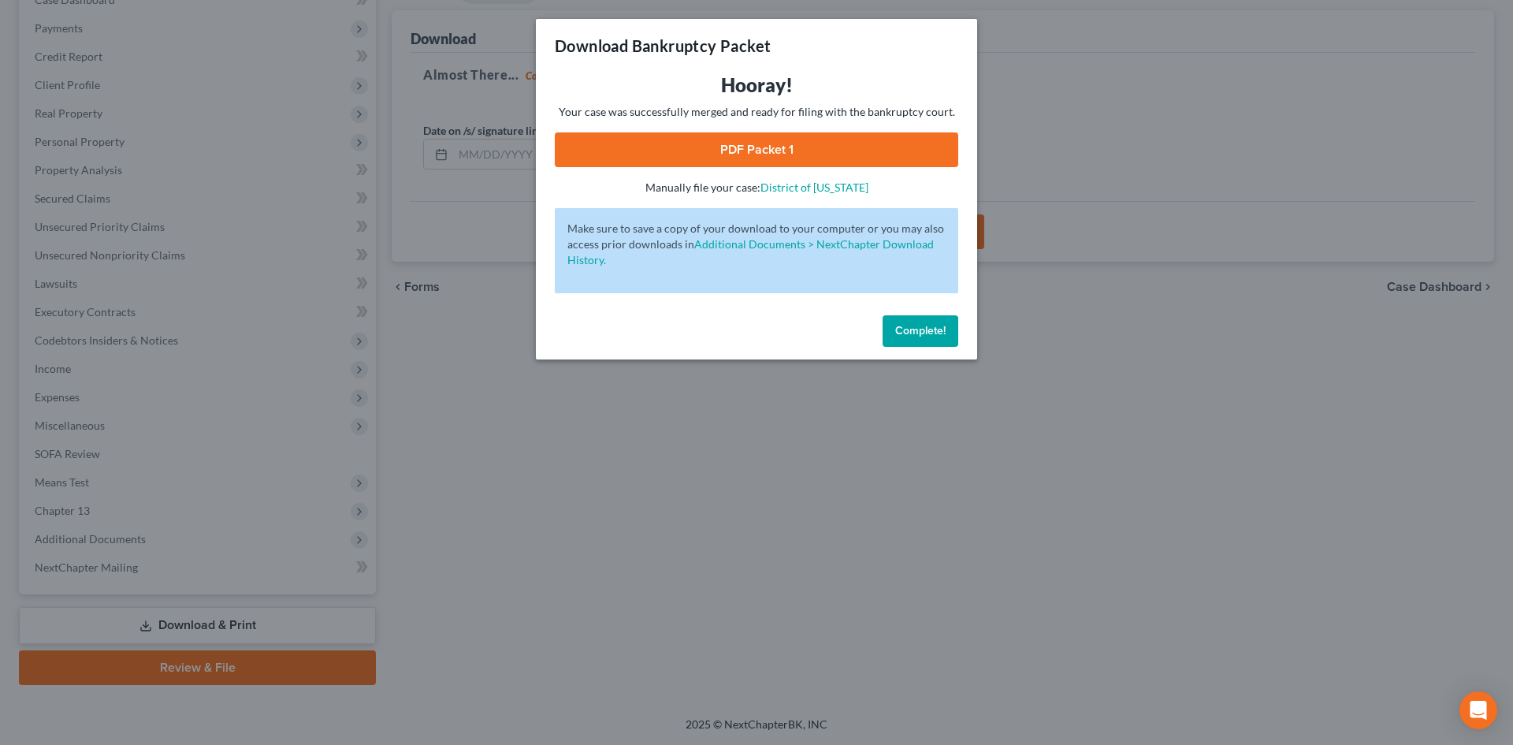
click at [604, 147] on link "PDF Packet 1" at bounding box center [757, 149] width 404 height 35
click at [911, 329] on span "Complete!" at bounding box center [920, 330] width 50 height 13
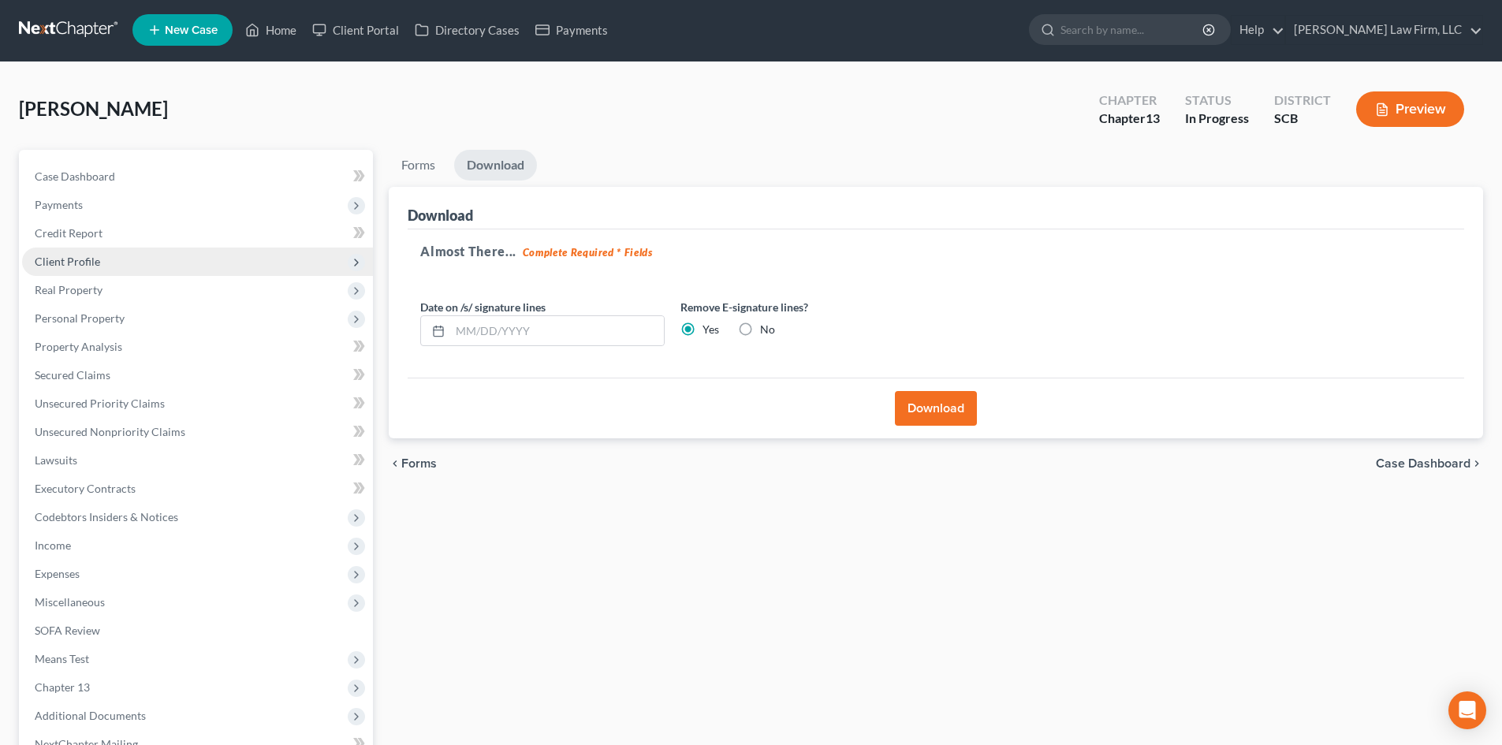
scroll to position [0, 0]
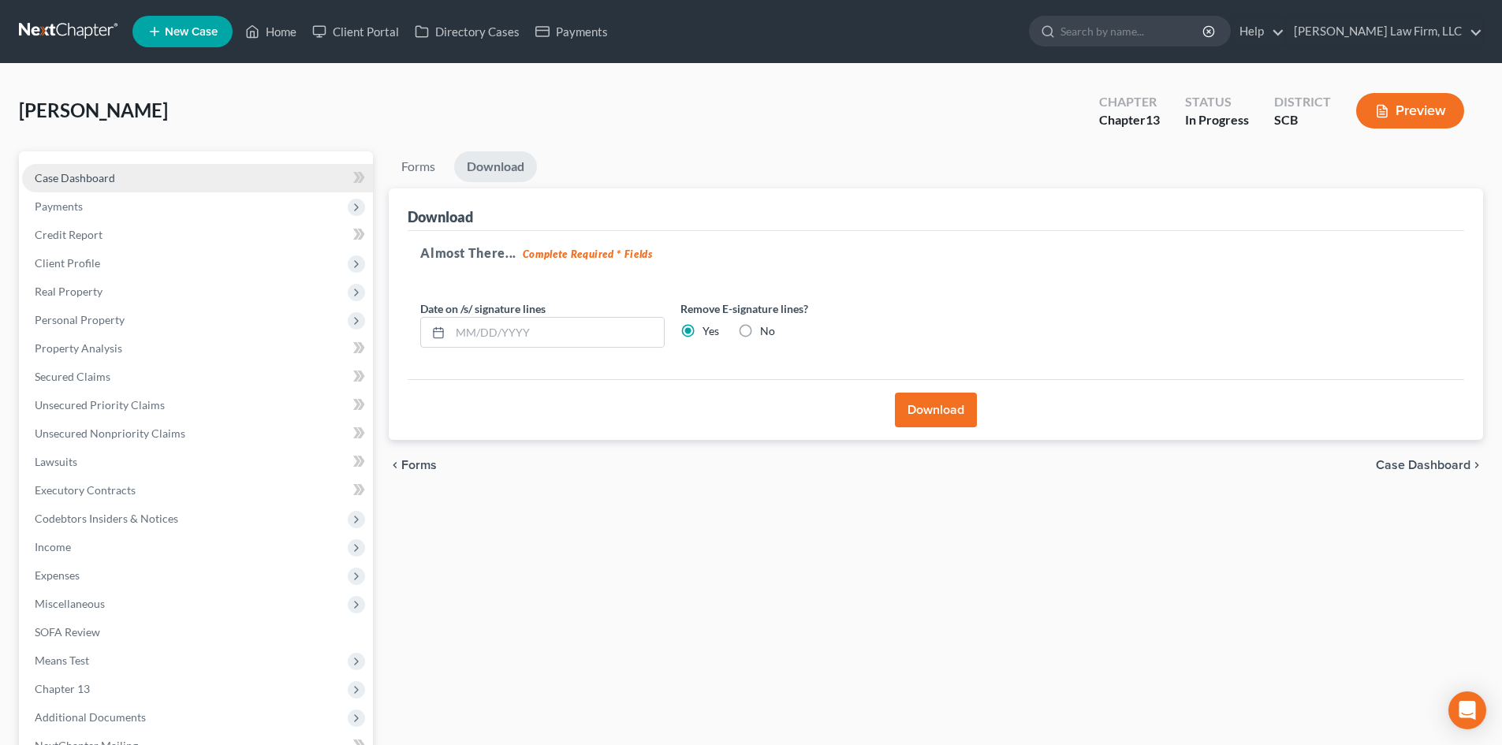
click at [140, 174] on link "Case Dashboard" at bounding box center [197, 178] width 351 height 28
select select "3"
select select "0"
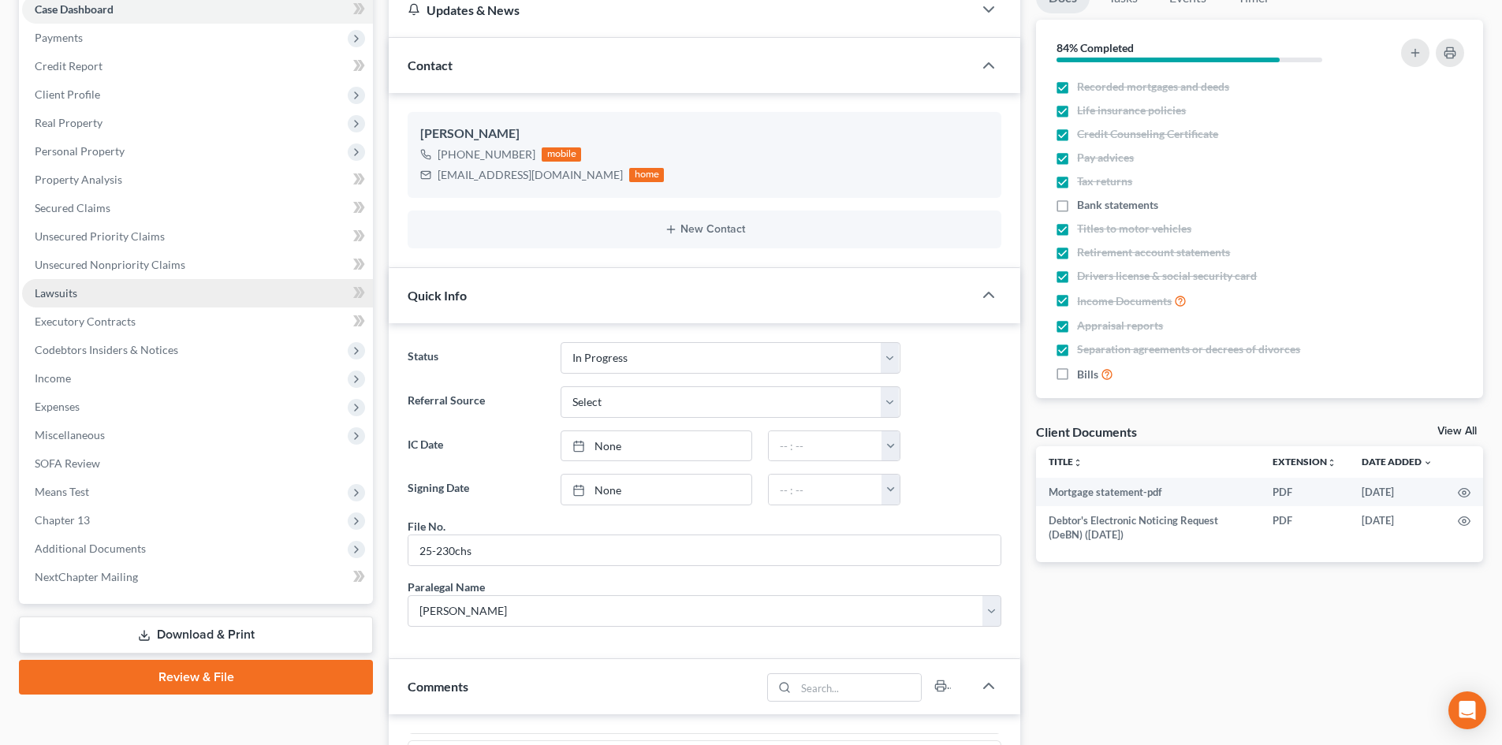
scroll to position [158, 0]
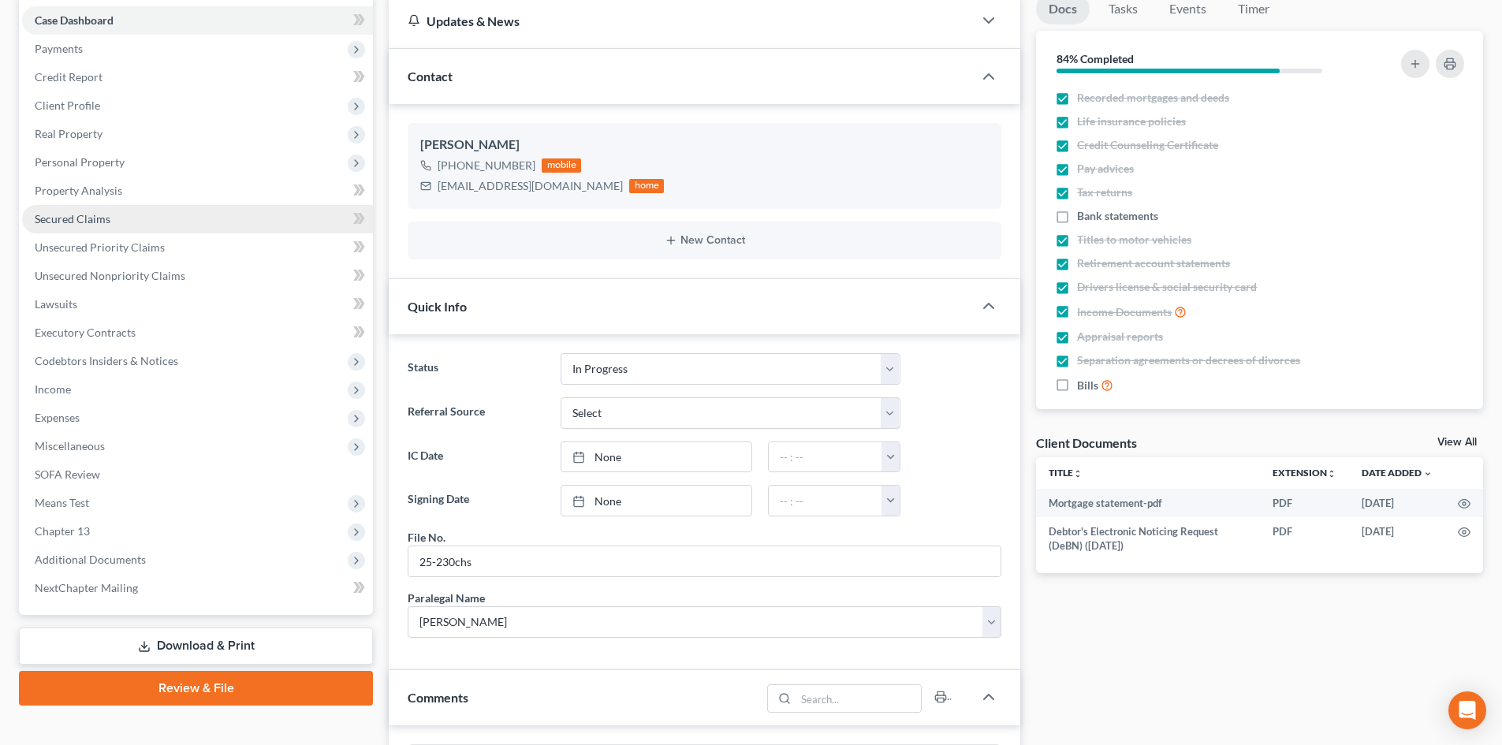
click at [128, 219] on link "Secured Claims" at bounding box center [197, 219] width 351 height 28
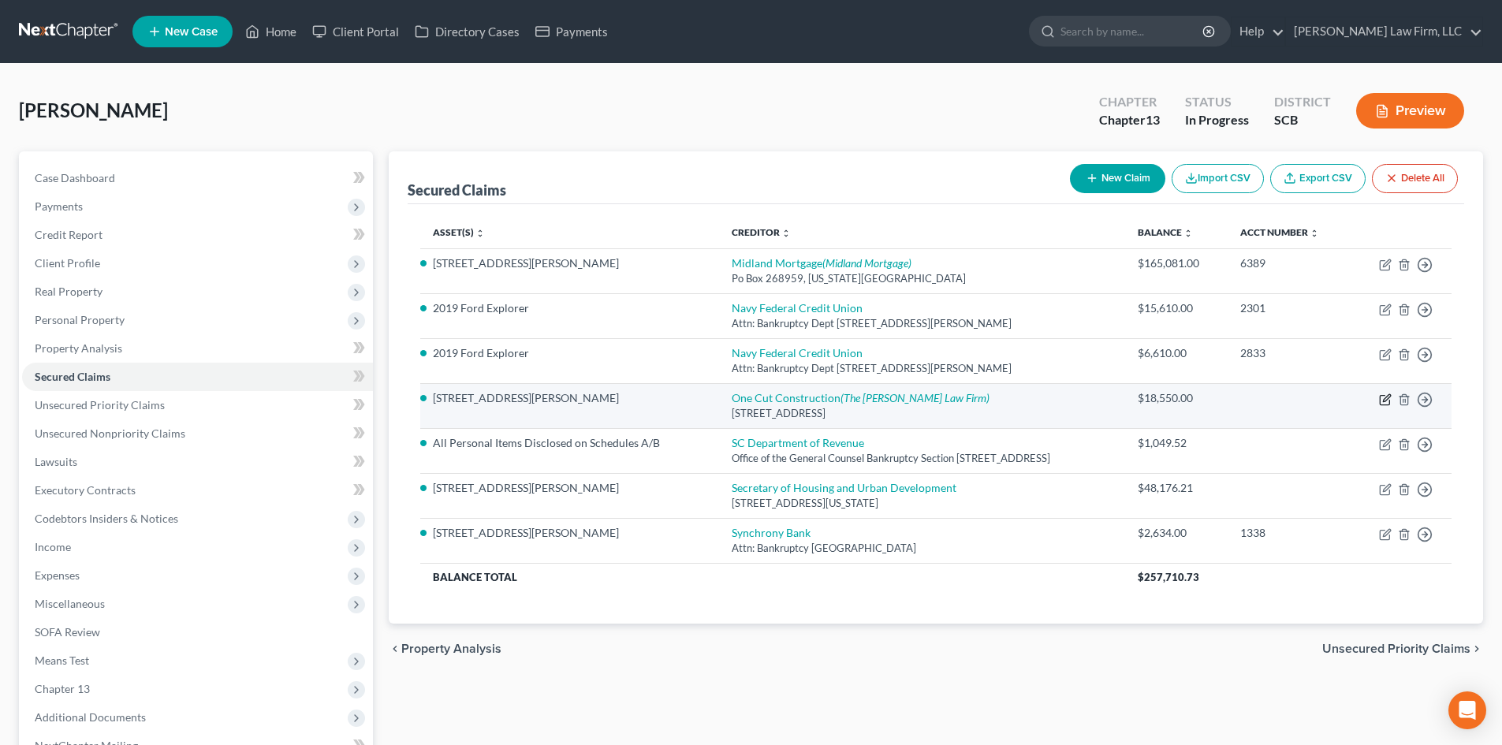
click at [1386, 400] on icon "button" at bounding box center [1385, 399] width 13 height 13
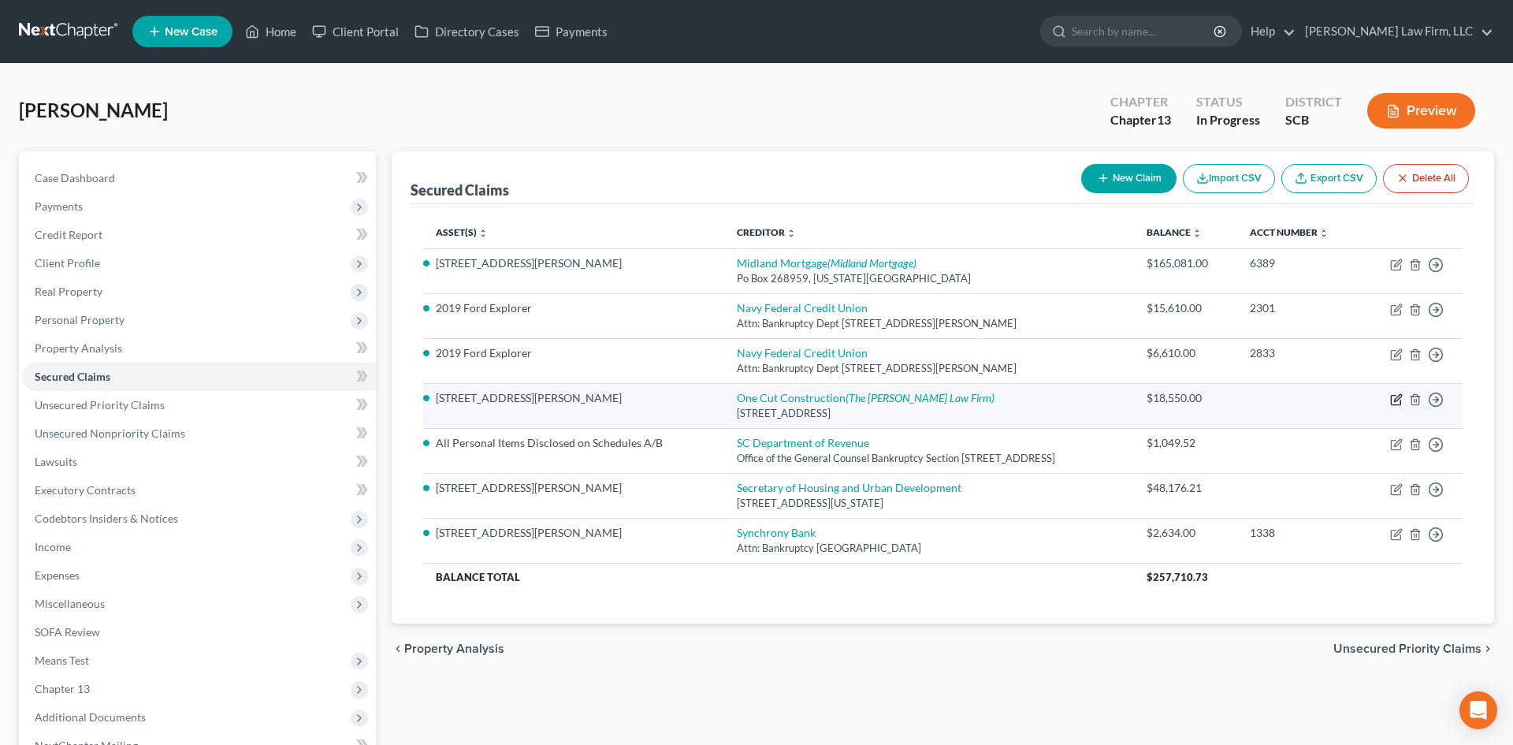
select select "42"
select select "0"
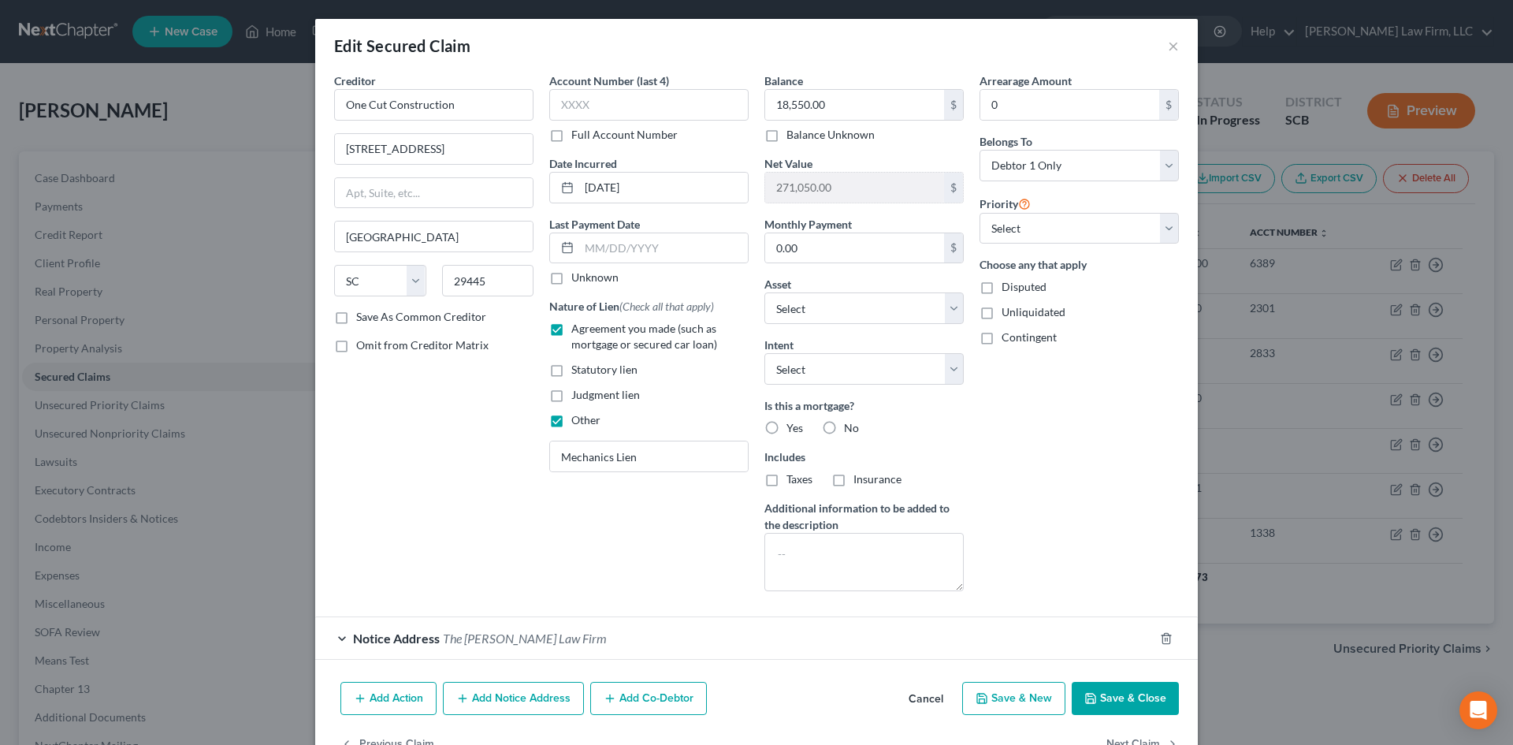
click at [571, 401] on label "Judgment lien" at bounding box center [605, 395] width 69 height 16
click at [578, 397] on input "Judgment lien" at bounding box center [583, 392] width 10 height 10
checkbox input "true"
click at [571, 422] on label "Other" at bounding box center [585, 420] width 29 height 16
click at [578, 422] on input "Other" at bounding box center [583, 417] width 10 height 10
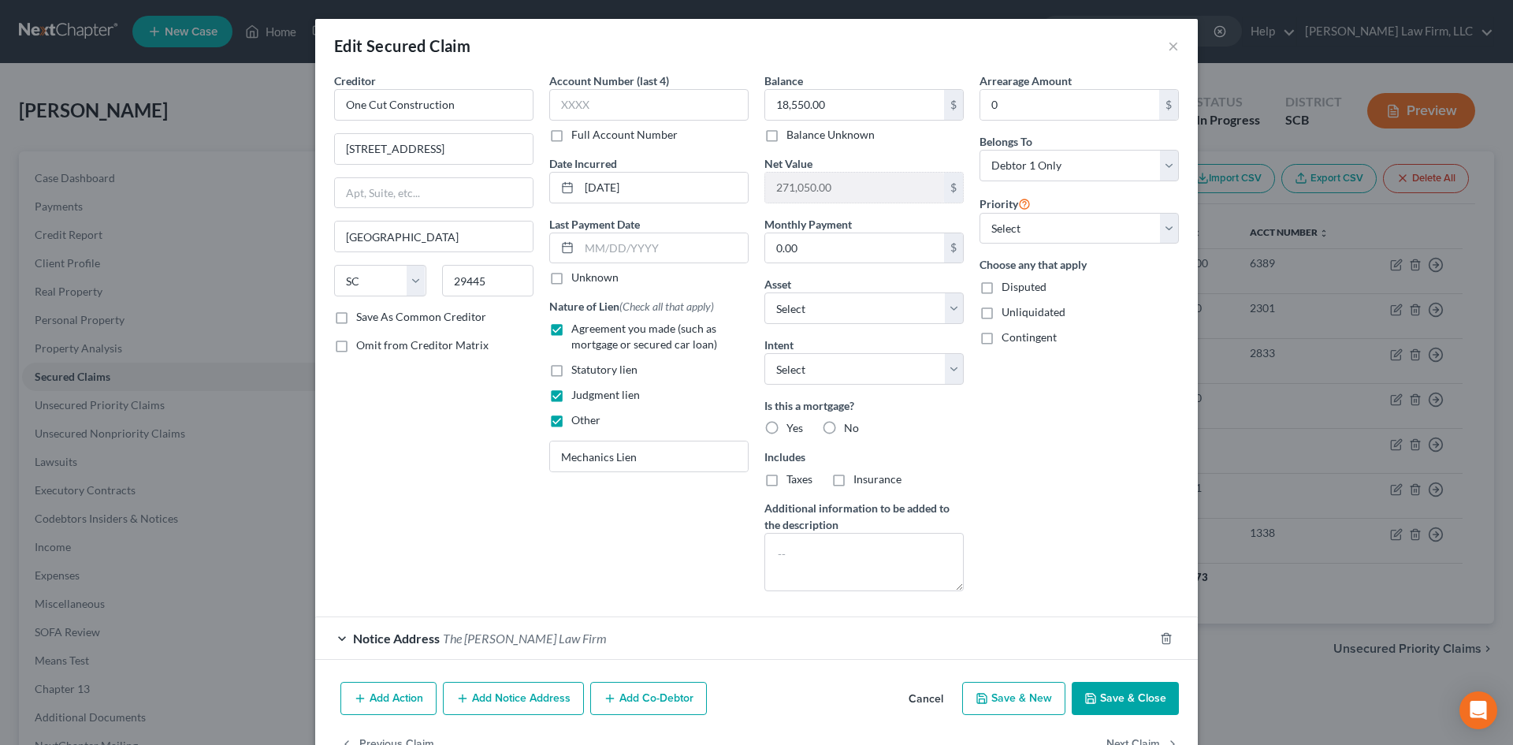
checkbox input "false"
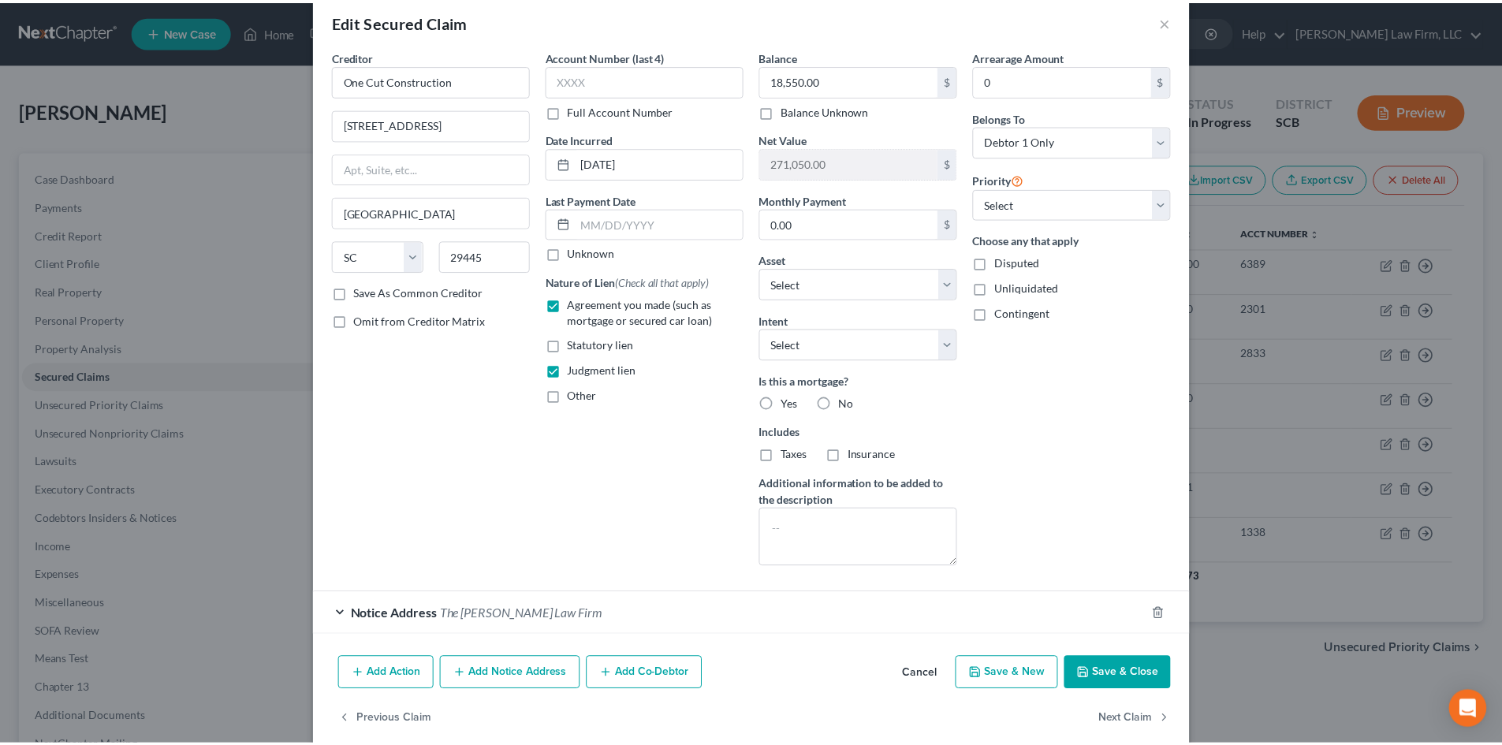
scroll to position [47, 0]
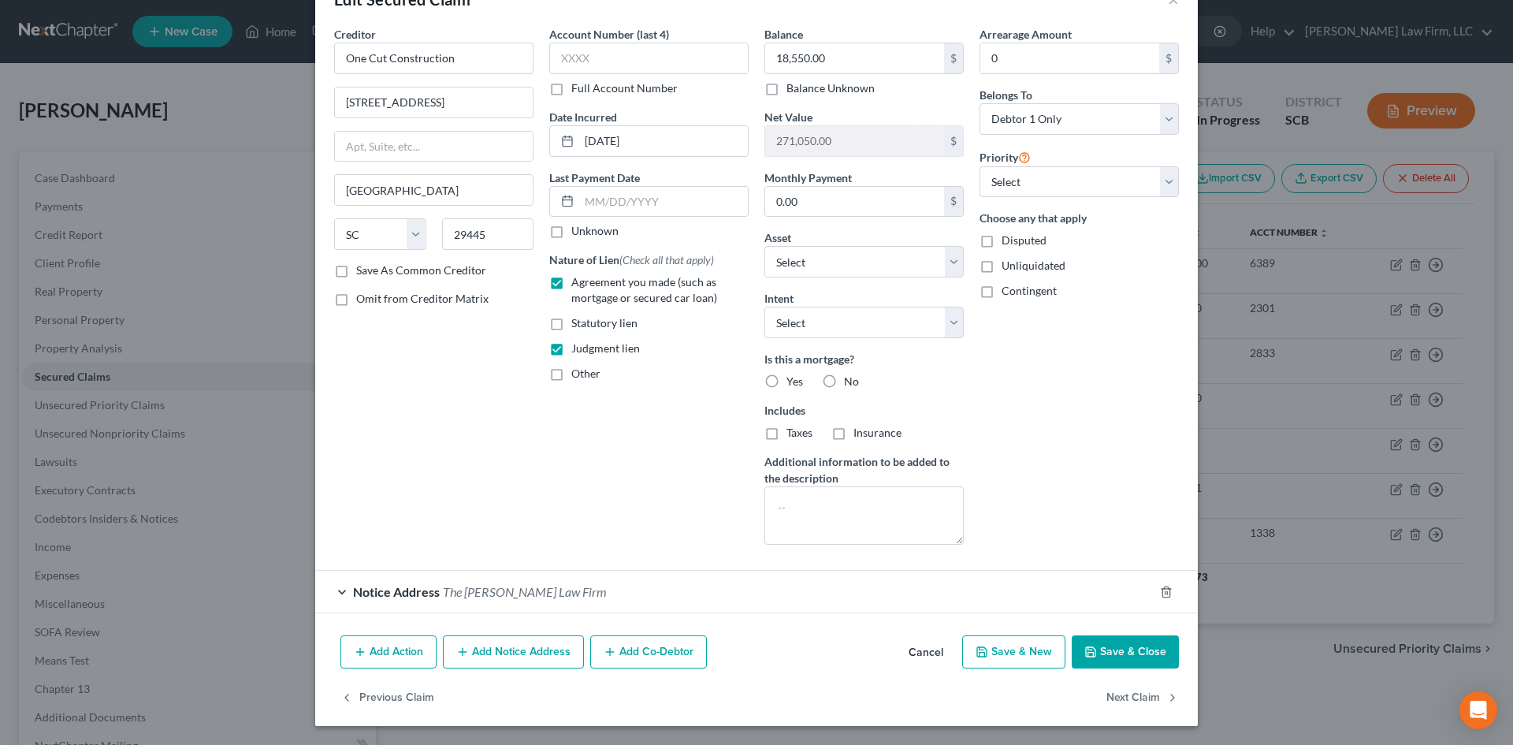
click at [1129, 646] on button "Save & Close" at bounding box center [1125, 651] width 107 height 33
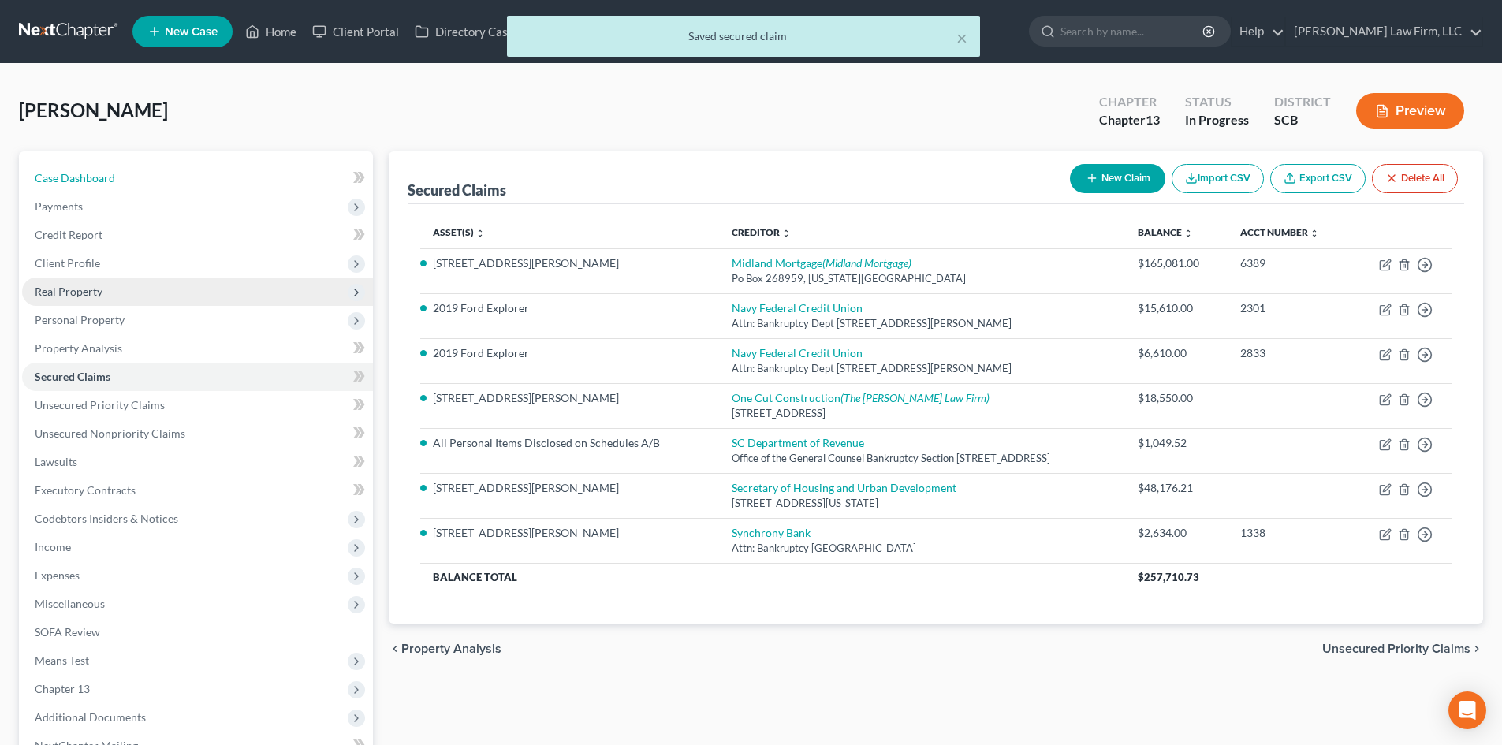
drag, startPoint x: 65, startPoint y: 182, endPoint x: 311, endPoint y: 289, distance: 268.3
click at [65, 182] on span "Case Dashboard" at bounding box center [75, 177] width 80 height 13
select select "0"
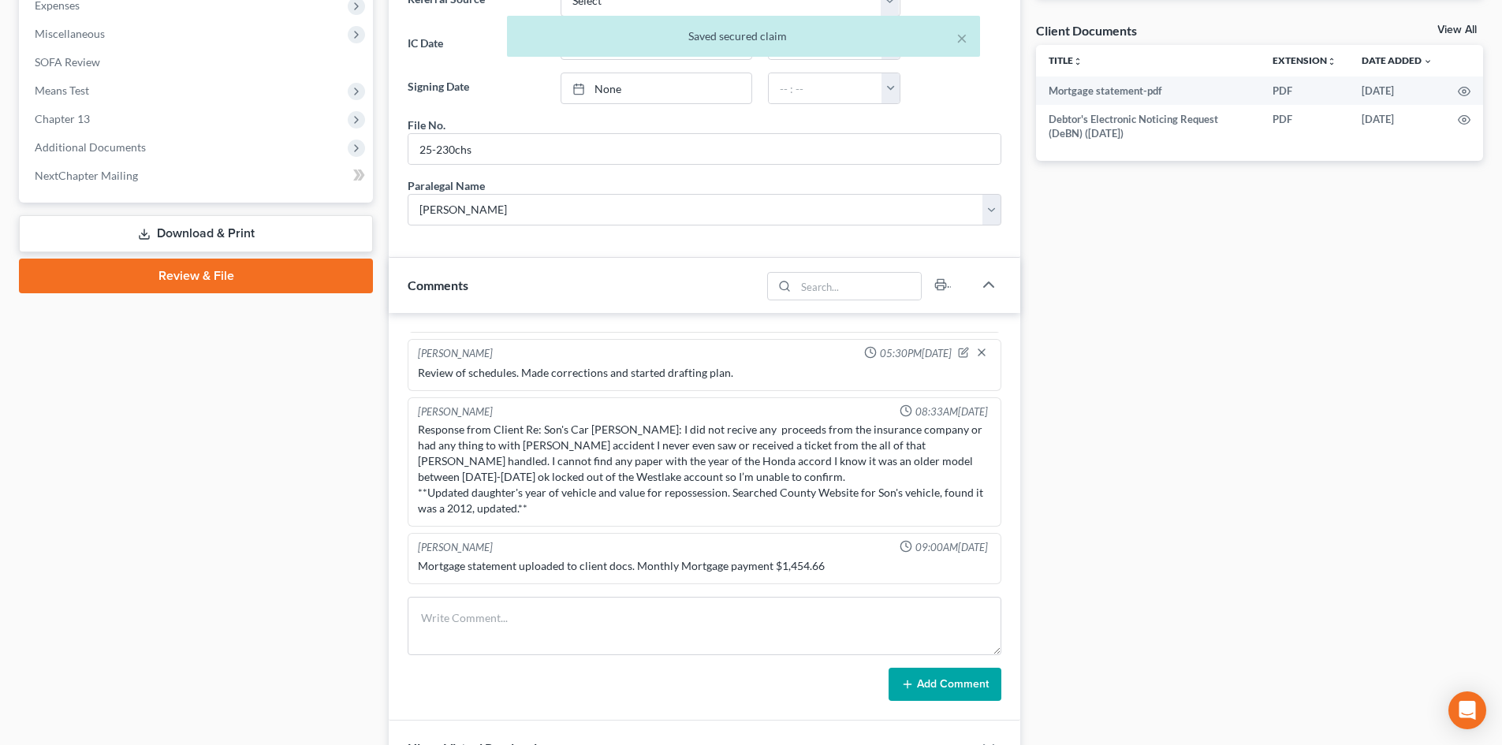
scroll to position [709, 0]
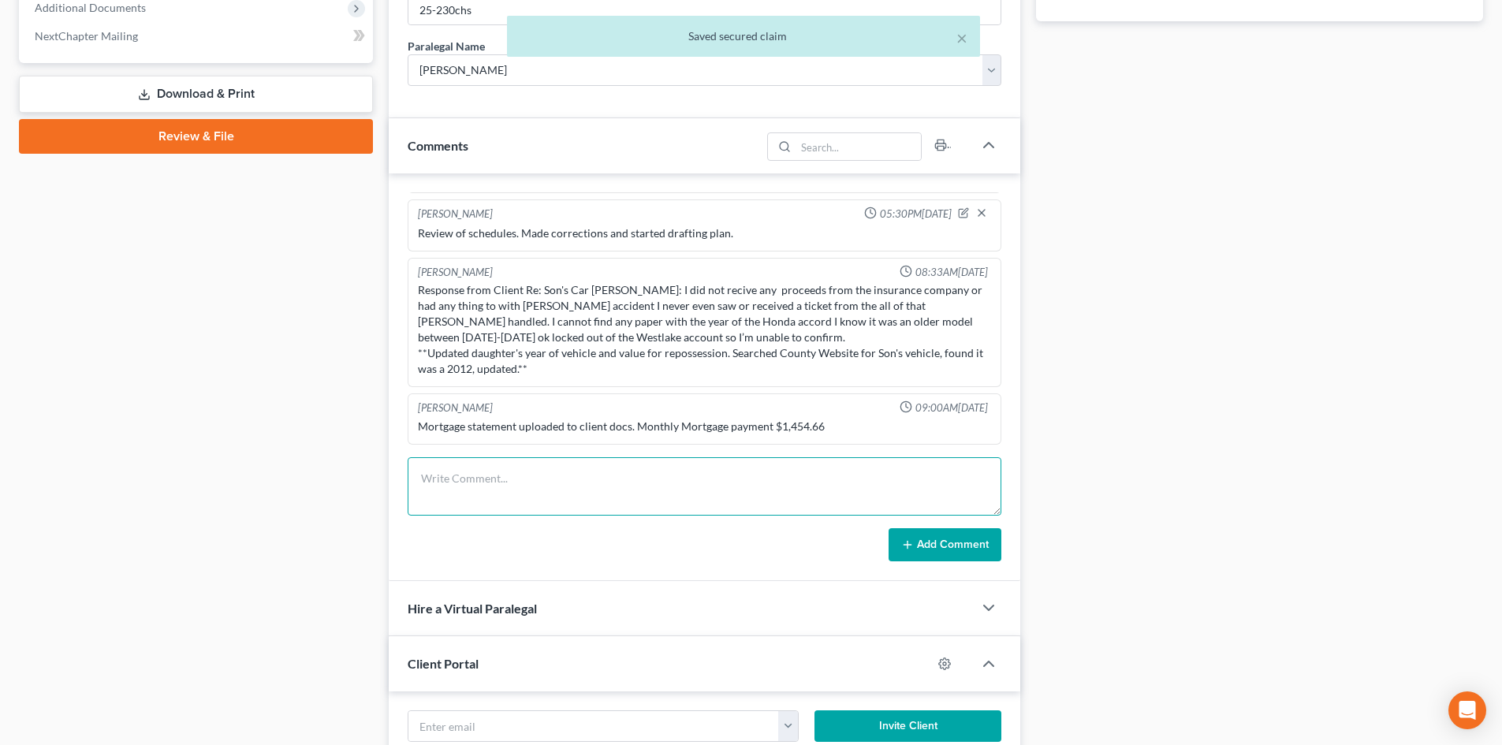
click at [515, 503] on textarea at bounding box center [704, 486] width 594 height 58
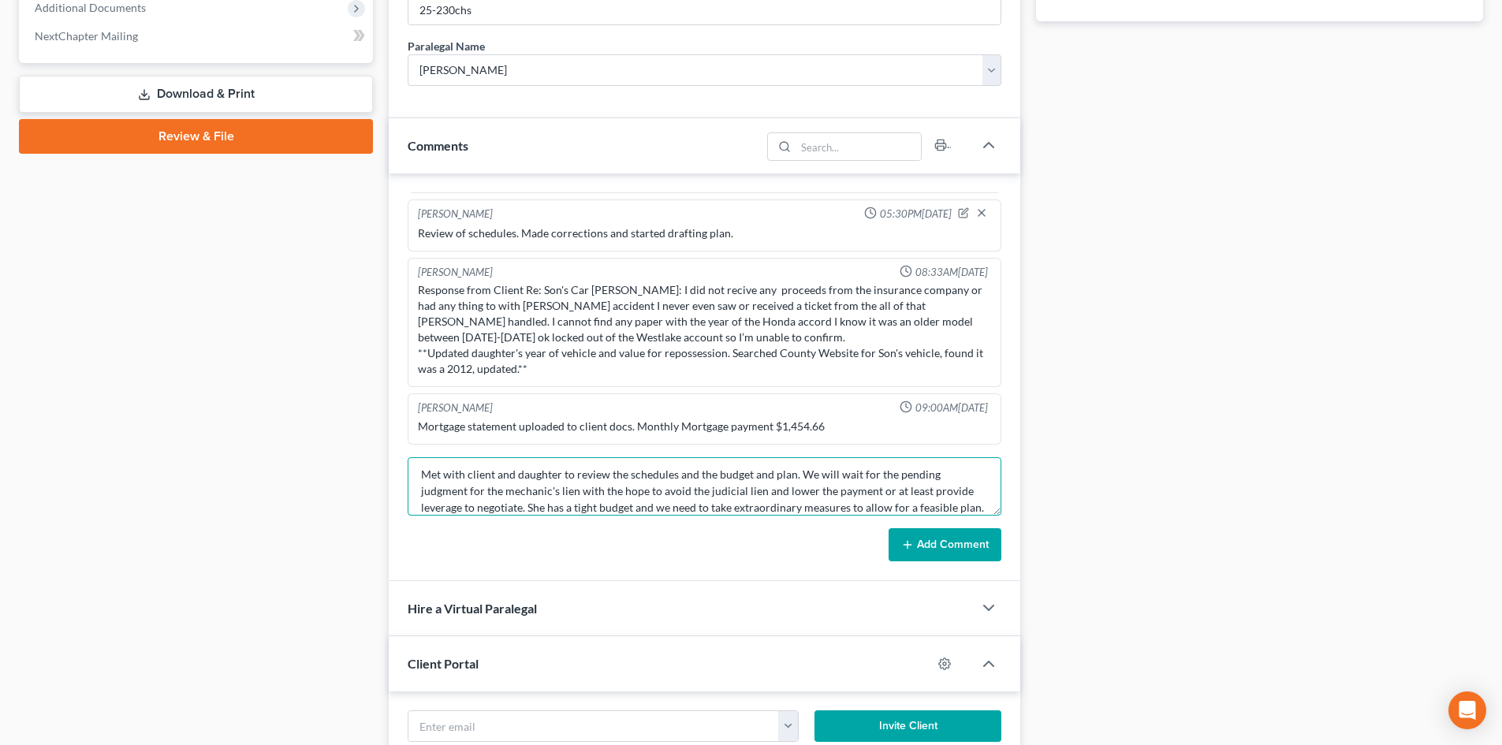
scroll to position [20, 0]
type textarea "Met with client and daughter to review the schedules and the budget and plan. W…"
click at [907, 539] on icon at bounding box center [907, 544] width 13 height 13
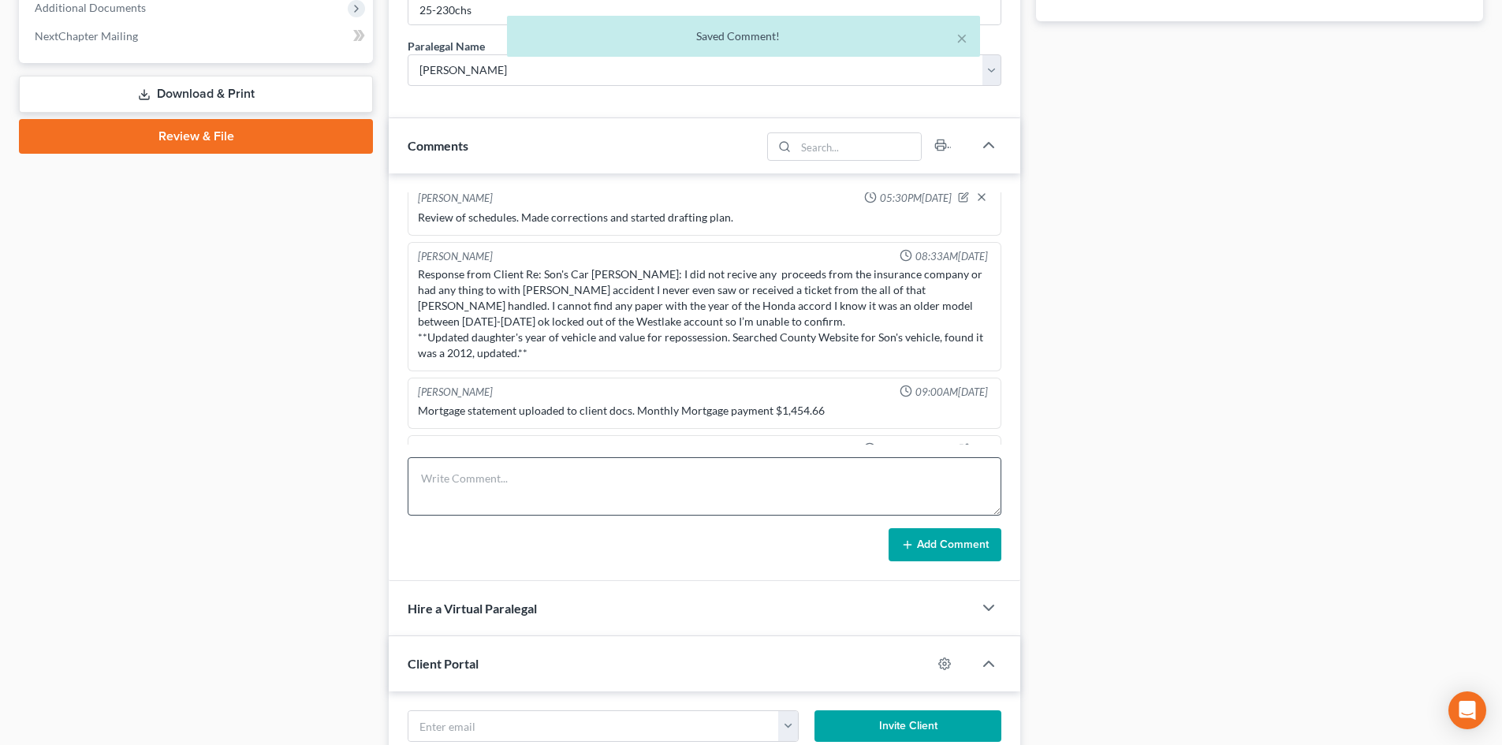
scroll to position [574, 0]
